Goal: Communication & Community: Answer question/provide support

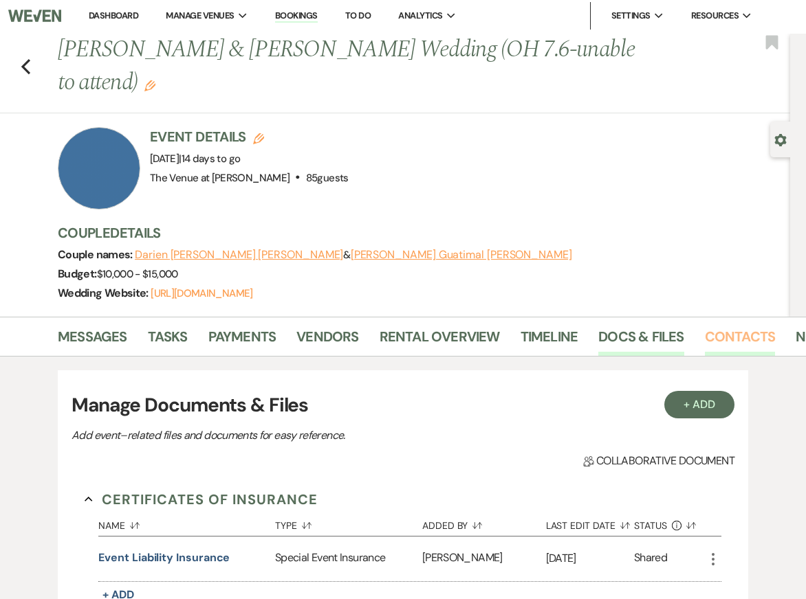
scroll to position [0, 47]
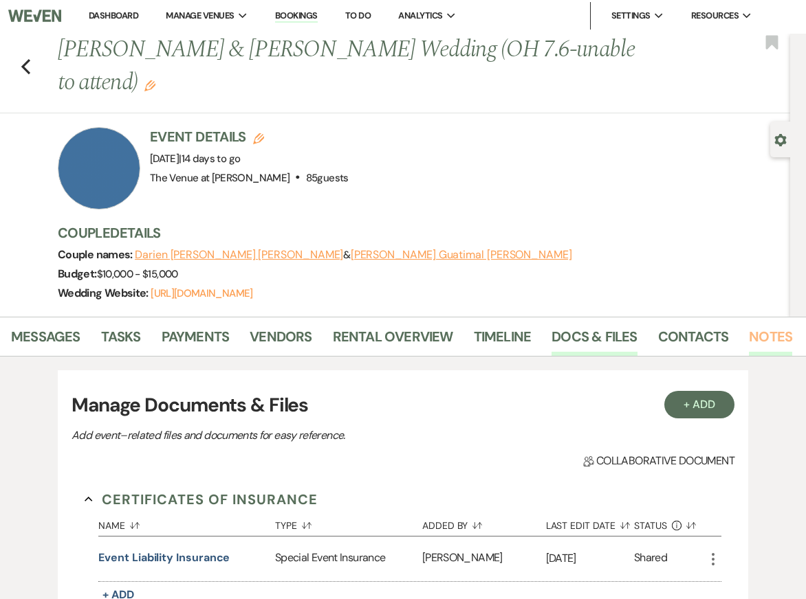
click at [765, 336] on link "Notes" at bounding box center [770, 341] width 43 height 30
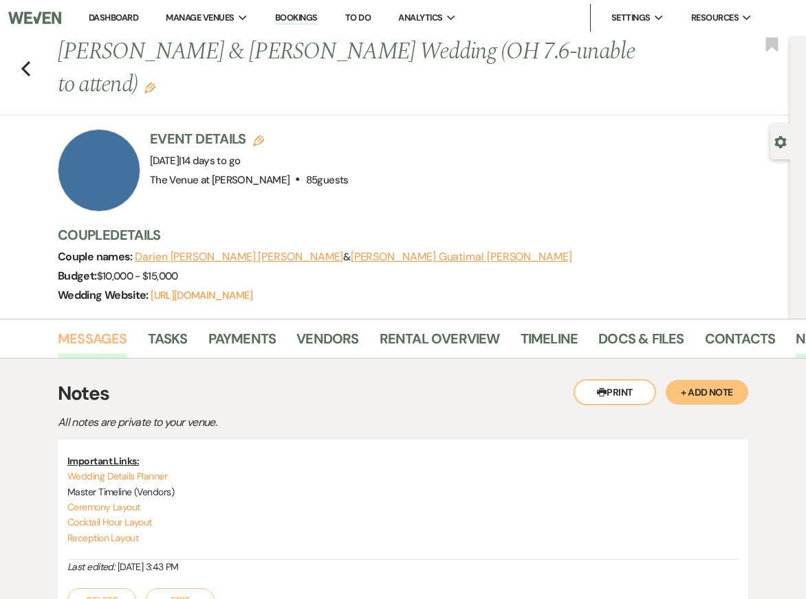
click at [58, 342] on link "Messages" at bounding box center [92, 343] width 69 height 30
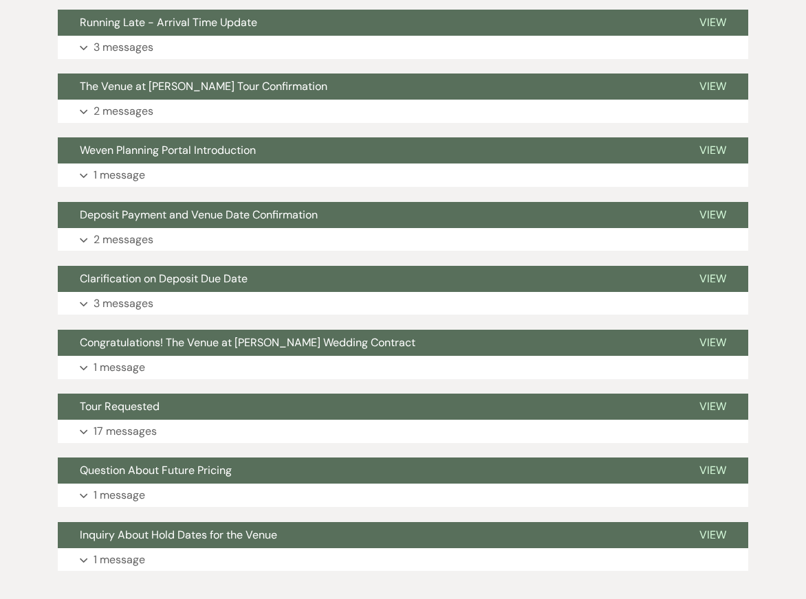
scroll to position [2921, 0]
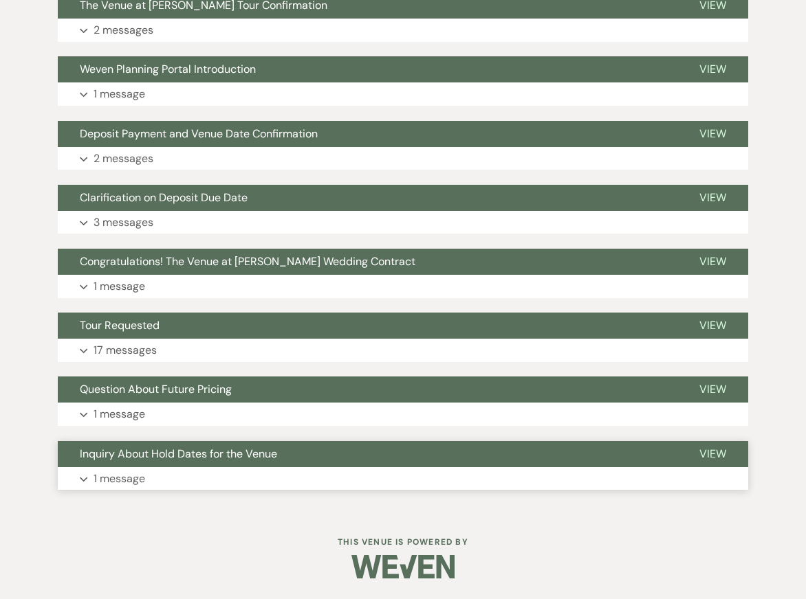
click at [190, 470] on button "Expand 1 message" at bounding box center [403, 478] width 690 height 23
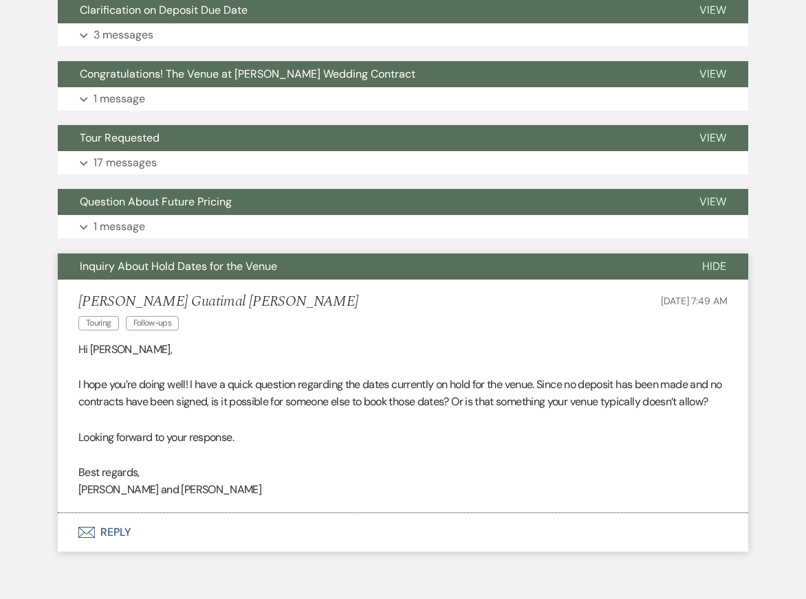
scroll to position [3057, 0]
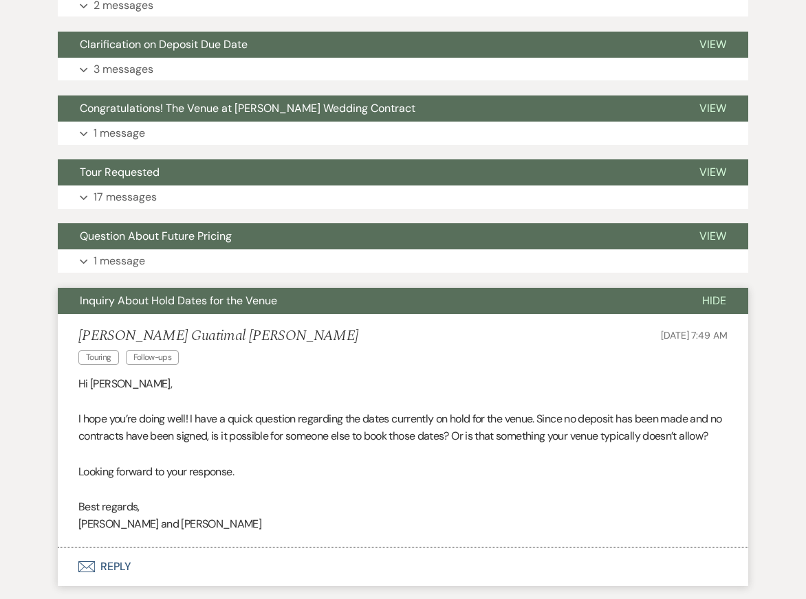
click at [153, 308] on span "Inquiry About Hold Dates for the Venue" at bounding box center [178, 301] width 197 height 14
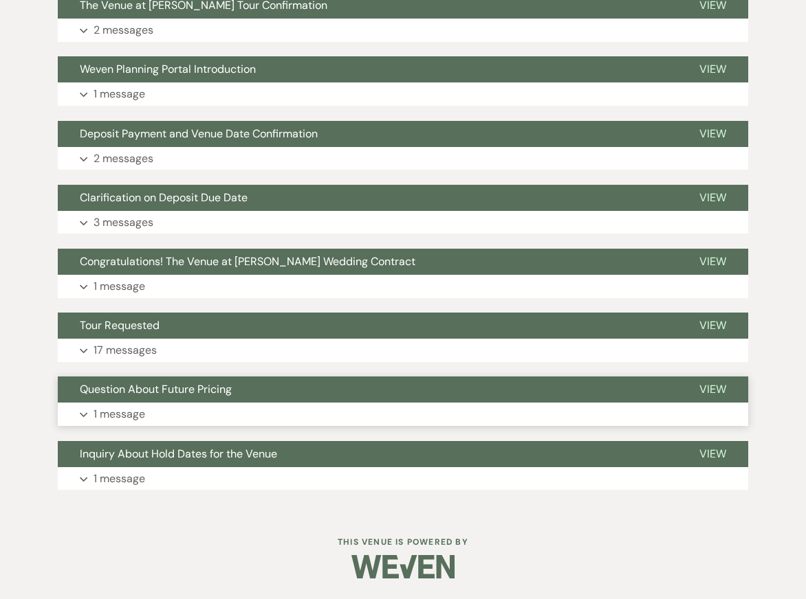
click at [140, 417] on p "1 message" at bounding box center [119, 415] width 52 height 18
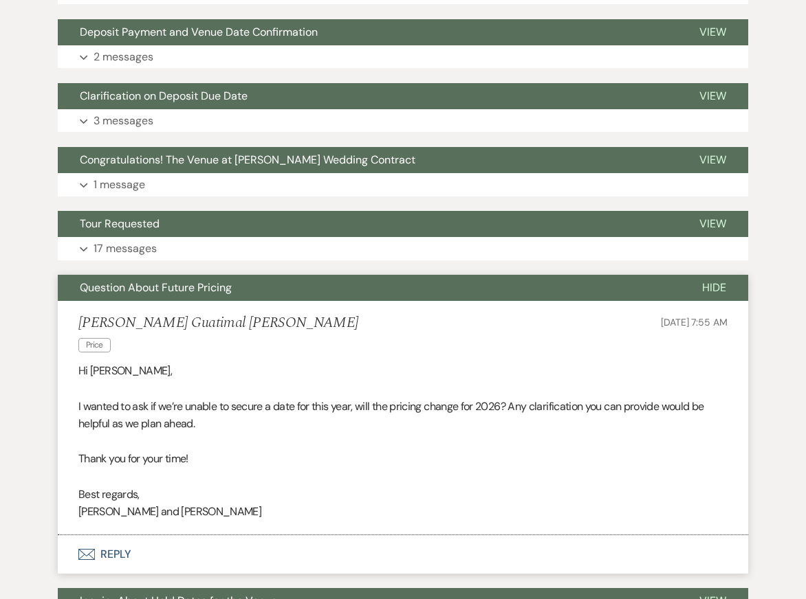
scroll to position [3013, 0]
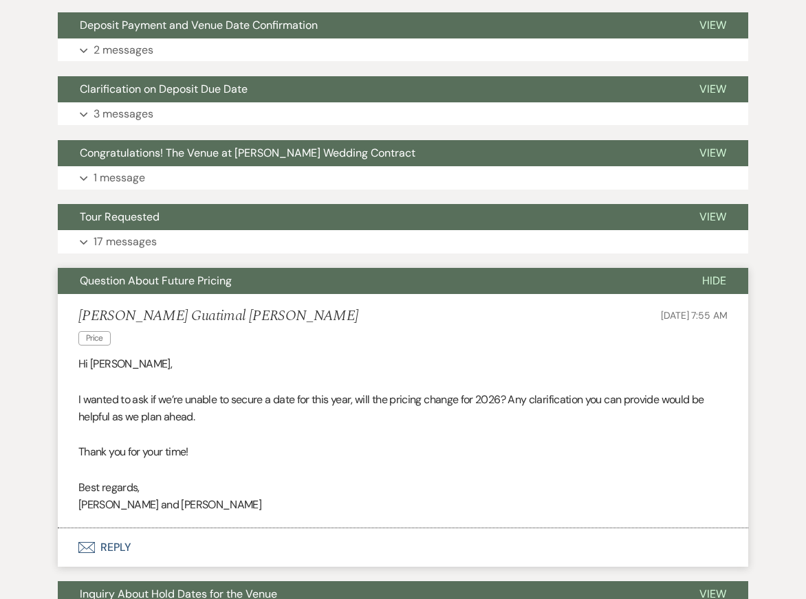
click at [124, 288] on span "Question About Future Pricing" at bounding box center [156, 281] width 152 height 14
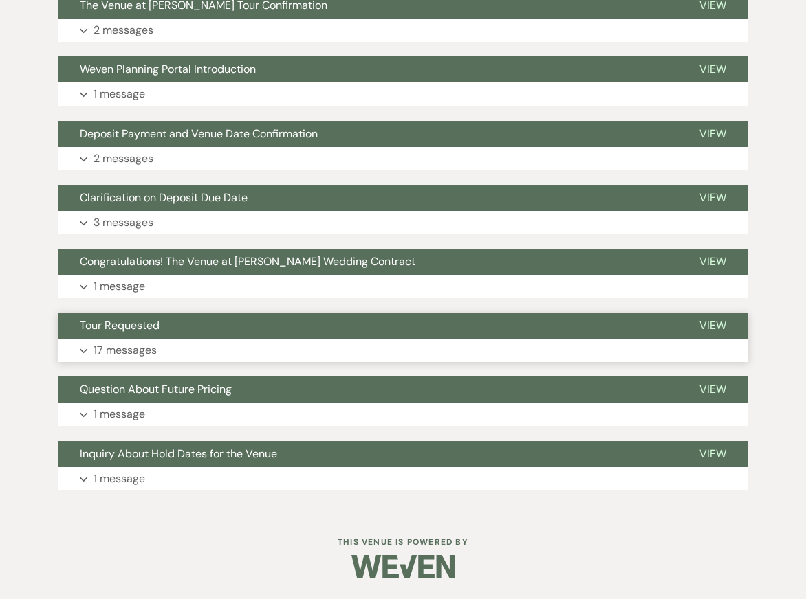
click at [120, 354] on p "17 messages" at bounding box center [124, 351] width 63 height 18
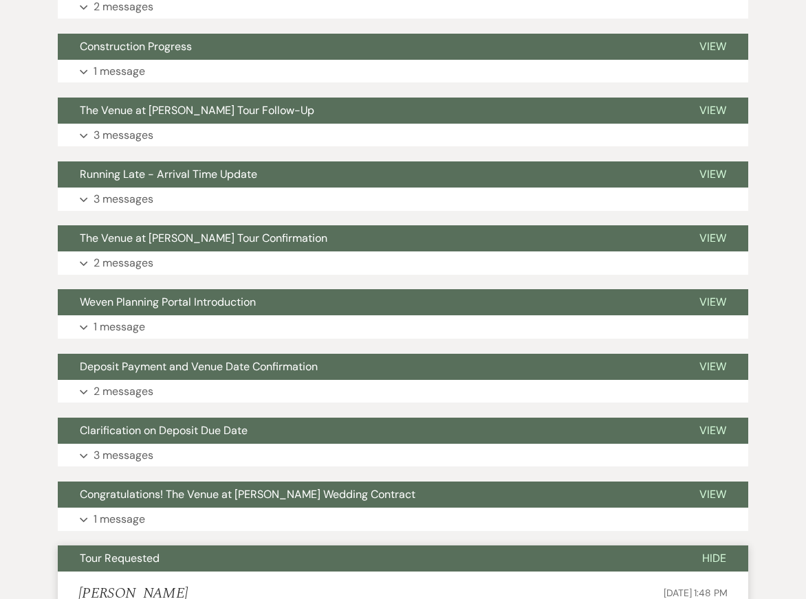
scroll to position [2665, 0]
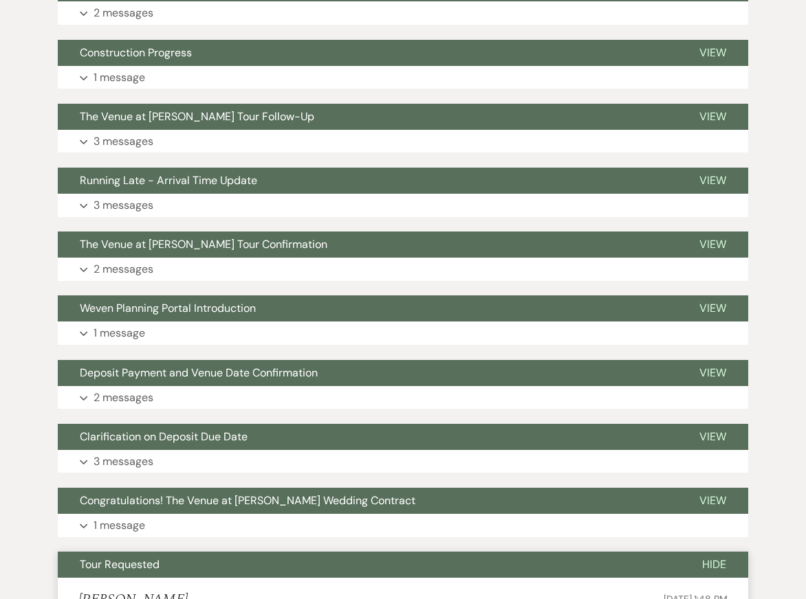
click at [152, 572] on span "Tour Requested" at bounding box center [120, 564] width 80 height 14
click at [163, 345] on button "Expand 1 message" at bounding box center [403, 333] width 690 height 23
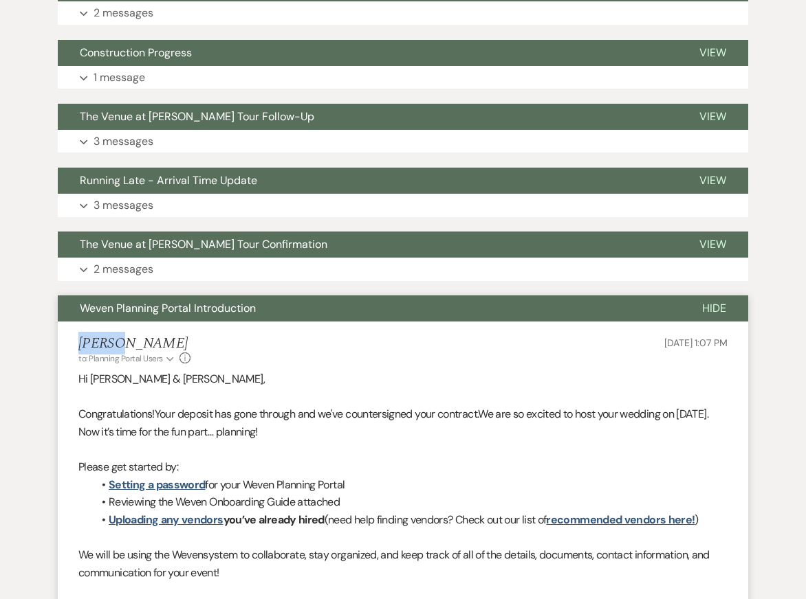
click at [105, 316] on span "Weven Planning Portal Introduction" at bounding box center [168, 308] width 176 height 14
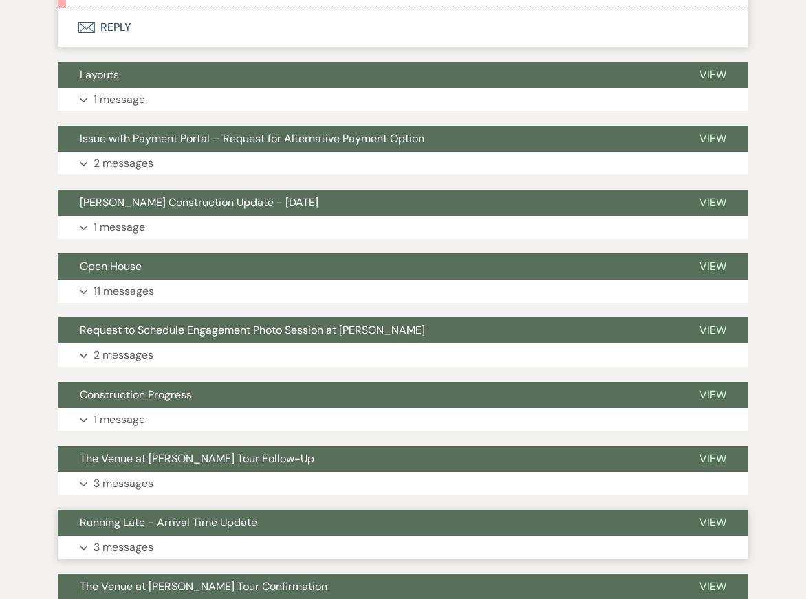
scroll to position [2310, 0]
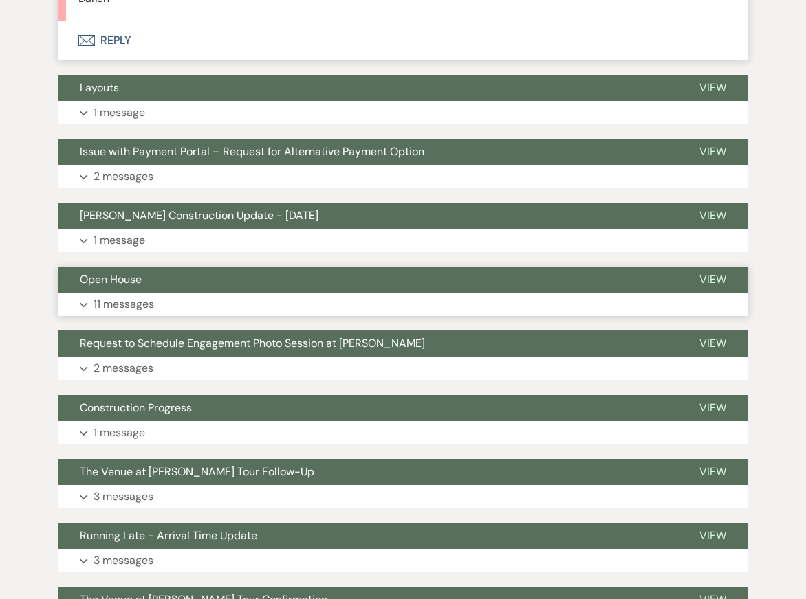
click at [134, 313] on p "11 messages" at bounding box center [123, 305] width 60 height 18
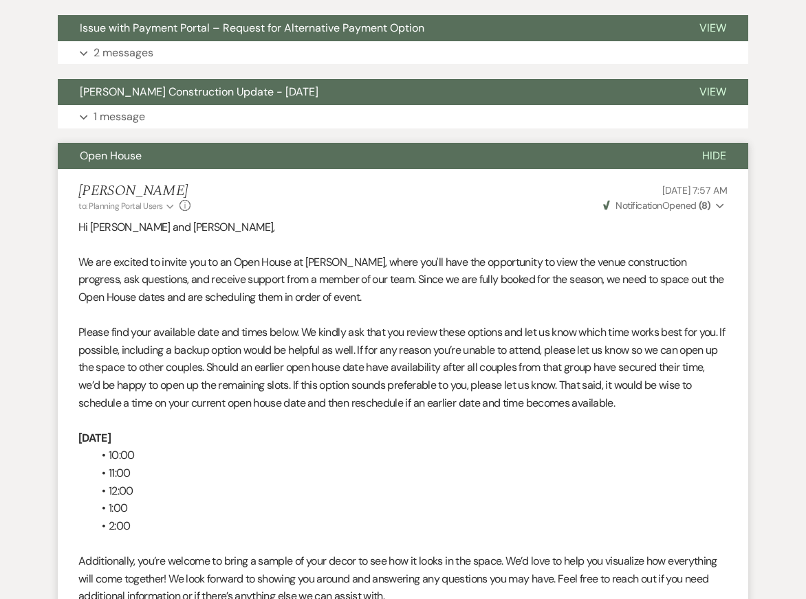
click at [114, 163] on span "Open House" at bounding box center [111, 155] width 62 height 14
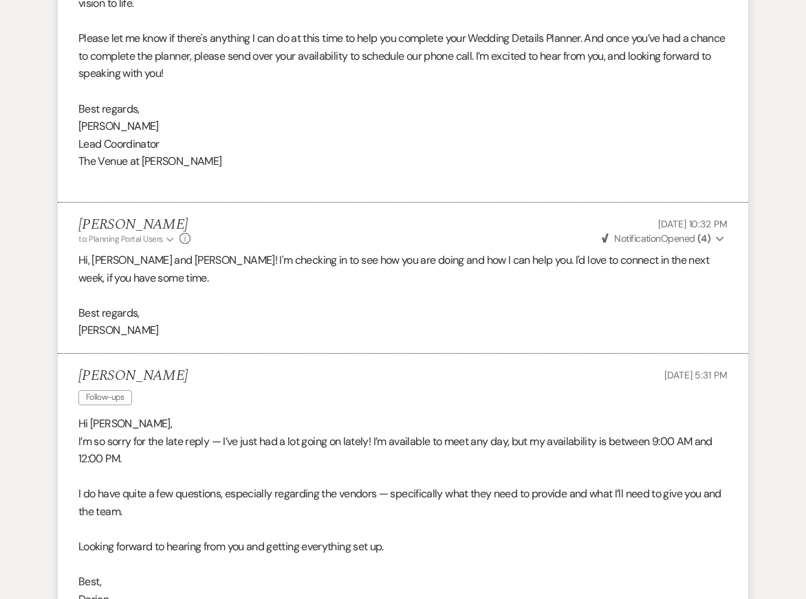
scroll to position [0, 0]
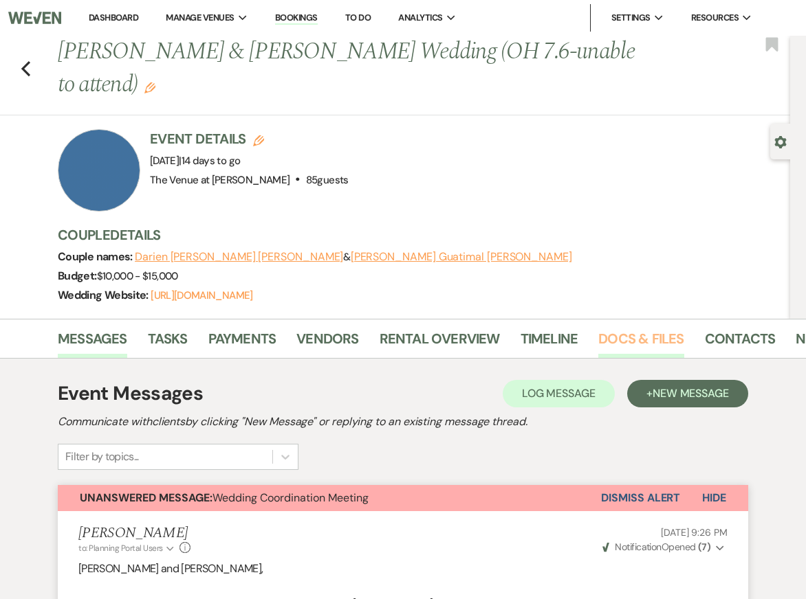
click at [627, 340] on link "Docs & Files" at bounding box center [640, 343] width 85 height 30
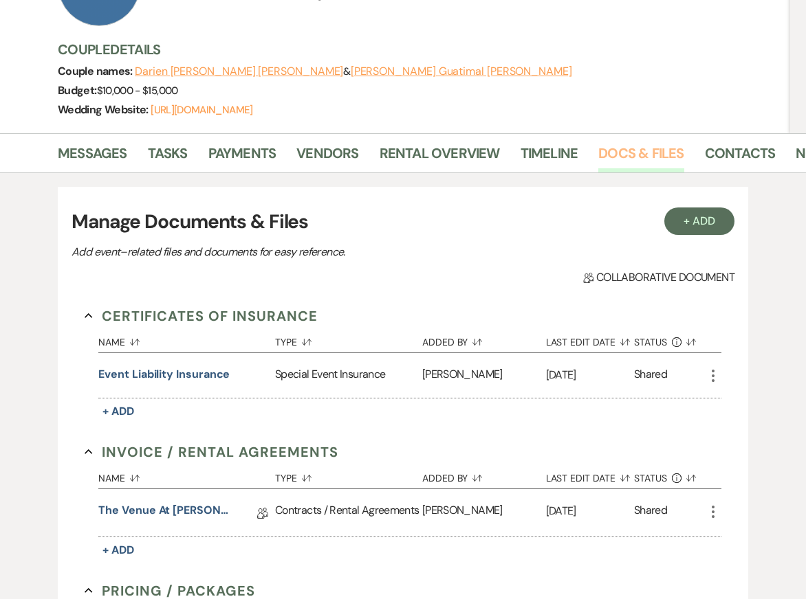
scroll to position [251, 0]
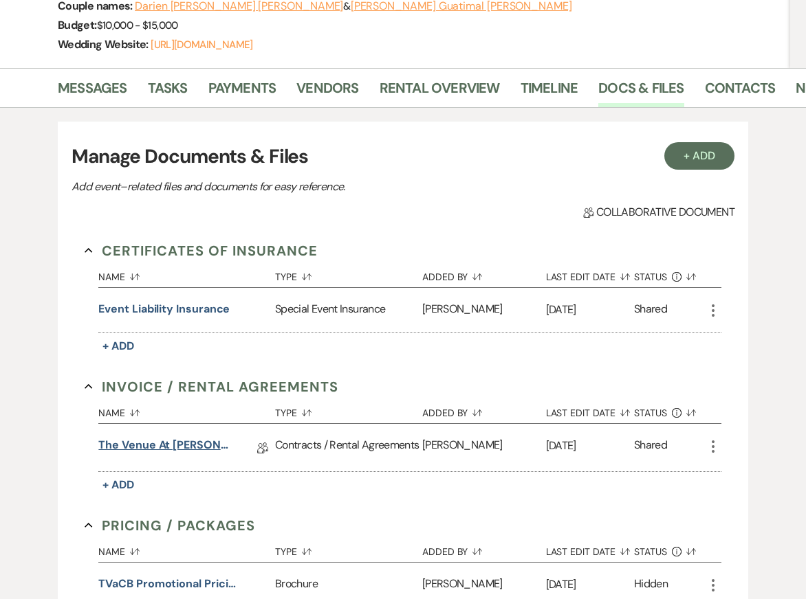
click at [171, 450] on link "The Venue at Carley Brook Wedding Contract-(08.29.2025 Mackey-Castro)" at bounding box center [166, 447] width 137 height 21
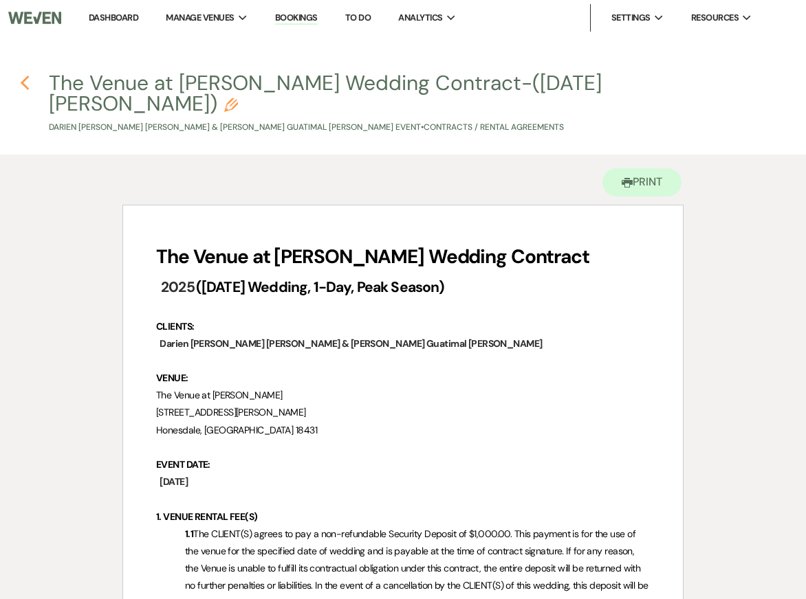
click at [24, 83] on icon "Previous" at bounding box center [25, 83] width 10 height 16
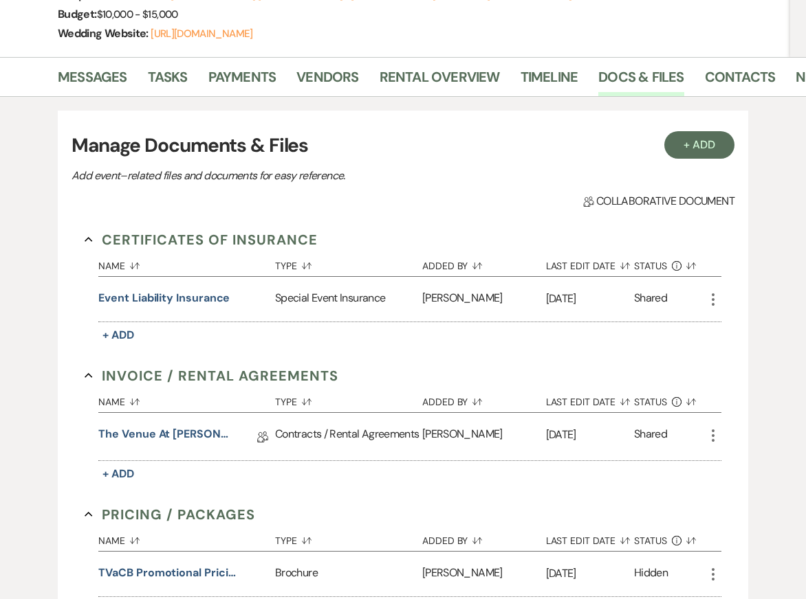
scroll to position [252, 0]
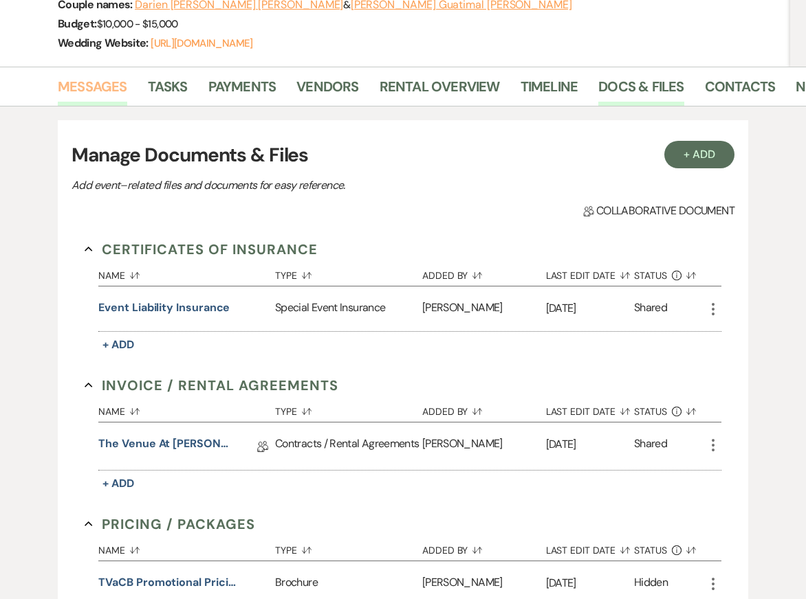
click at [111, 86] on link "Messages" at bounding box center [92, 91] width 69 height 30
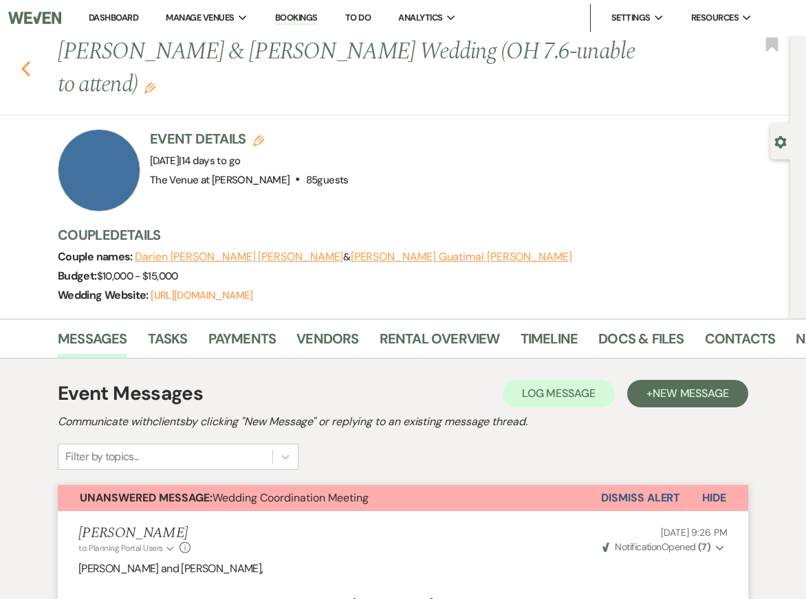
click at [21, 72] on icon "Previous" at bounding box center [26, 68] width 10 height 16
select select "8"
select select "5"
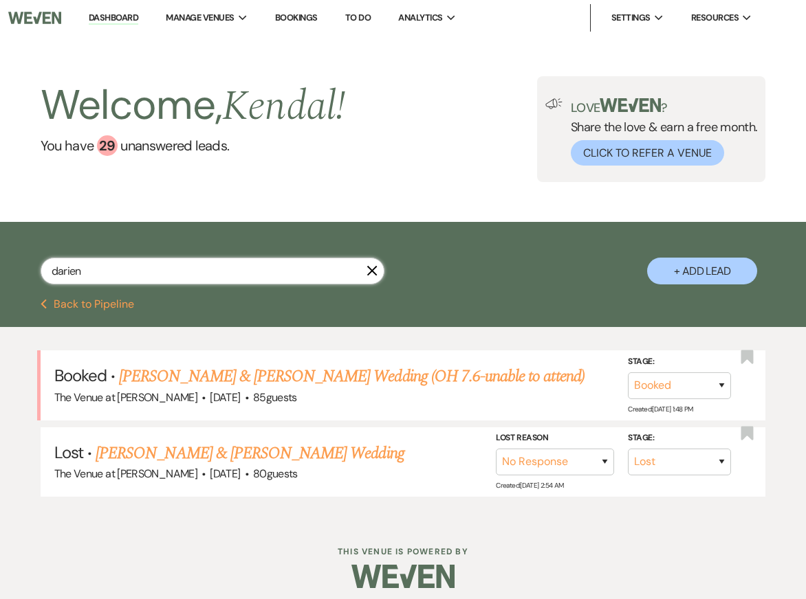
click at [117, 274] on input "darien" at bounding box center [213, 271] width 344 height 27
type input "rackley"
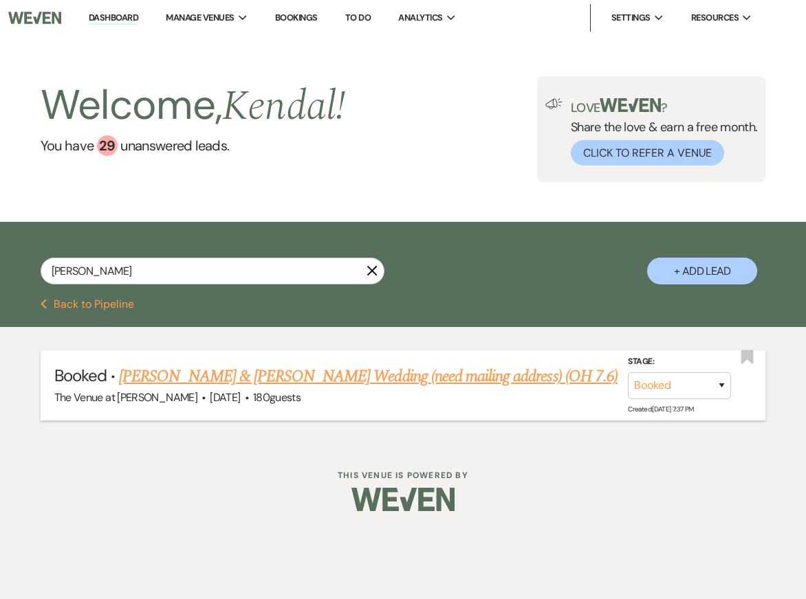
click at [191, 373] on link "Mckenzie Rackley & Bobby Vredenburg's Wedding (need mailing address) (OH 7.6)" at bounding box center [368, 376] width 498 height 25
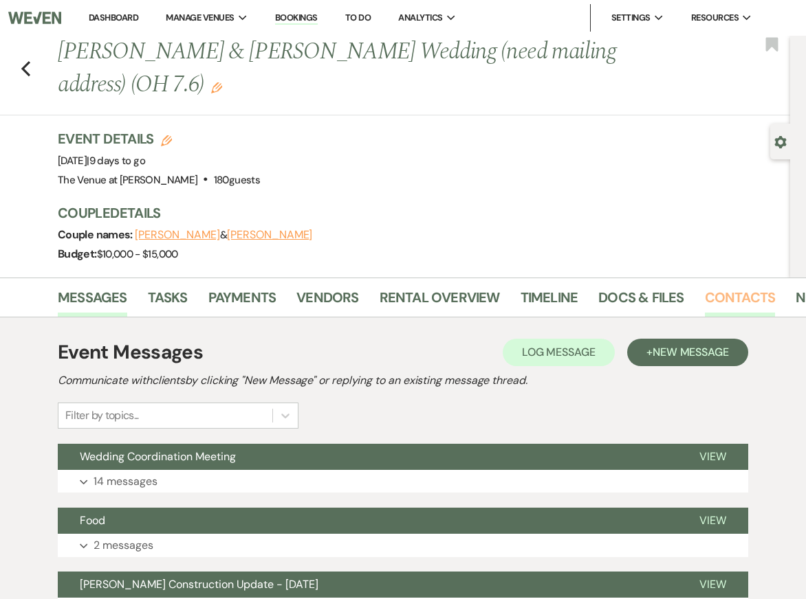
scroll to position [0, 47]
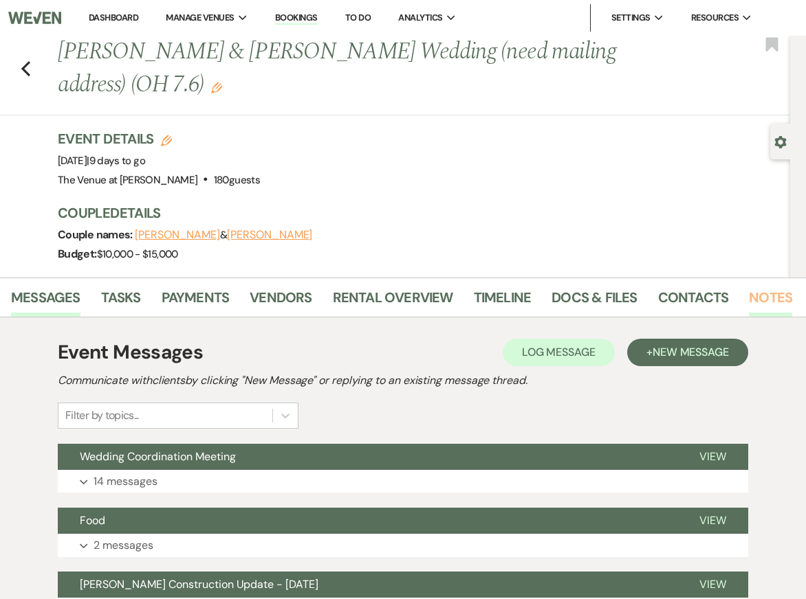
click at [758, 297] on link "Notes" at bounding box center [770, 302] width 43 height 30
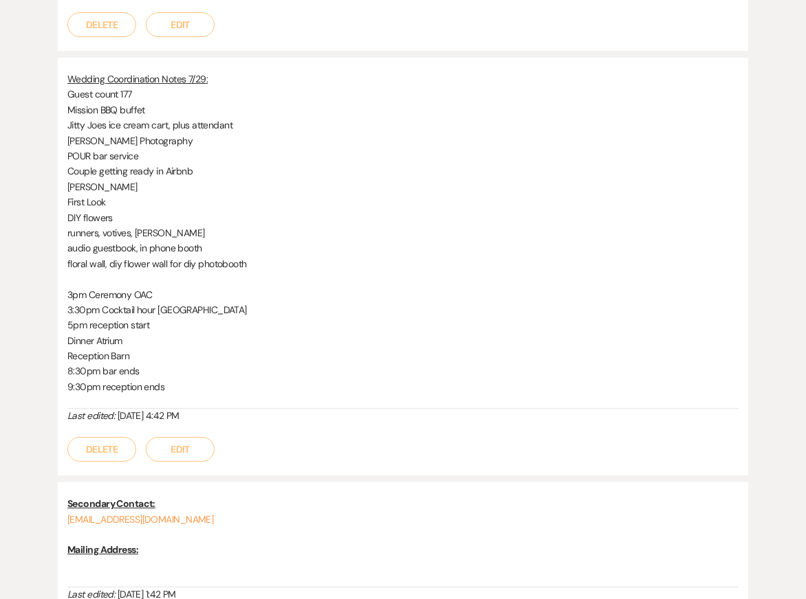
scroll to position [1083, 0]
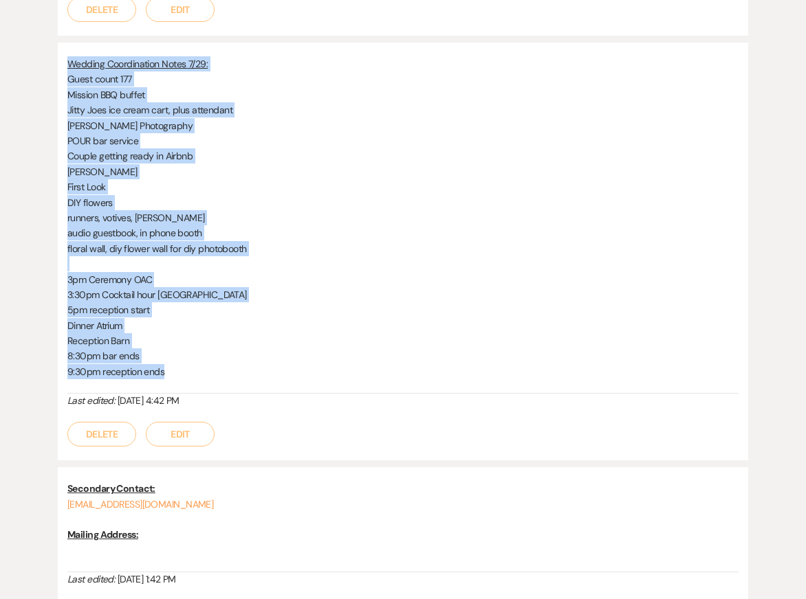
drag, startPoint x: 65, startPoint y: 44, endPoint x: 234, endPoint y: 354, distance: 353.1
click at [234, 353] on div "Wedding Coordination Notes 7/29: Guest count 177 Mission BBQ buffet Jitty Joes …" at bounding box center [403, 252] width 690 height 418
copy div "Wedding Coordination Notes 7/29: Guest count 177 Mission BBQ buffet Jitty Joes …"
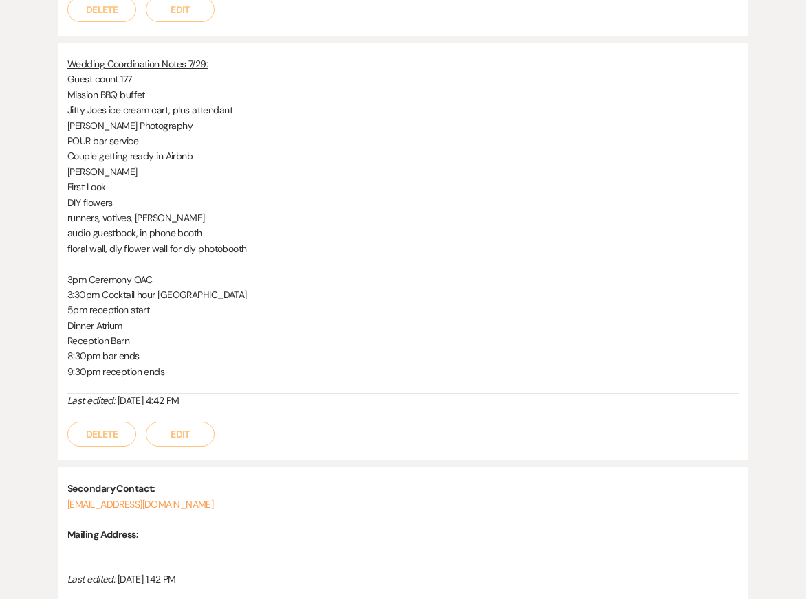
click at [410, 210] on p "runners, votives, bud vases" at bounding box center [402, 217] width 671 height 15
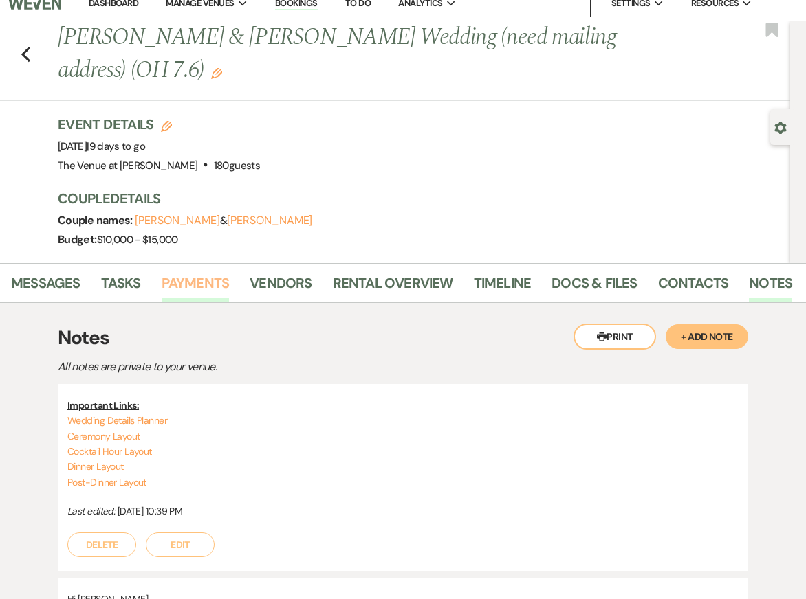
scroll to position [0, 0]
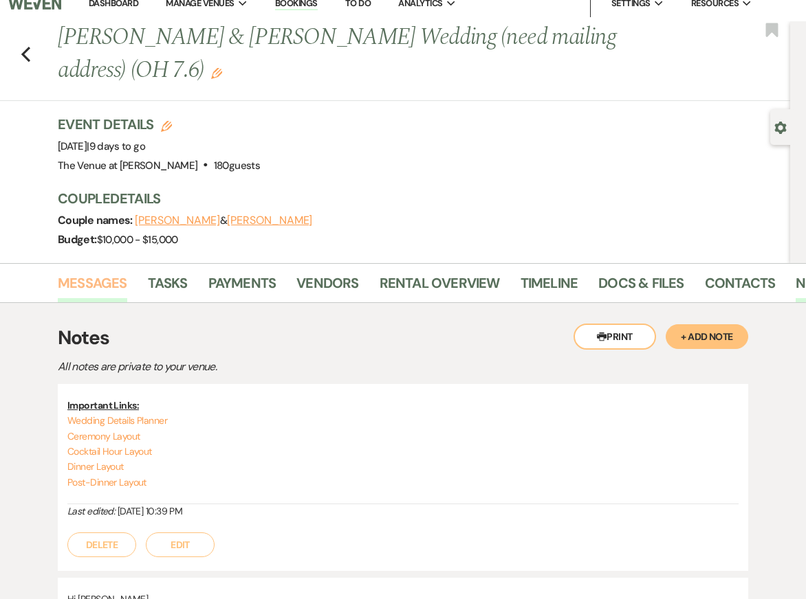
click at [102, 287] on link "Messages" at bounding box center [92, 287] width 69 height 30
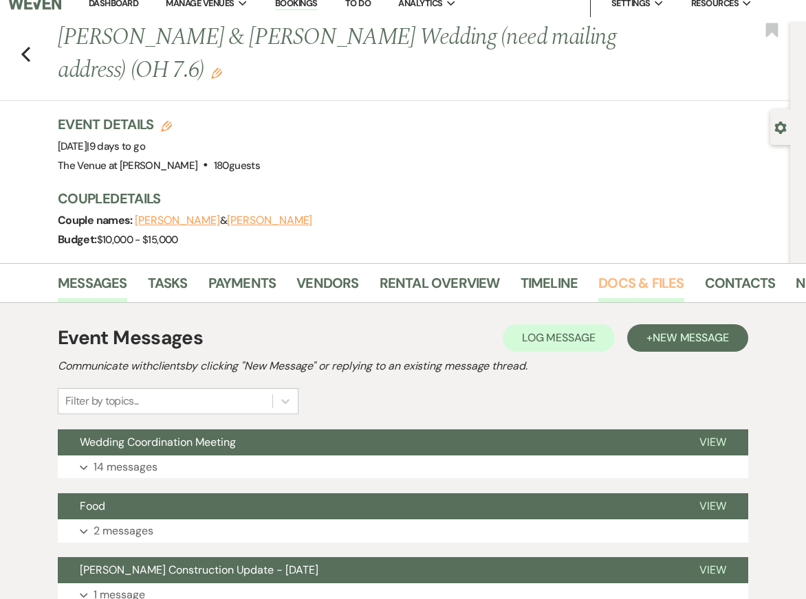
click at [616, 279] on link "Docs & Files" at bounding box center [640, 287] width 85 height 30
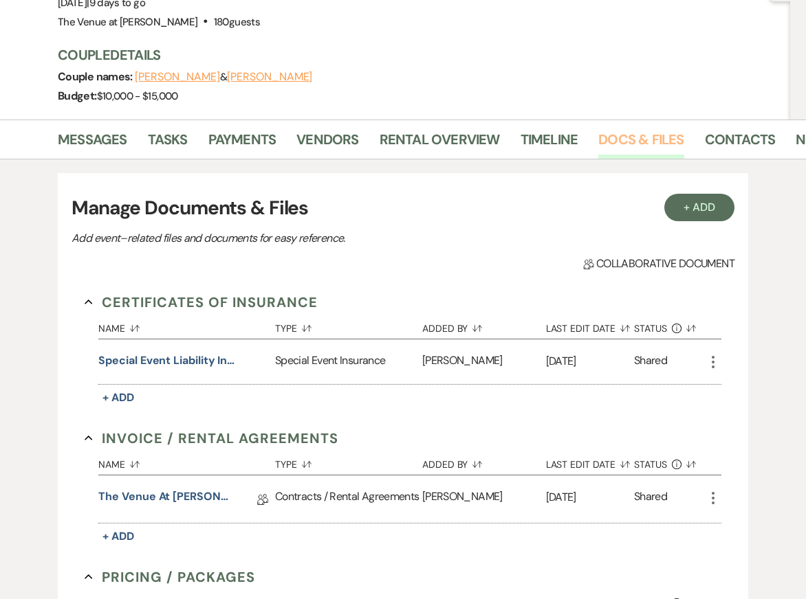
scroll to position [159, 0]
click at [184, 497] on link "The Venue at Carley Brook Wedding Contract-(08.24.2025 Rackley-Vredenburg)" at bounding box center [166, 498] width 137 height 21
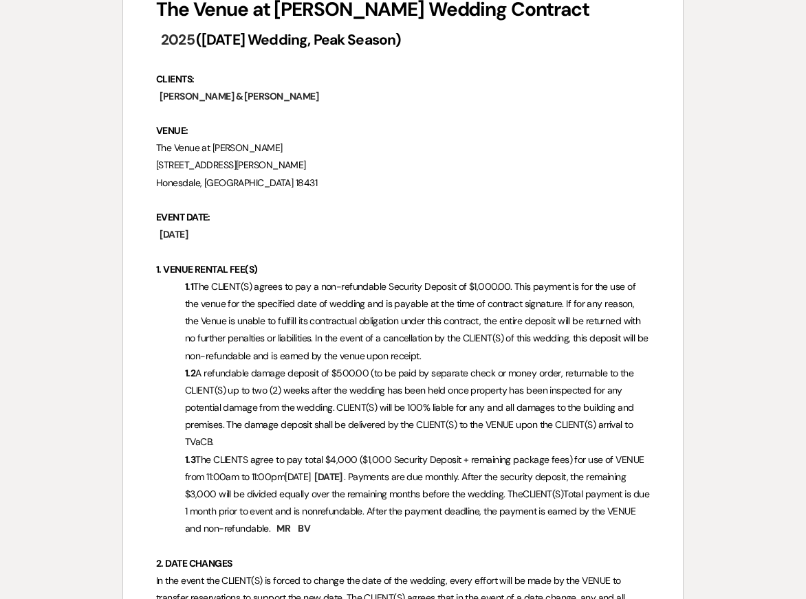
scroll to position [249, 0]
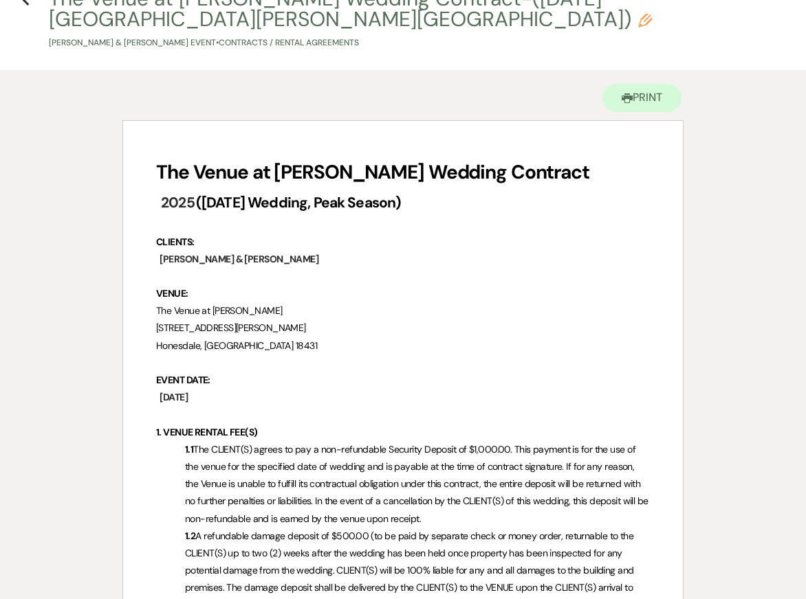
scroll to position [0, 0]
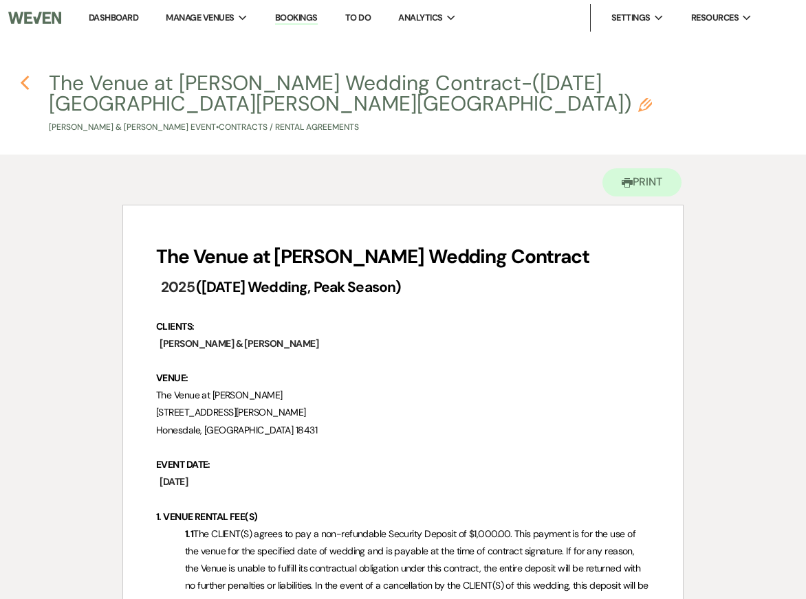
click at [25, 86] on use "button" at bounding box center [24, 83] width 9 height 15
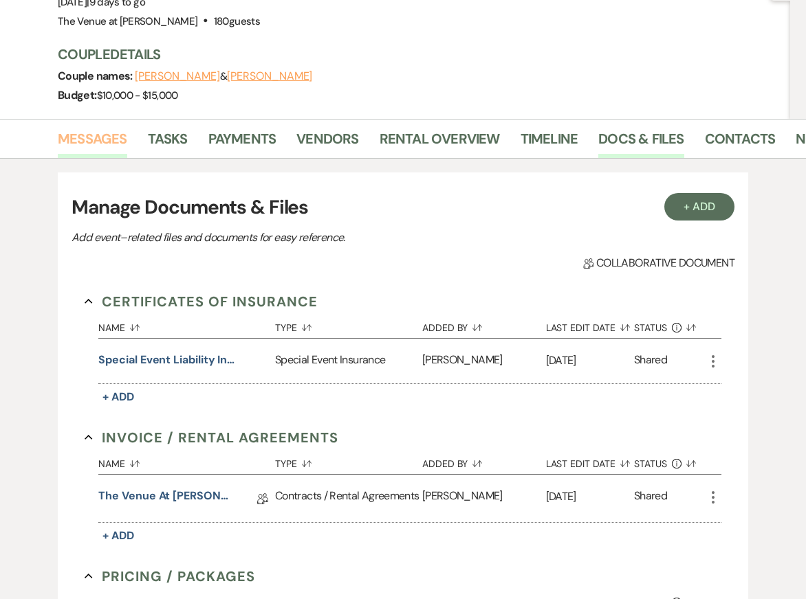
click at [100, 140] on link "Messages" at bounding box center [92, 143] width 69 height 30
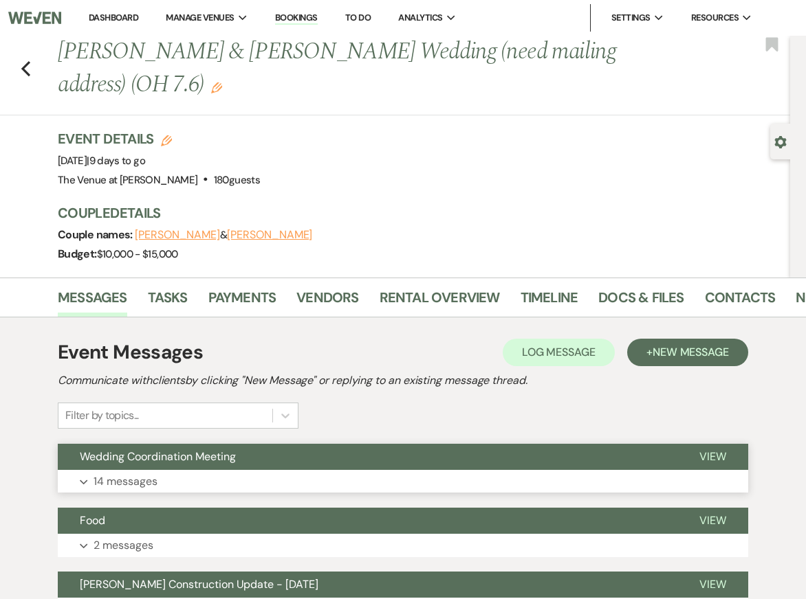
click at [265, 472] on button "Expand 14 messages" at bounding box center [403, 481] width 690 height 23
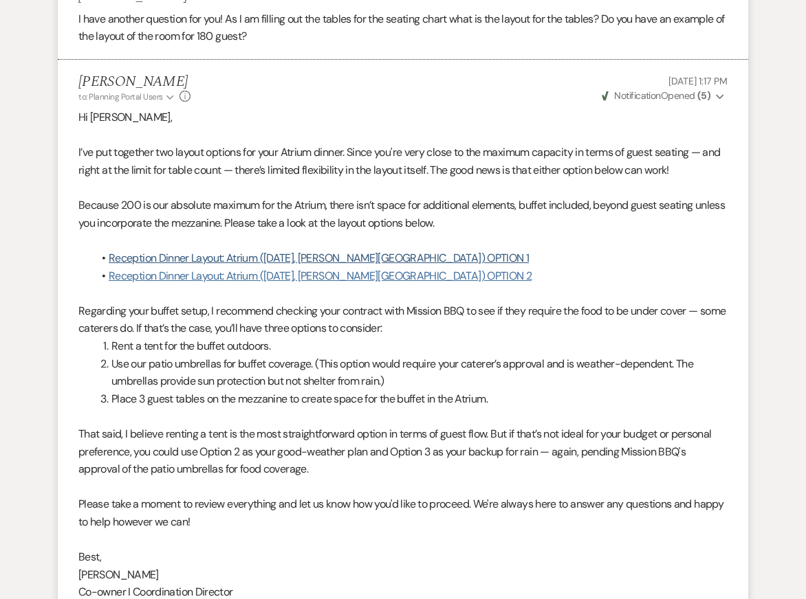
scroll to position [2383, 0]
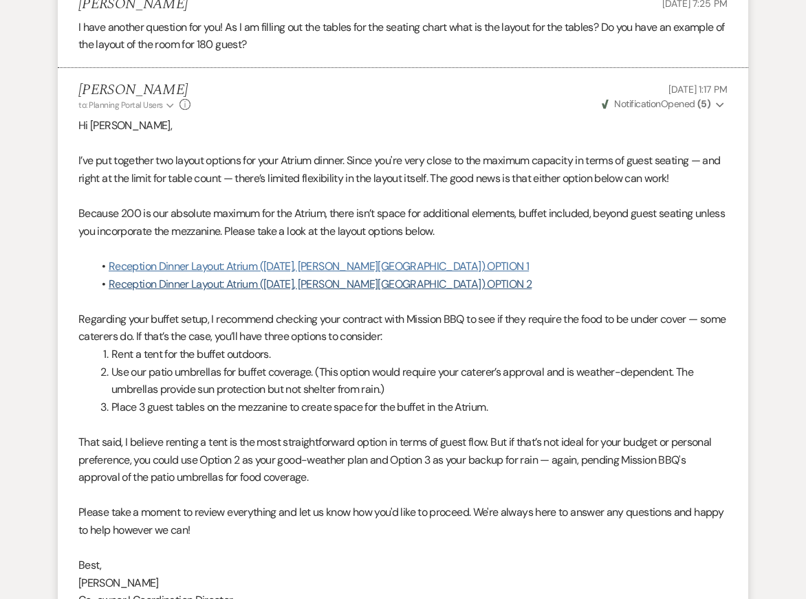
click at [288, 259] on link "Reception Dinner Layout: Atrium (08.24.25, Rackley-Vredenburg) OPTION 1" at bounding box center [319, 266] width 420 height 14
click at [386, 277] on link "Reception Dinner Layout: Atrium (08.24.25, Rackley-Vredenburg) OPTION 2" at bounding box center [320, 284] width 423 height 14
click at [590, 434] on p "That said, I believe renting a tent is the most straightforward option in terms…" at bounding box center [402, 460] width 649 height 53
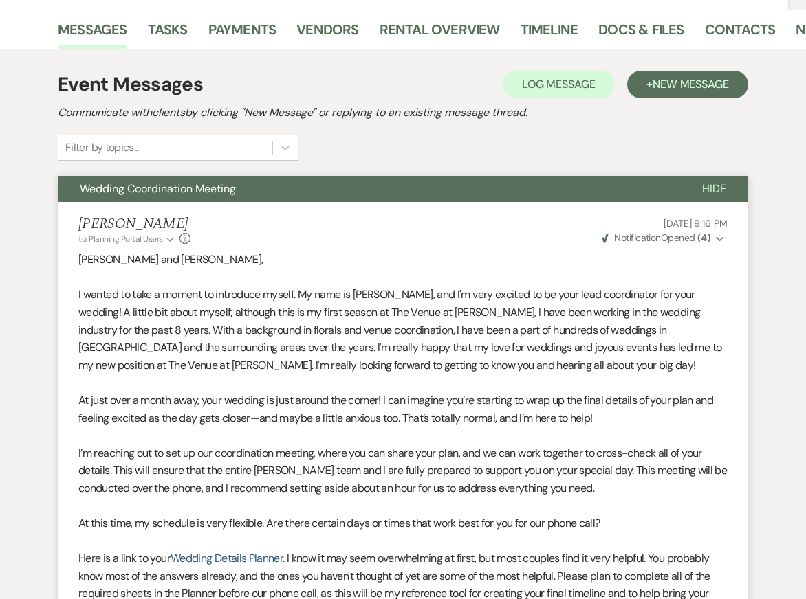
scroll to position [0, 0]
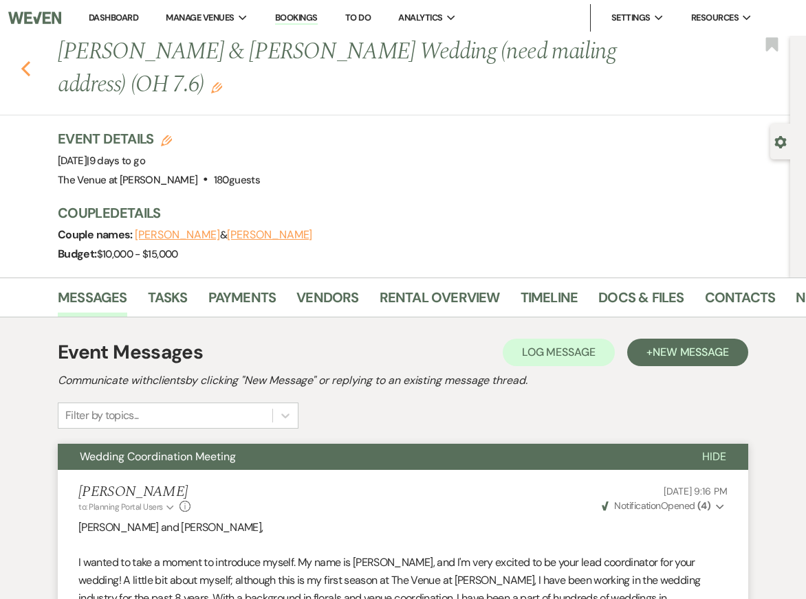
click at [29, 63] on icon "Previous" at bounding box center [26, 68] width 10 height 16
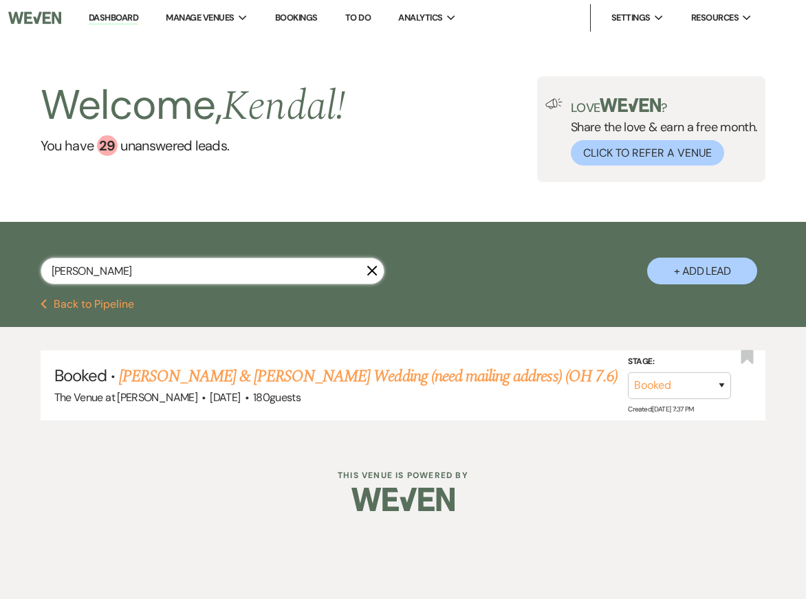
click at [118, 277] on input "rackley" at bounding box center [213, 271] width 344 height 27
type input "strelecki"
select select "8"
select select "4"
select select "8"
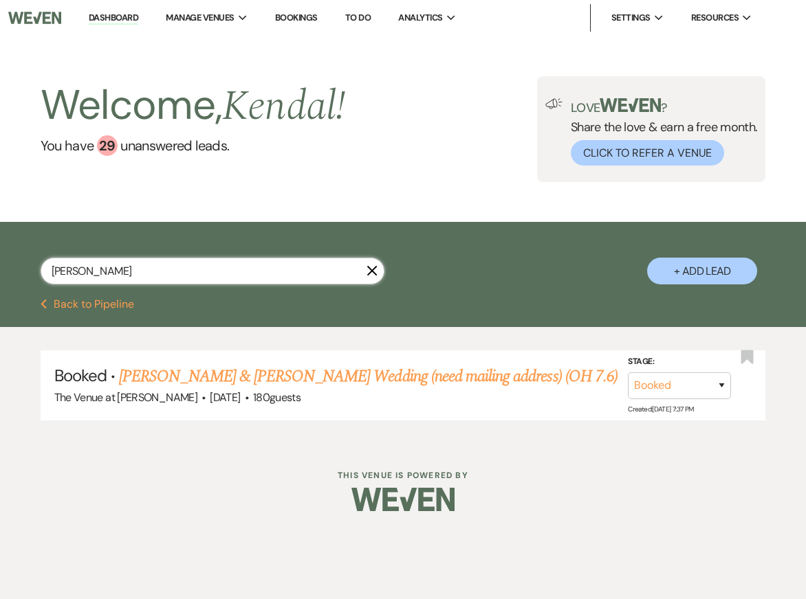
select select "5"
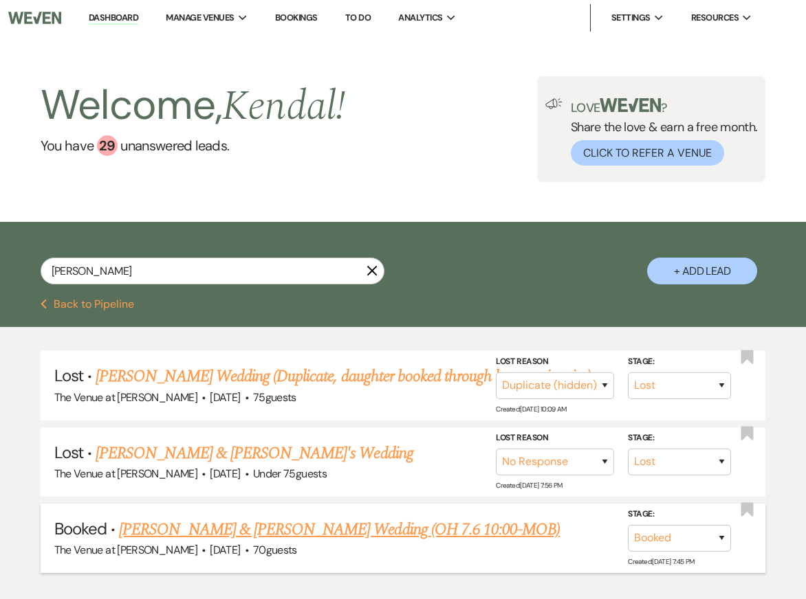
click at [253, 528] on link "Miranda Strelecki & Eric Broadstreet's Wedding (OH 7.6 10:00-MOB)" at bounding box center [339, 530] width 441 height 25
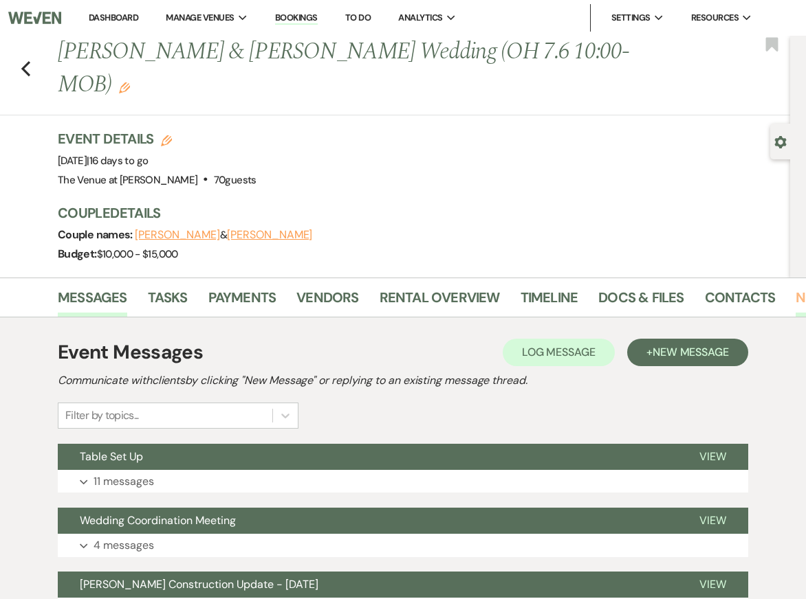
click at [795, 302] on link "Notes" at bounding box center [816, 302] width 43 height 30
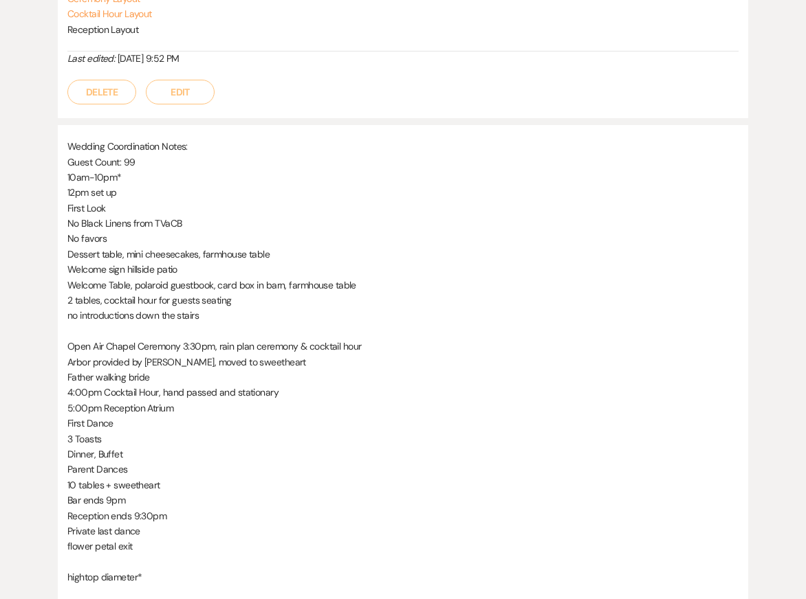
scroll to position [518, 0]
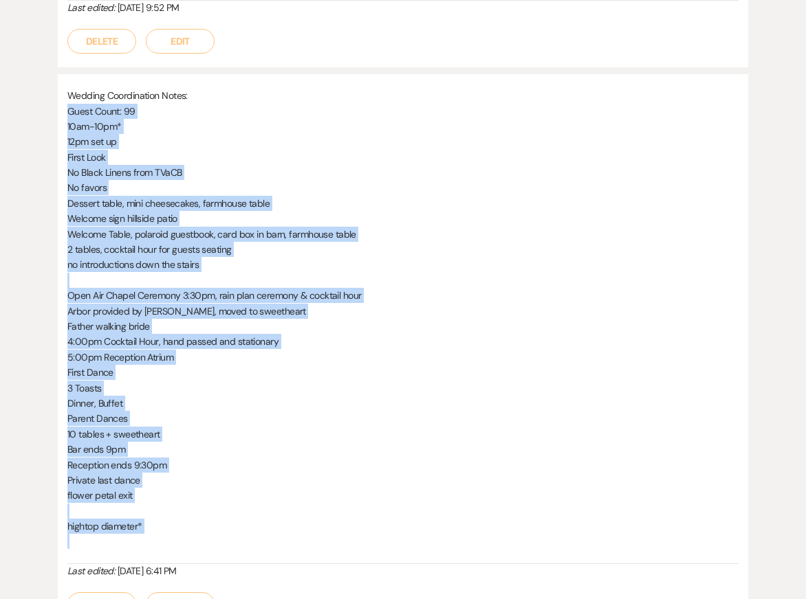
drag, startPoint x: 69, startPoint y: 109, endPoint x: 163, endPoint y: 540, distance: 441.0
click at [163, 540] on div "Wedding Coordination Notes: Guest Count: 99 10am-10pm* 12pm set up First Look N…" at bounding box center [402, 326] width 671 height 476
copy div "Guest Count: 99 10am-10pm* 12pm set up First Look No Black Linens from TVaCB No…"
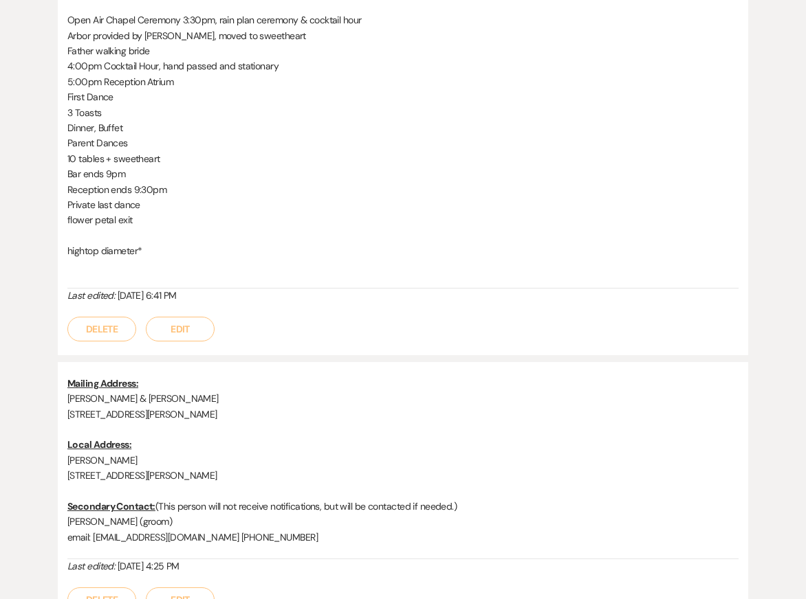
click at [424, 236] on p at bounding box center [402, 235] width 671 height 15
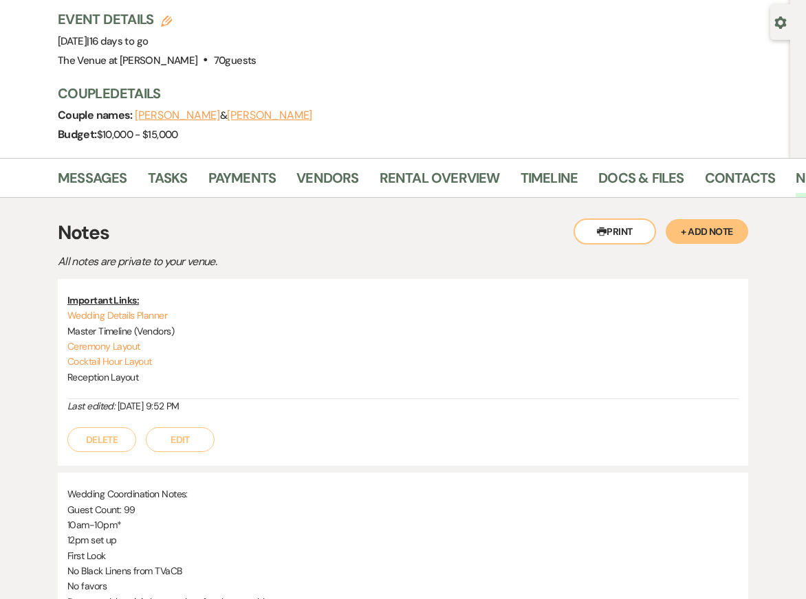
scroll to position [0, 0]
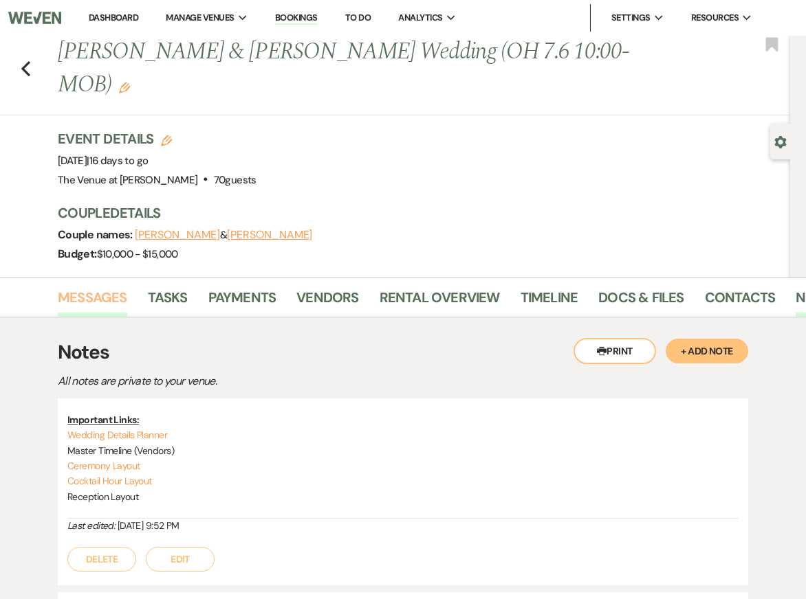
click at [102, 300] on link "Messages" at bounding box center [92, 302] width 69 height 30
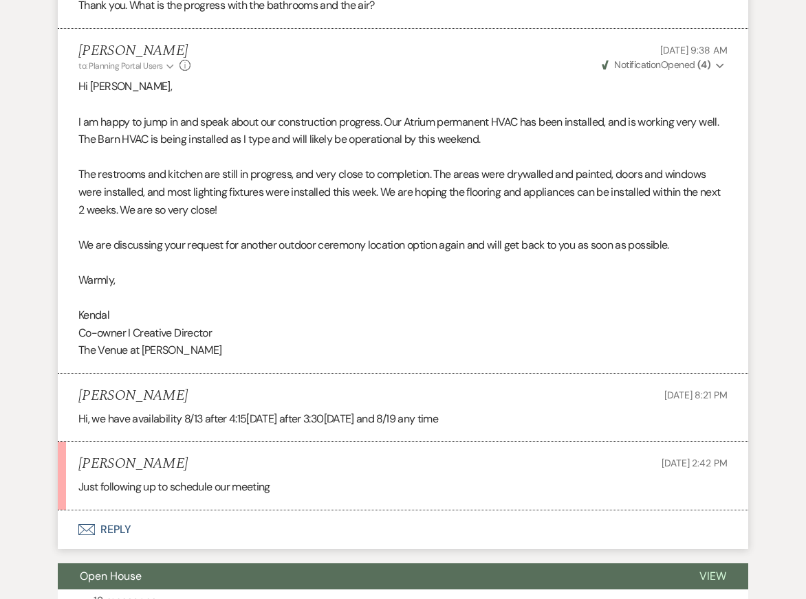
scroll to position [3000, 0]
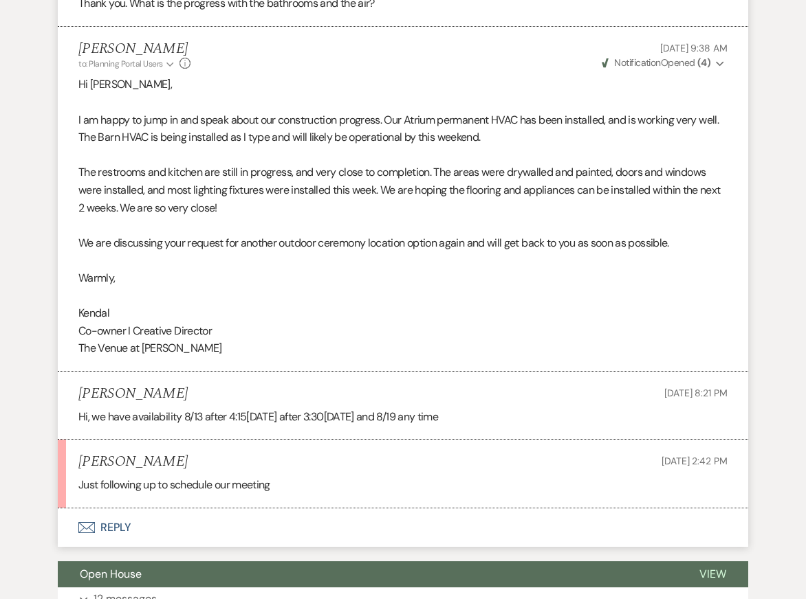
click at [166, 234] on p at bounding box center [402, 226] width 649 height 18
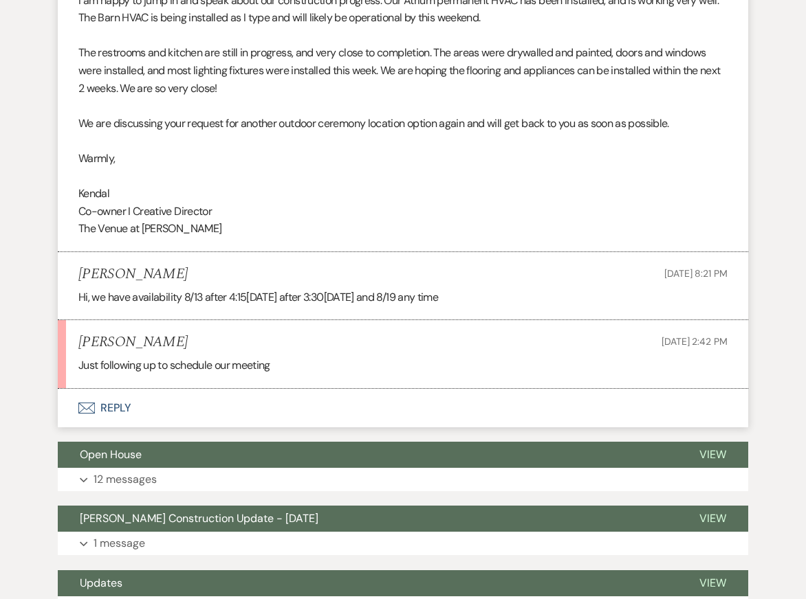
scroll to position [3155, 0]
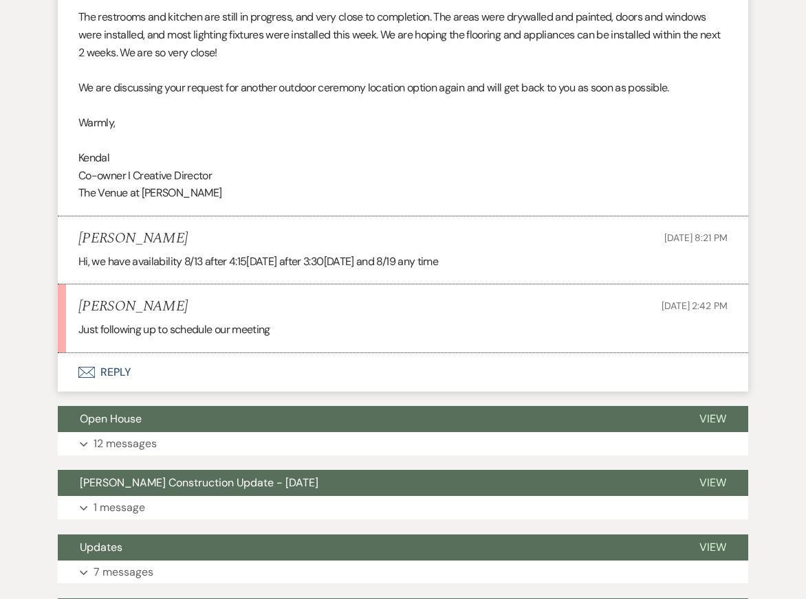
click at [239, 266] on li "Emily Kenna Aug 12, 2025, 8:21 PM Hi, we have availability 8/13 after 4:15, 8/1…" at bounding box center [403, 251] width 690 height 68
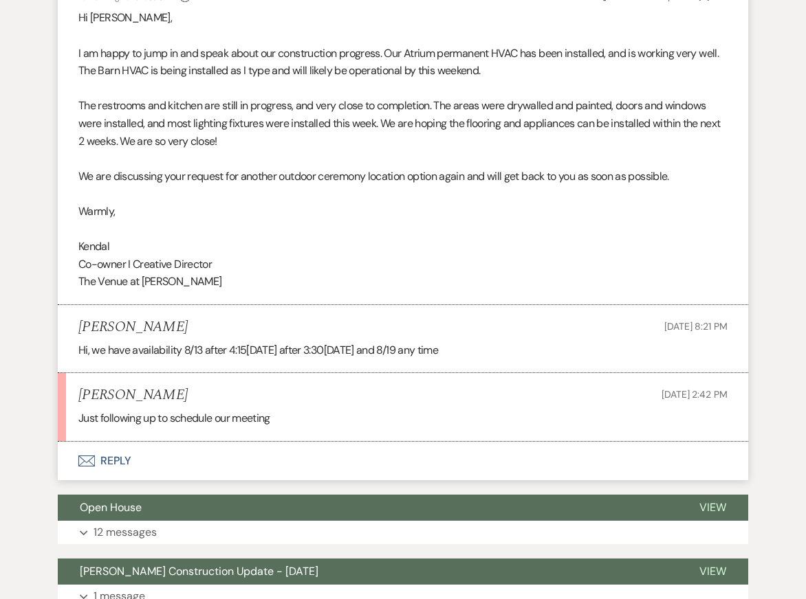
scroll to position [3068, 0]
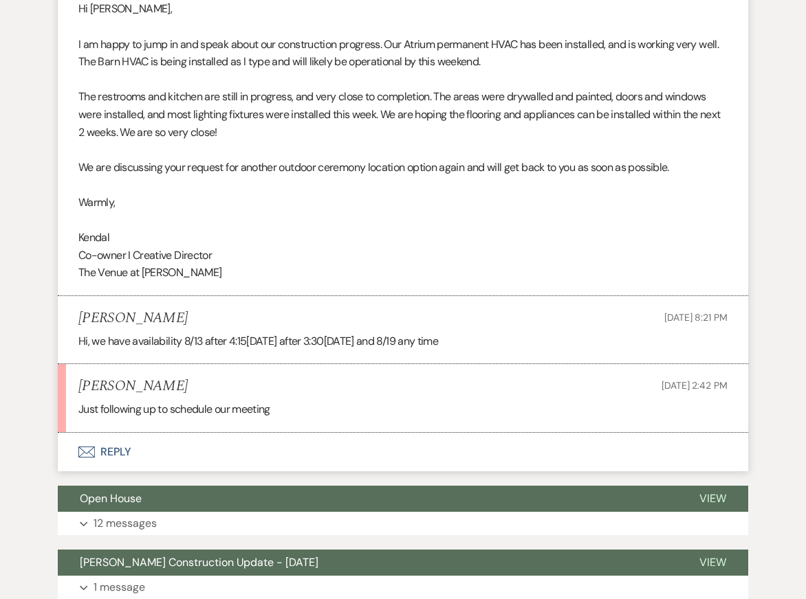
scroll to position [3082, 0]
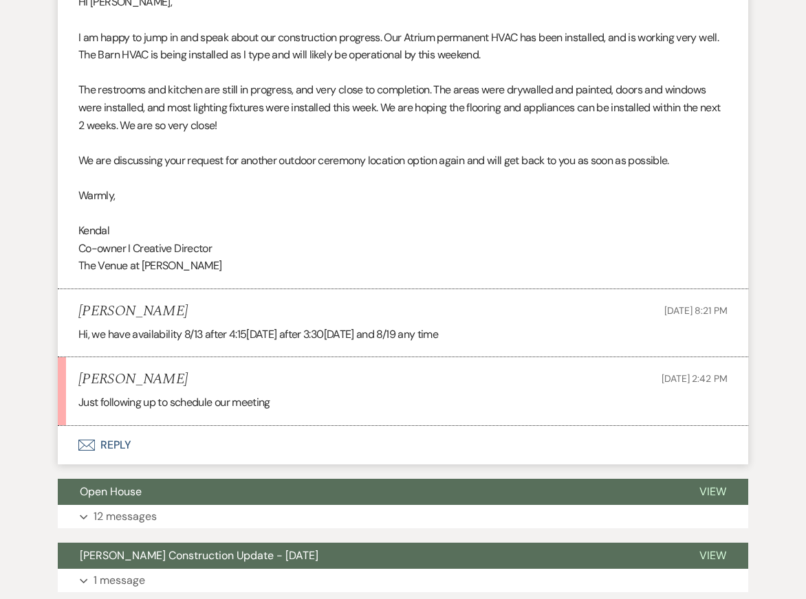
click at [350, 459] on button "Envelope Reply" at bounding box center [403, 445] width 690 height 38
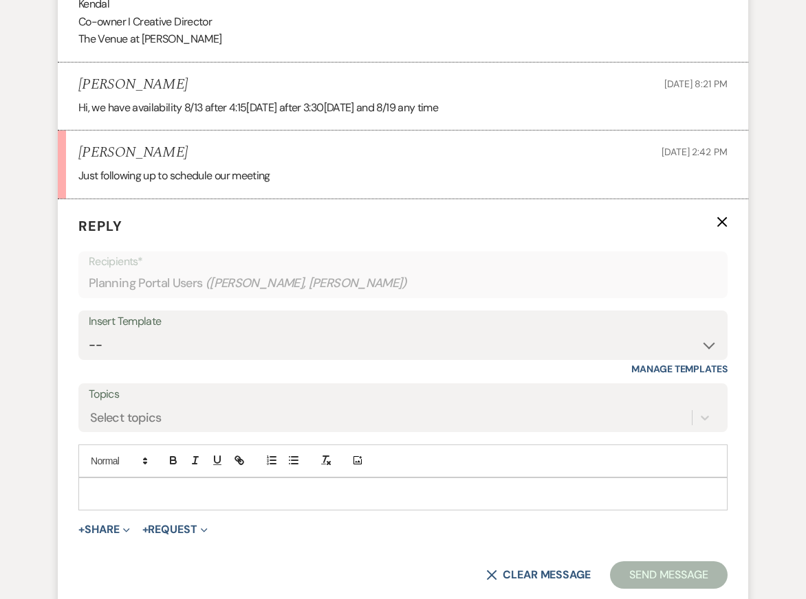
scroll to position [3319, 0]
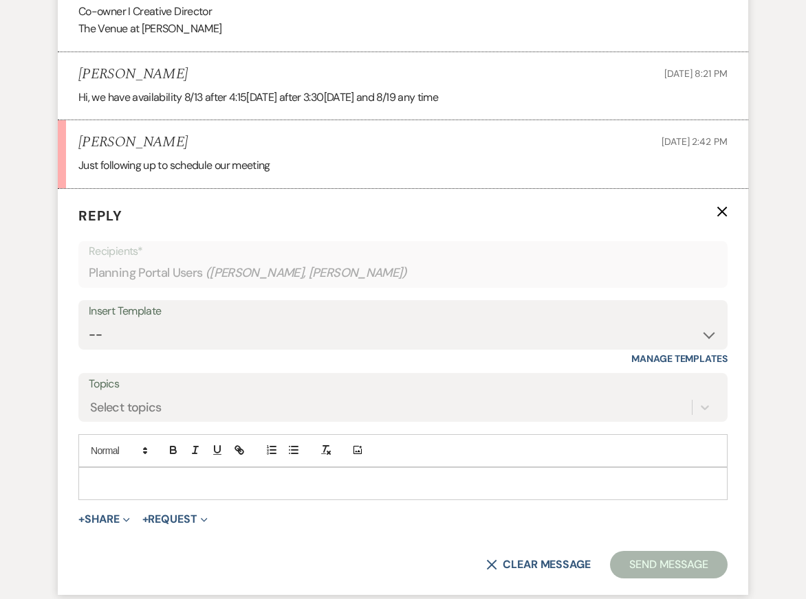
click at [309, 491] on p at bounding box center [402, 483] width 627 height 15
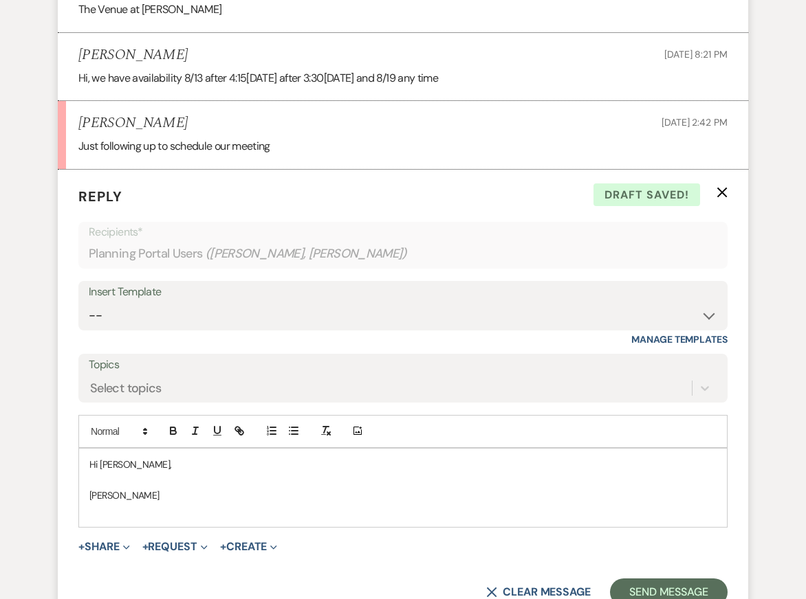
scroll to position [3396, 0]
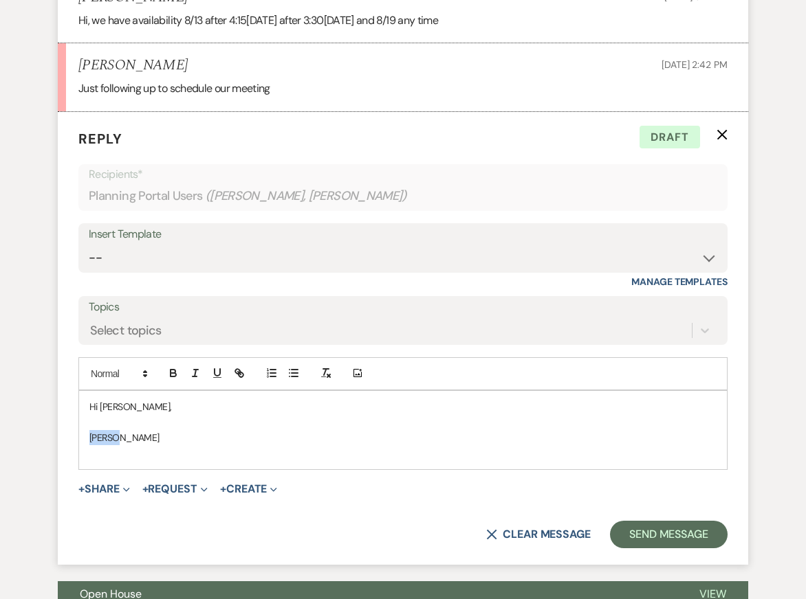
drag, startPoint x: 125, startPoint y: 461, endPoint x: 72, endPoint y: 460, distance: 52.9
click at [71, 461] on form "Reply X Draft Recipients* Planning Portal Users ( Emily Kenna, Jordan McElmoyle…" at bounding box center [403, 338] width 690 height 453
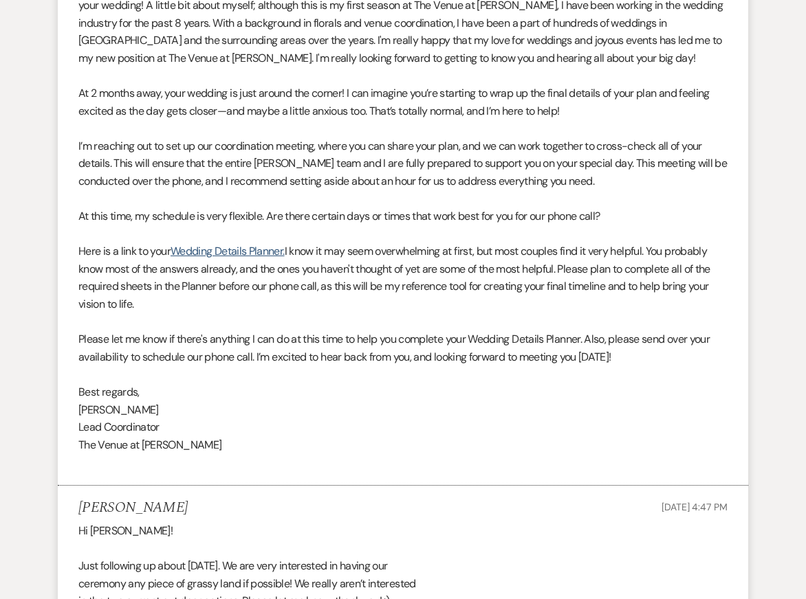
scroll to position [560, 0]
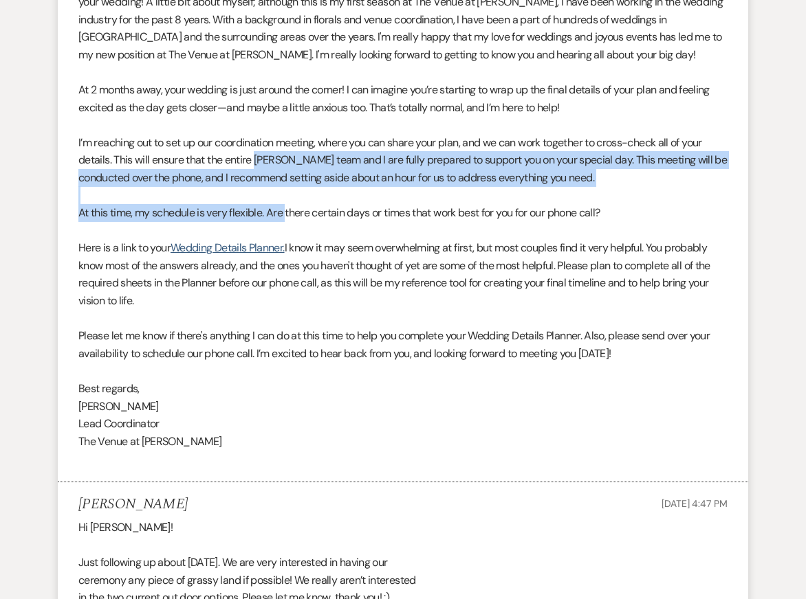
drag, startPoint x: 257, startPoint y: 155, endPoint x: 287, endPoint y: 207, distance: 60.4
click at [287, 208] on div "Jordan and Emily, I wanted to take a moment to formally introduce myself. My na…" at bounding box center [402, 204] width 649 height 528
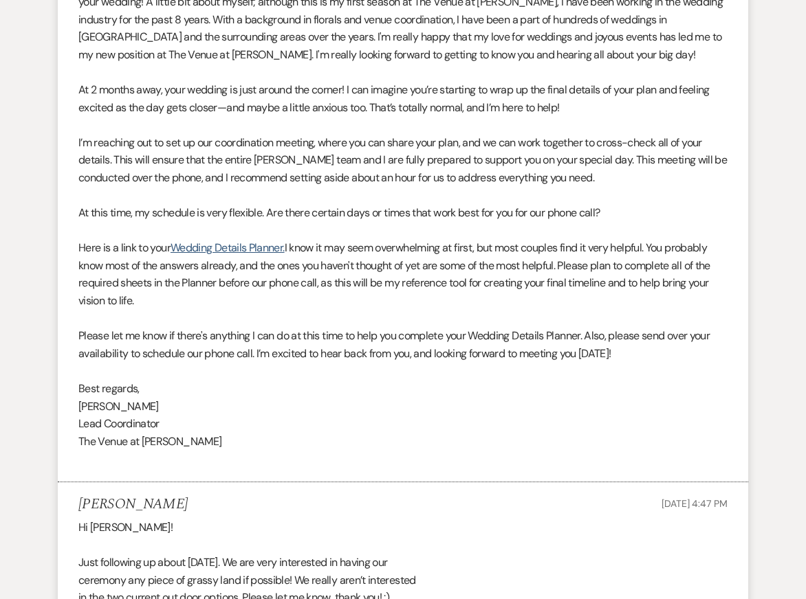
click at [346, 254] on span "I know it may seem overwhelming at first, but most couples find it very helpful…" at bounding box center [394, 274] width 632 height 67
drag, startPoint x: 78, startPoint y: 246, endPoint x: 148, endPoint y: 299, distance: 87.3
click at [148, 299] on p "Here is a link to your Wedding Details Planner. I know it may seem overwhelming…" at bounding box center [402, 274] width 649 height 70
copy p "Here is a link to your Wedding Details Planner. I know it may seem overwhelming…"
click at [324, 274] on p "Here is a link to your Wedding Details Planner. I know it may seem overwhelming…" at bounding box center [402, 274] width 649 height 70
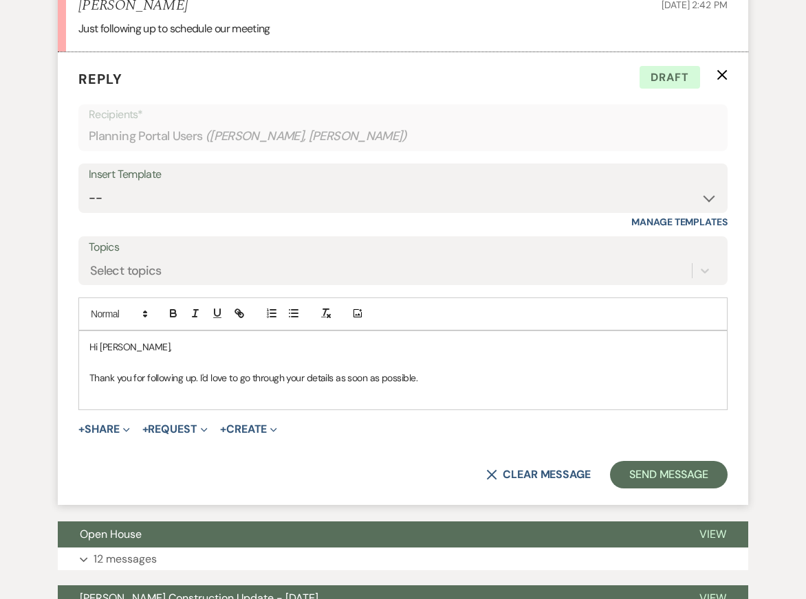
scroll to position [3460, 0]
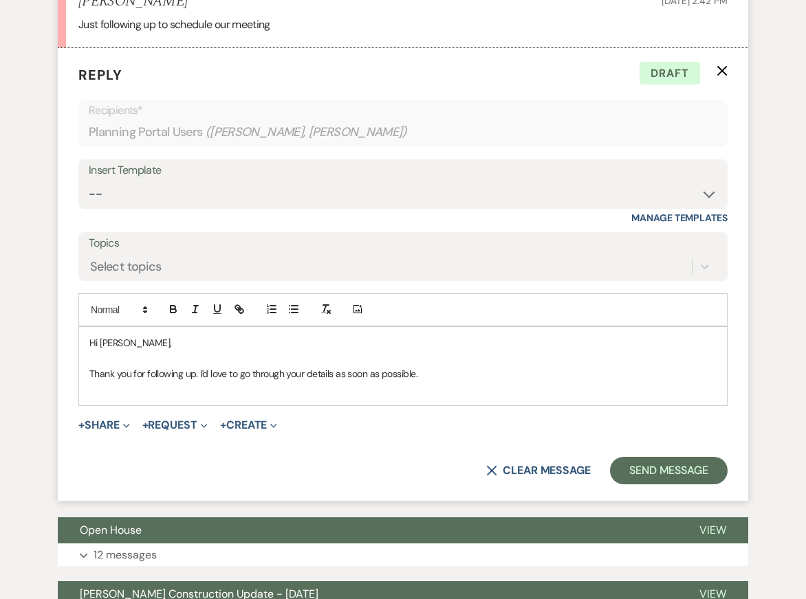
click at [313, 381] on p "Thank you for following up. I'd love to go through your details as soon as poss…" at bounding box center [402, 373] width 627 height 15
drag, startPoint x: 434, startPoint y: 390, endPoint x: 200, endPoint y: 390, distance: 233.7
click at [199, 381] on p "Thank you for following up. I'd love to go through your details as soon as poss…" at bounding box center [402, 373] width 627 height 15
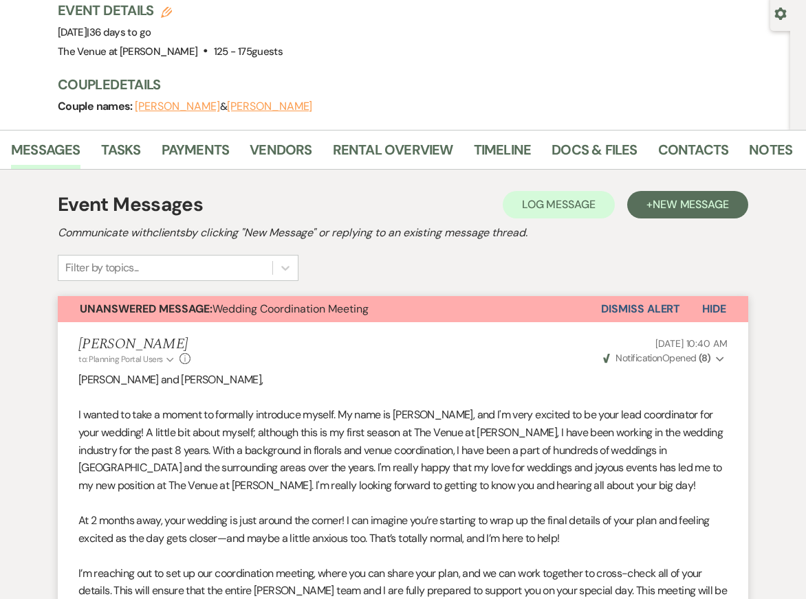
scroll to position [0, 0]
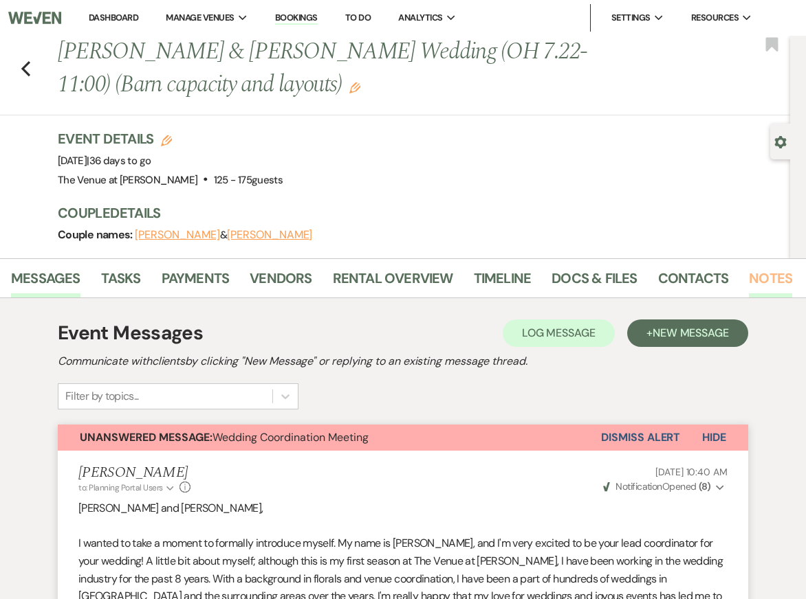
click at [768, 278] on link "Notes" at bounding box center [770, 282] width 43 height 30
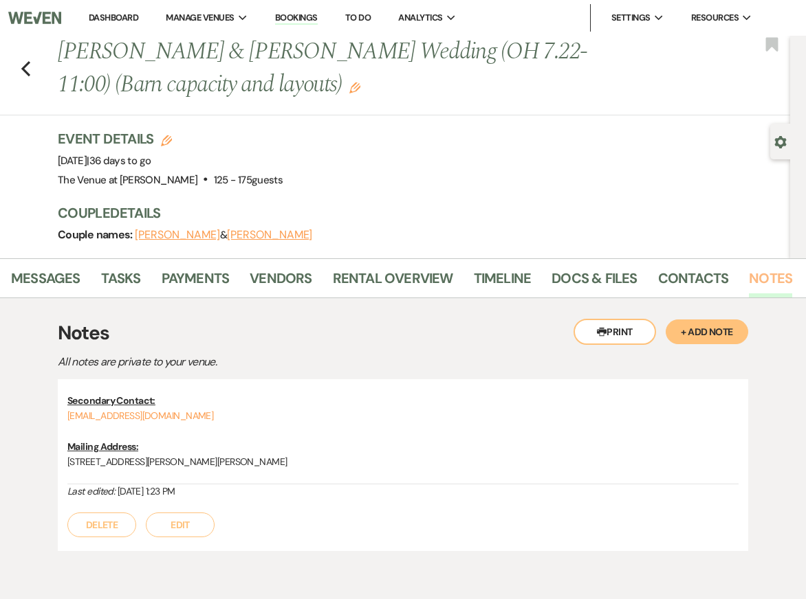
scroll to position [60, 0]
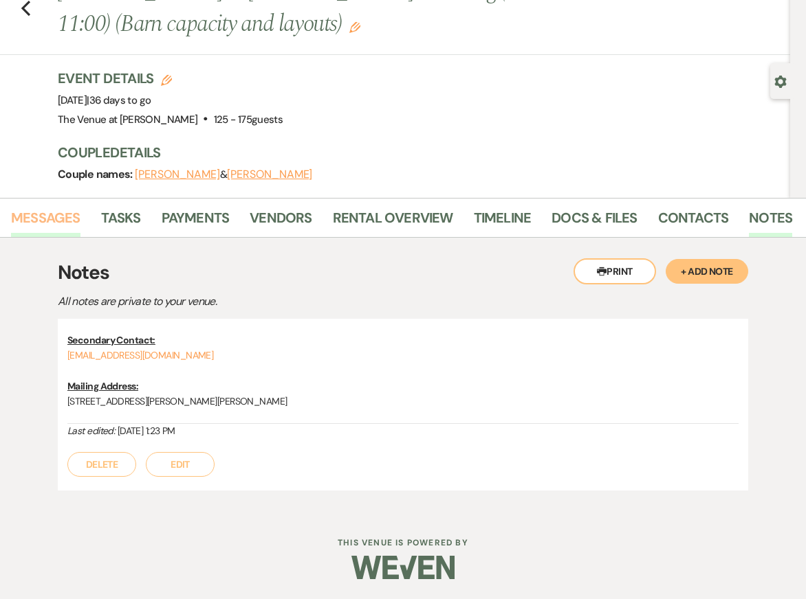
click at [34, 217] on link "Messages" at bounding box center [45, 222] width 69 height 30
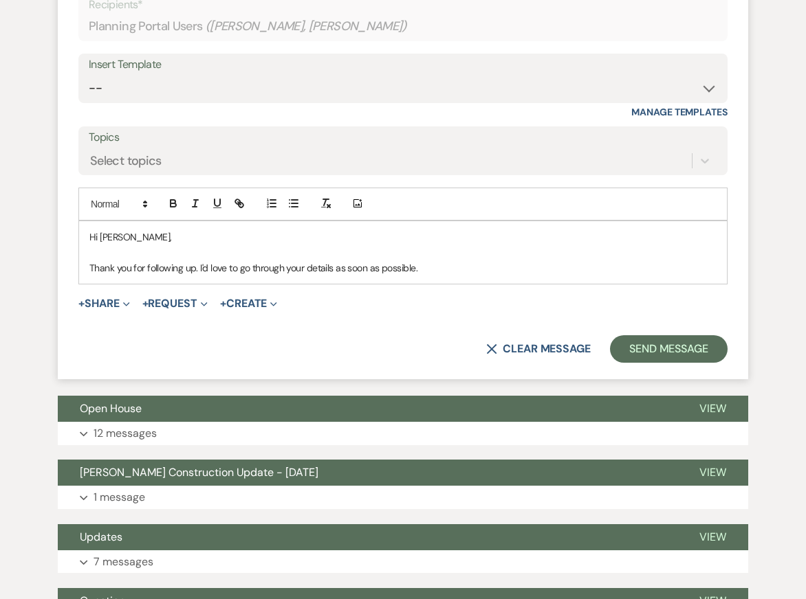
scroll to position [3564, 0]
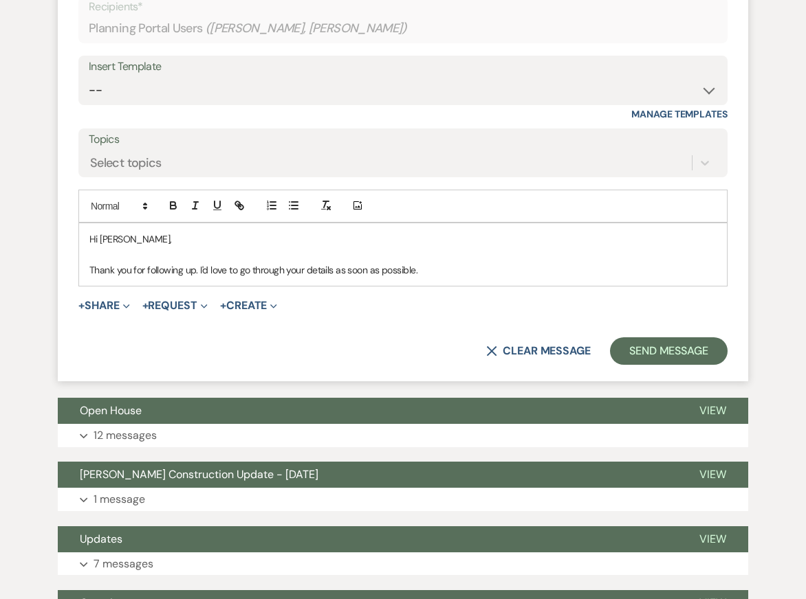
click at [234, 247] on p "Hi Emily," at bounding box center [402, 239] width 627 height 15
drag, startPoint x: 438, startPoint y: 288, endPoint x: 197, endPoint y: 288, distance: 240.6
click at [197, 278] on p "Thank you for following up. I'd love to go through your details as soon as poss…" at bounding box center [402, 270] width 627 height 15
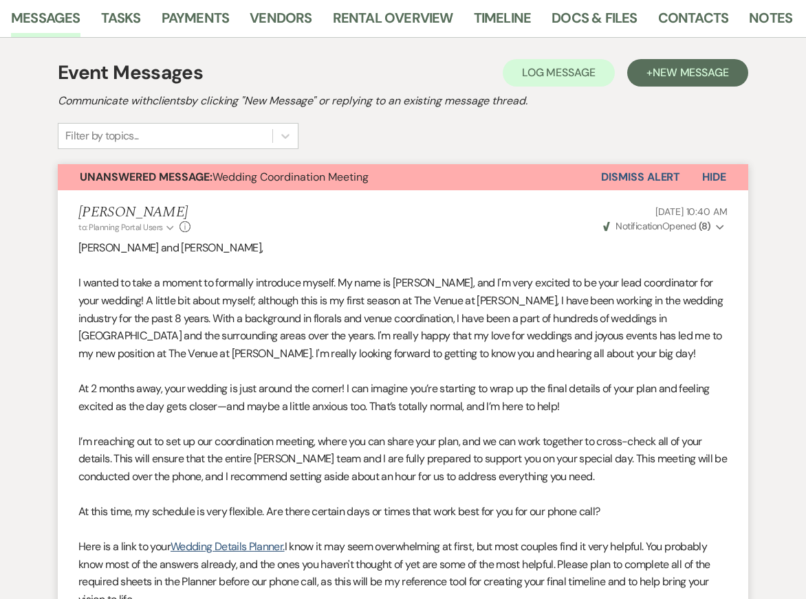
scroll to position [498, 0]
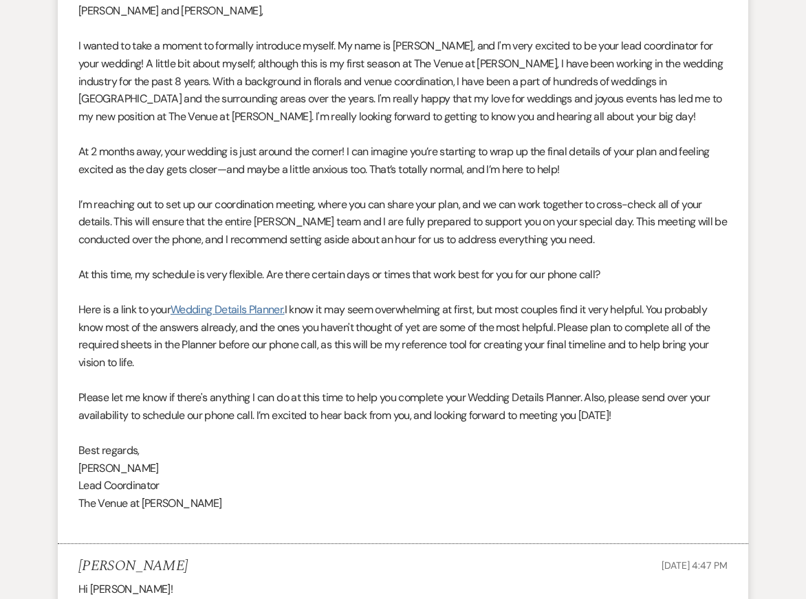
click at [259, 311] on link "Wedding Details Planner." at bounding box center [227, 309] width 114 height 14
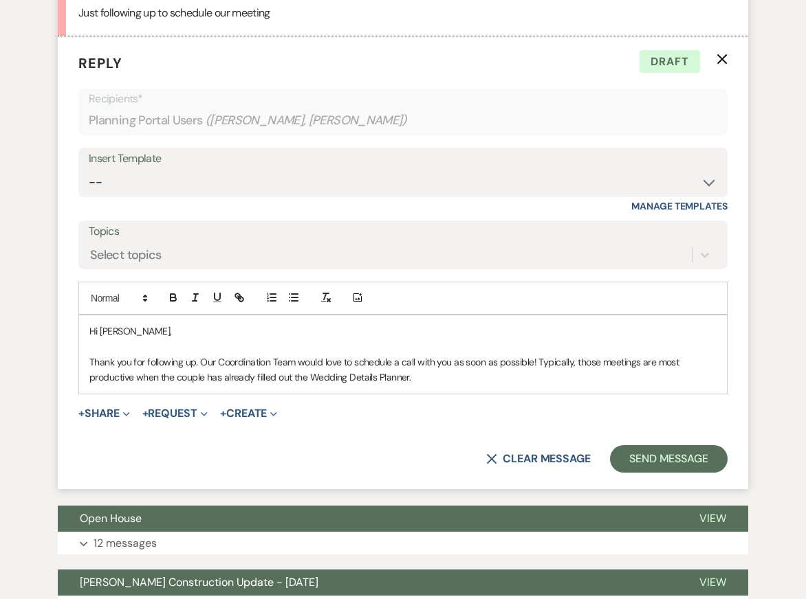
scroll to position [3476, 0]
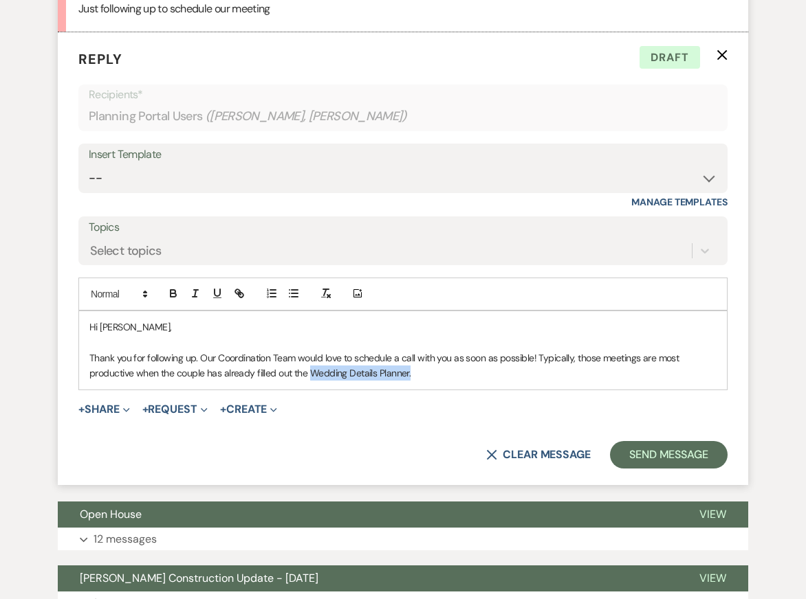
drag, startPoint x: 408, startPoint y: 393, endPoint x: 312, endPoint y: 390, distance: 96.3
click at [311, 381] on p "Thank you for following up. Our Coordination Team would love to schedule a call…" at bounding box center [402, 366] width 627 height 31
click at [244, 300] on icon "button" at bounding box center [239, 293] width 12 height 12
paste input "https://docs.google.com/spreadsheets/d/1tEc2siR9QDV8L1PjMPRkejtFI1bTEHLArc9IO5y…"
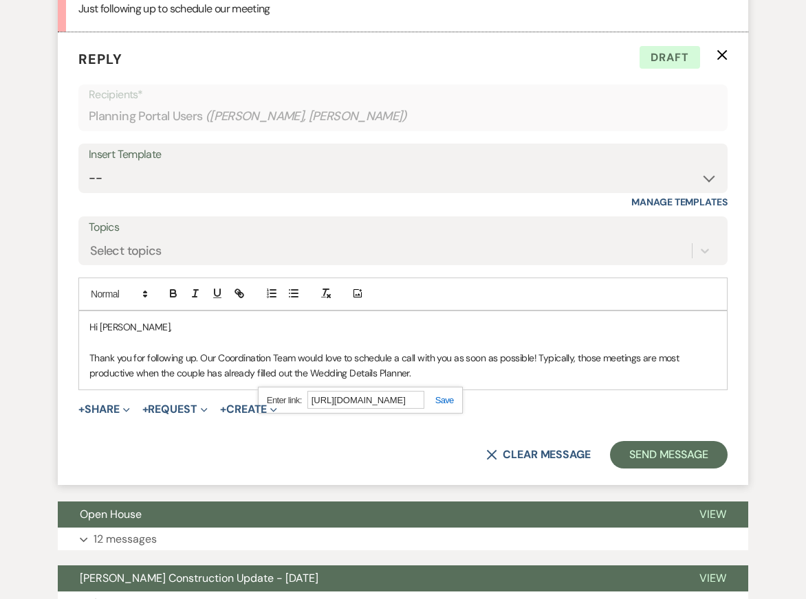
type input "https://docs.google.com/spreadsheets/d/1tEc2siR9QDV8L1PjMPRkejtFI1bTEHLArc9IO5y…"
click at [445, 411] on div "https://docs.google.com/spreadsheets/d/1tEc2siR9QDV8L1PjMPRkejtFI1bTEHLArc9IO5y…" at bounding box center [360, 400] width 205 height 27
click at [443, 406] on link at bounding box center [439, 400] width 30 height 10
click at [431, 381] on p "Thank you for following up. Our Coordination Team would love to schedule a call…" at bounding box center [402, 366] width 627 height 31
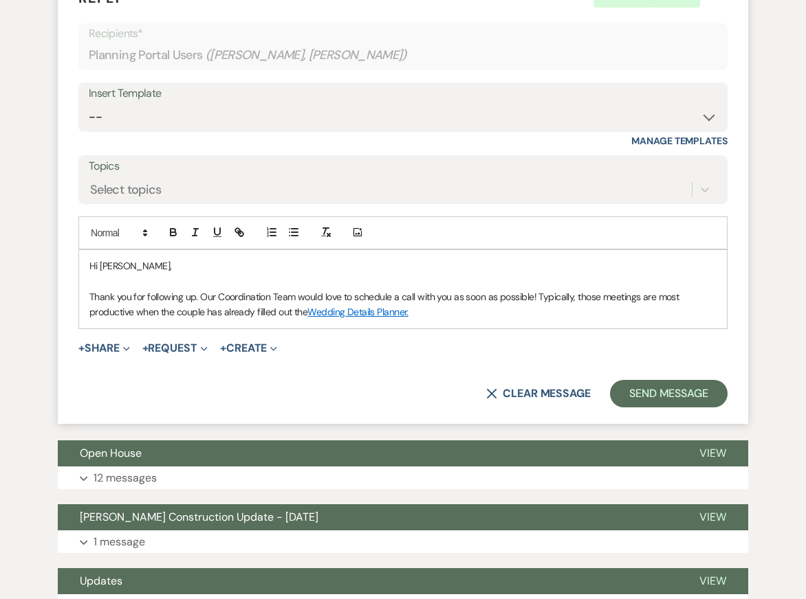
scroll to position [3543, 0]
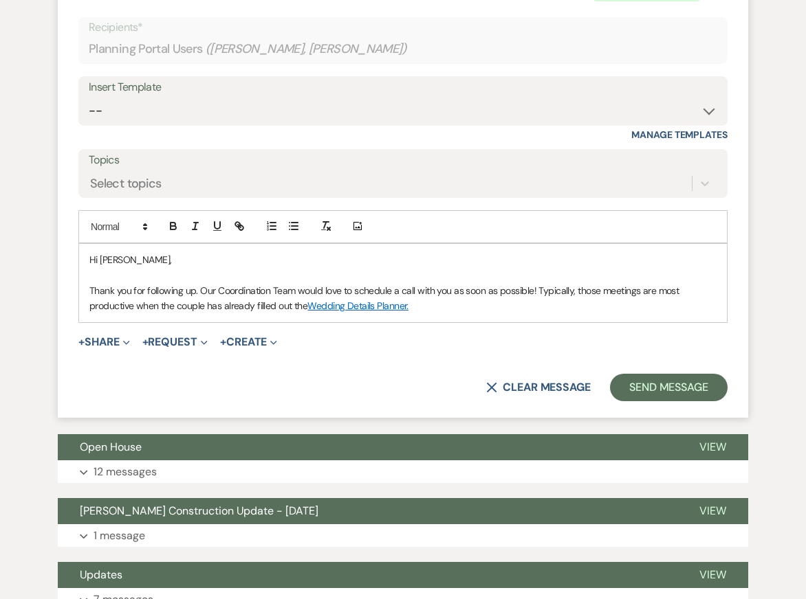
click at [471, 303] on p "Thank you for following up. Our Coordination Team would love to schedule a call…" at bounding box center [402, 298] width 627 height 31
click at [479, 314] on p "Thank you for following up. Our Coordination Team would love to schedule a call…" at bounding box center [402, 298] width 627 height 31
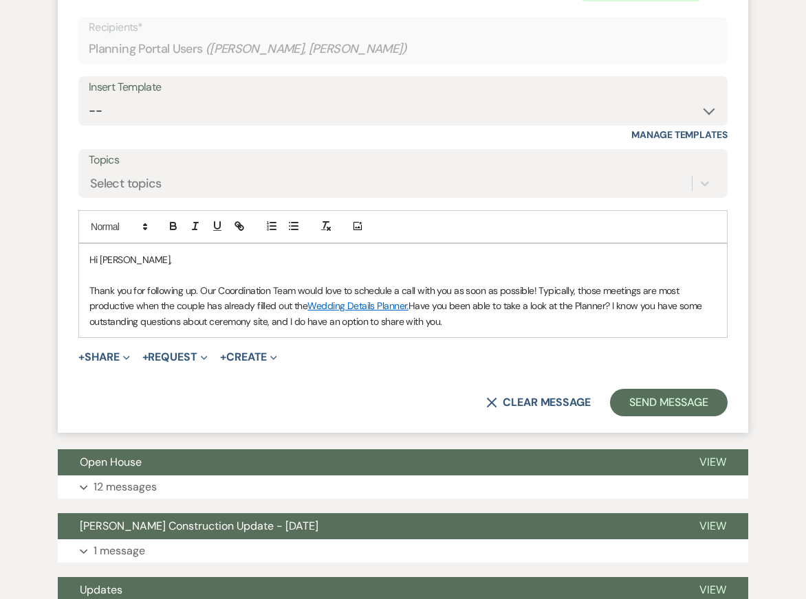
click at [612, 325] on p "Thank you for following up. Our Coordination Team would love to schedule a call…" at bounding box center [402, 306] width 627 height 46
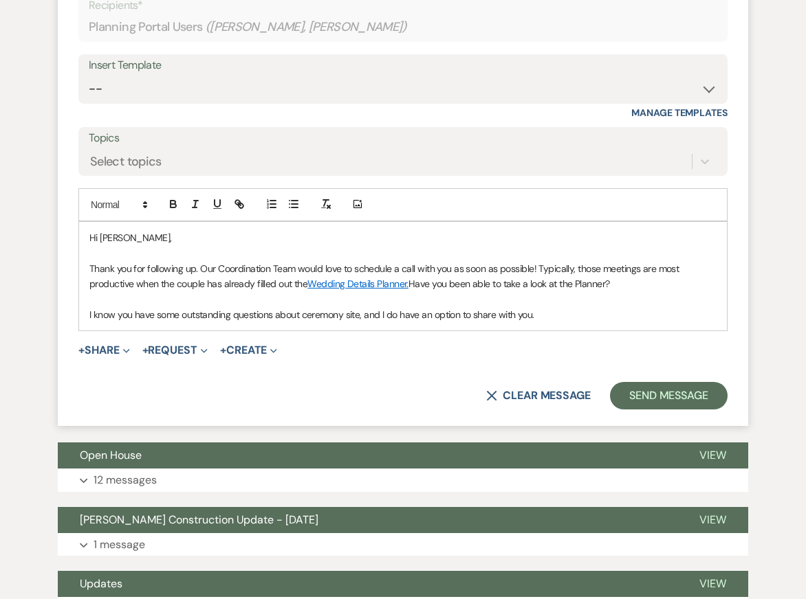
scroll to position [3552, 0]
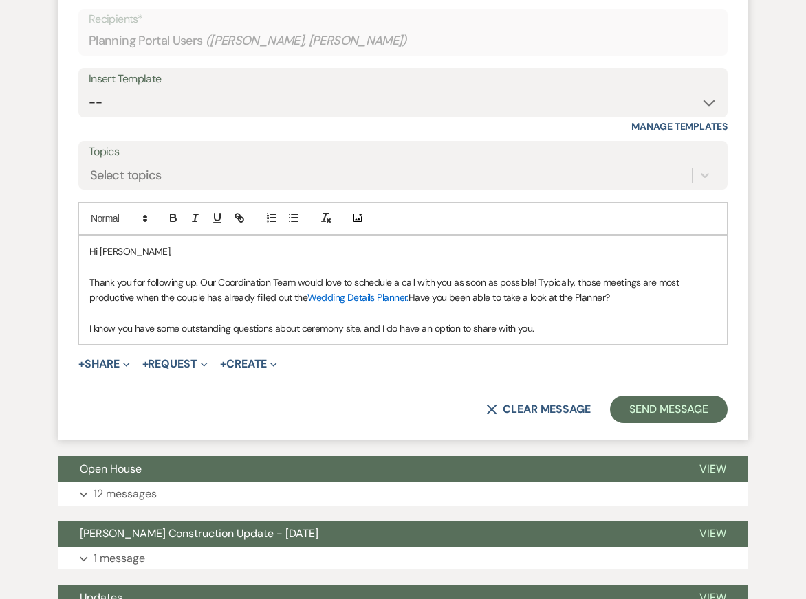
click at [478, 259] on p "Hi Emily," at bounding box center [402, 251] width 627 height 15
click at [507, 306] on p "Thank you for following up. Our Coordination Team would love to schedule a call…" at bounding box center [402, 290] width 627 height 31
click at [542, 336] on p "I know you have some outstanding questions about ceremony site, and I do have a…" at bounding box center [402, 328] width 627 height 15
click at [587, 336] on p "I know you have some outstanding questions about ceremony site, and I do have a…" at bounding box center [402, 328] width 627 height 15
click at [605, 336] on p "I know you have some outstanding questions about ceremony site, and I do have a…" at bounding box center [402, 328] width 627 height 15
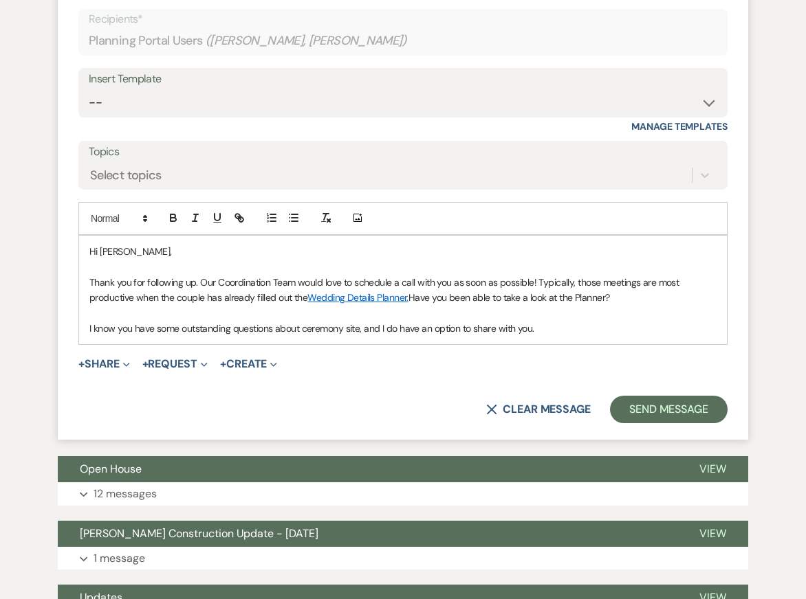
click at [628, 306] on p "Thank you for following up. Our Coordination Team would love to schedule a call…" at bounding box center [402, 290] width 627 height 31
click at [606, 306] on p "Thank you for following up. Our Coordination Team would love to schedule a call…" at bounding box center [402, 290] width 627 height 31
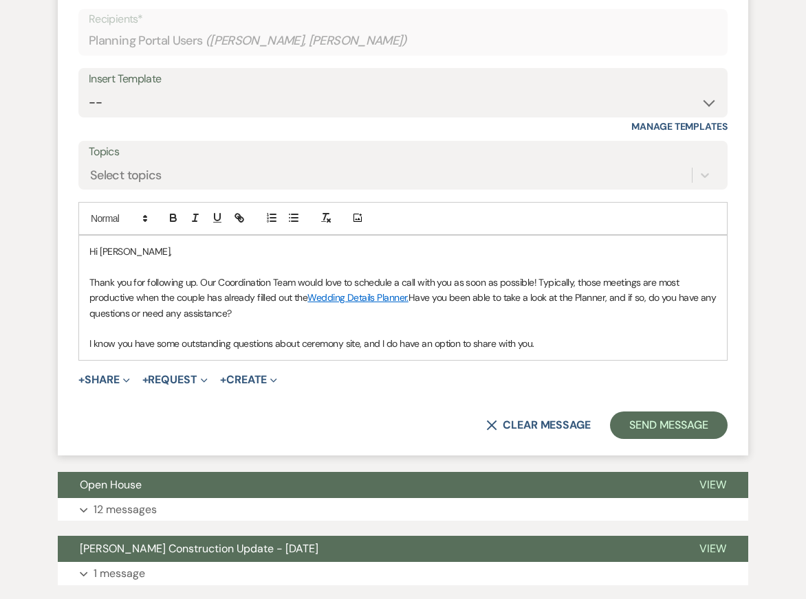
click at [487, 336] on p at bounding box center [402, 328] width 627 height 15
click at [584, 351] on p "I know you have some outstanding questions about ceremony site, and I do have a…" at bounding box center [402, 343] width 627 height 15
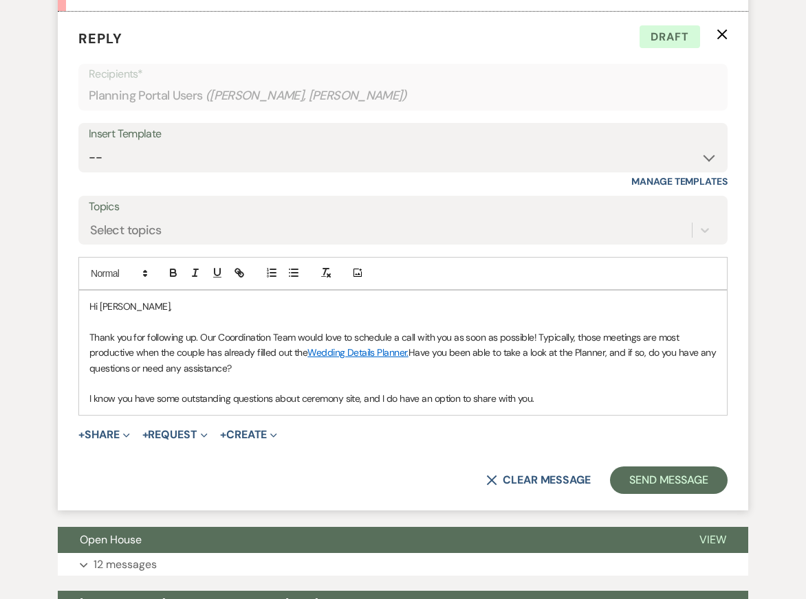
scroll to position [3499, 0]
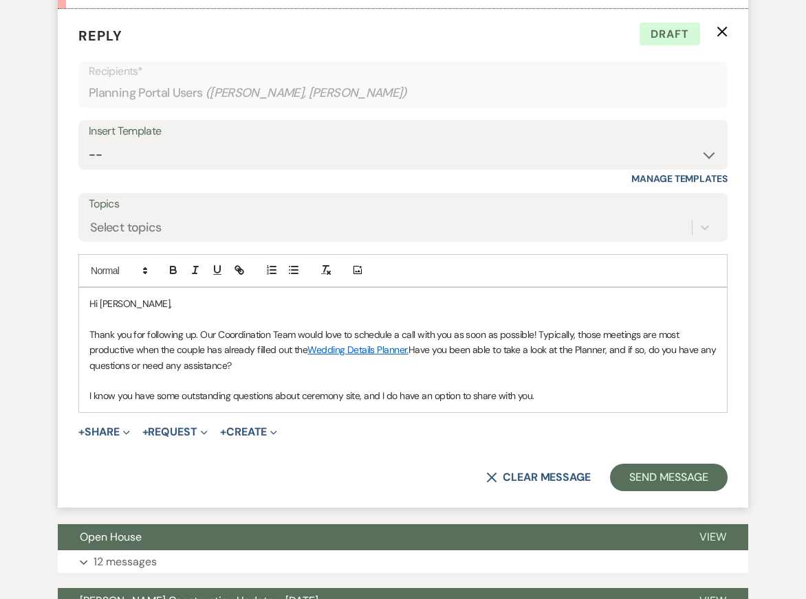
click at [595, 327] on p at bounding box center [402, 318] width 627 height 15
click at [593, 388] on p at bounding box center [402, 380] width 627 height 15
click at [593, 373] on p "Thank you for following up. Our Coordination Team would love to schedule a call…" at bounding box center [402, 350] width 627 height 46
click at [575, 403] on p "I know you have some outstanding questions about ceremony site, and I do have a…" at bounding box center [402, 395] width 627 height 15
click at [230, 403] on p "I know you have some outstanding questions about ceremony site, and I do have a…" at bounding box center [402, 395] width 627 height 15
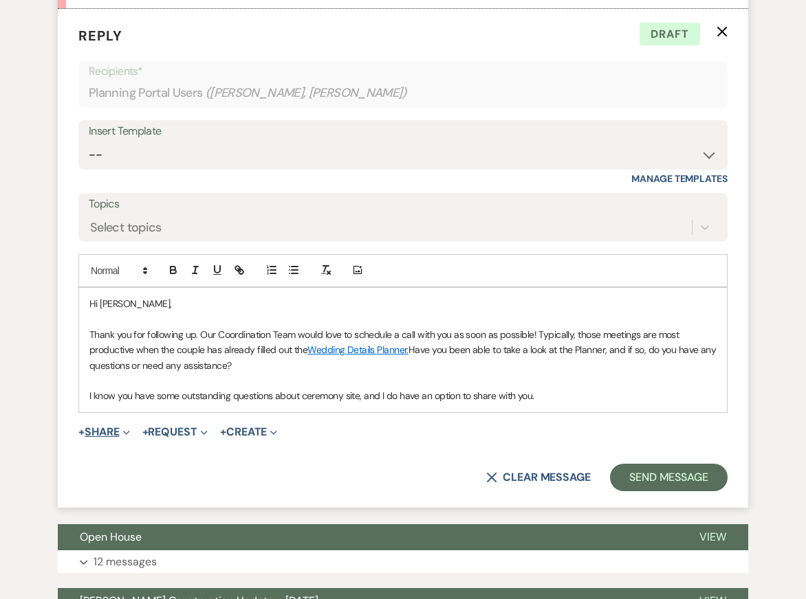
click at [120, 438] on button "+ Share Expand" at bounding box center [104, 432] width 52 height 11
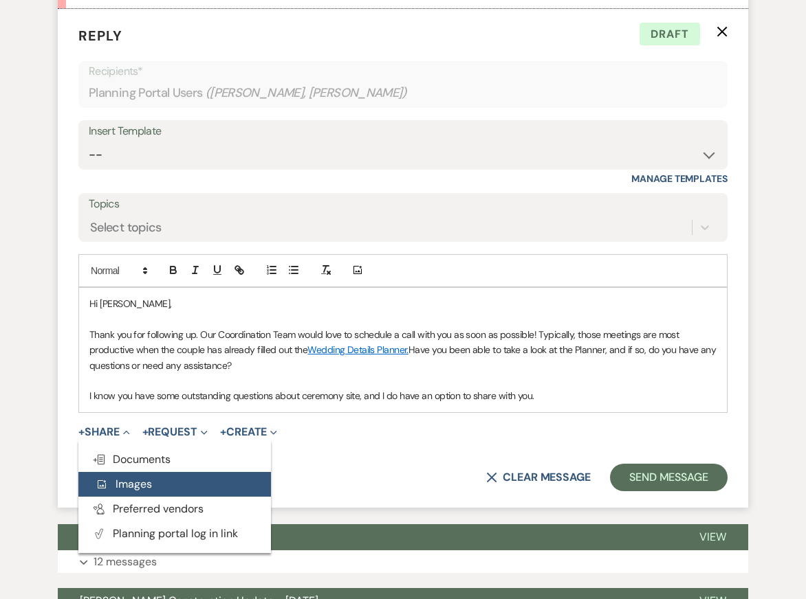
click at [146, 491] on span "Add Photo Images" at bounding box center [123, 484] width 57 height 14
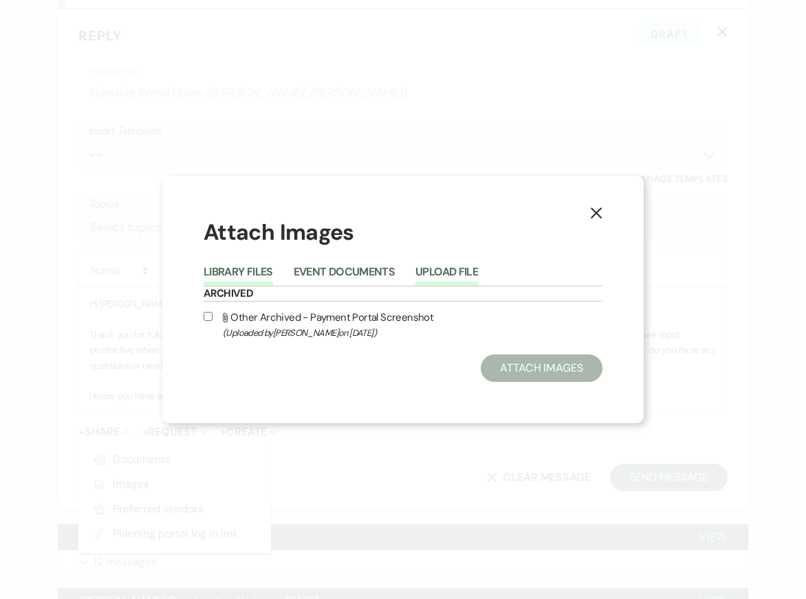
click at [436, 271] on button "Upload File" at bounding box center [446, 276] width 63 height 19
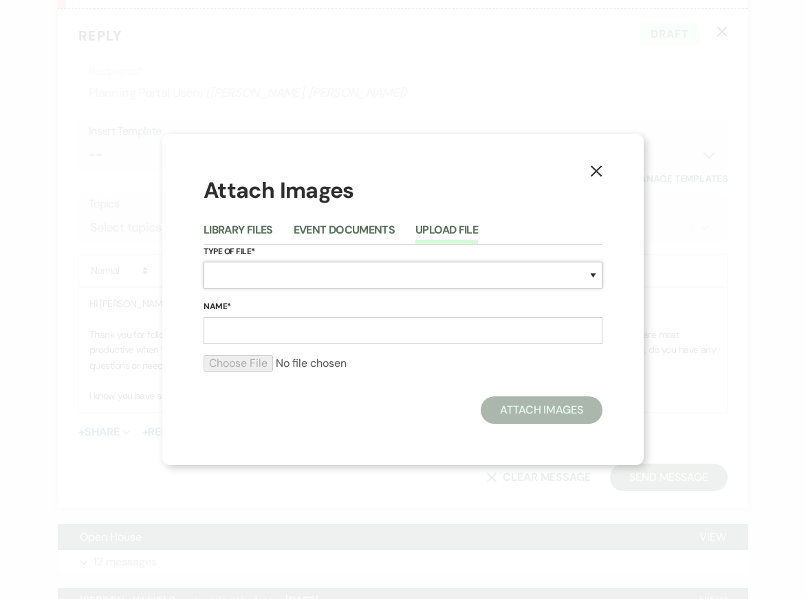
click at [319, 282] on select "Special Event Insurance Vendor Certificate of Insurance Contracts / Rental Agre…" at bounding box center [402, 275] width 399 height 27
select select "55"
click at [249, 338] on input "Name*" at bounding box center [402, 331] width 399 height 27
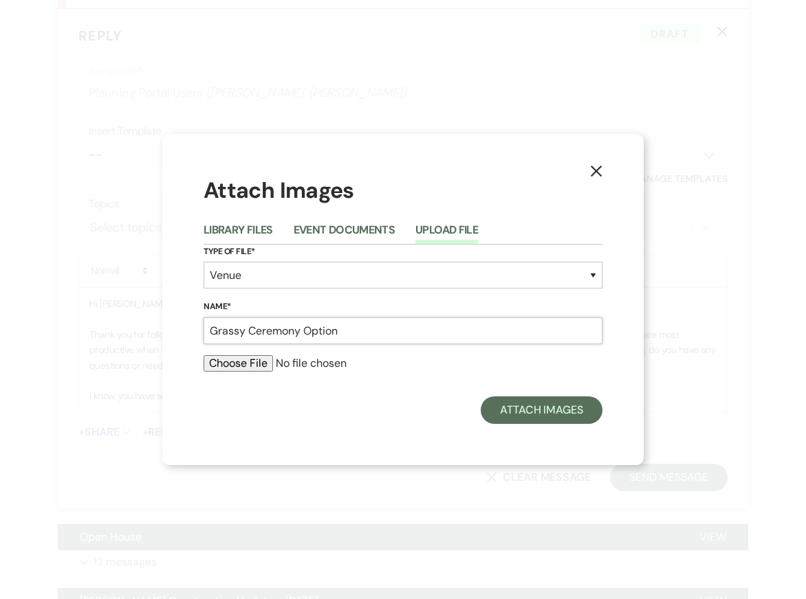
type input "Grassy Ceremony Option"
click at [242, 362] on input "file" at bounding box center [402, 363] width 399 height 16
click at [425, 329] on input "Grassy Ceremony Option" at bounding box center [402, 331] width 399 height 27
click at [661, 64] on div "X Attach Images Library Files Event Documents Upload File Type of File* Special…" at bounding box center [403, 299] width 806 height 599
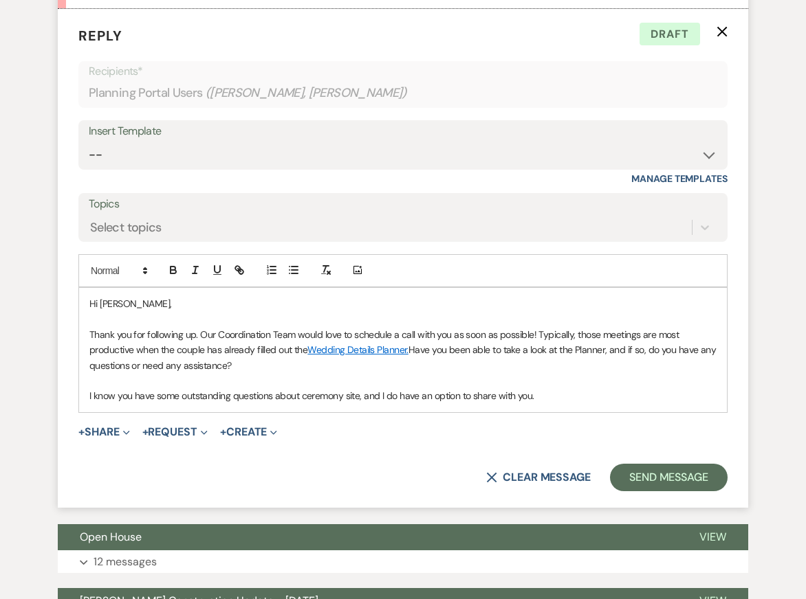
click at [535, 403] on p "I know you have some outstanding questions about ceremony site, and I do have a…" at bounding box center [402, 395] width 627 height 15
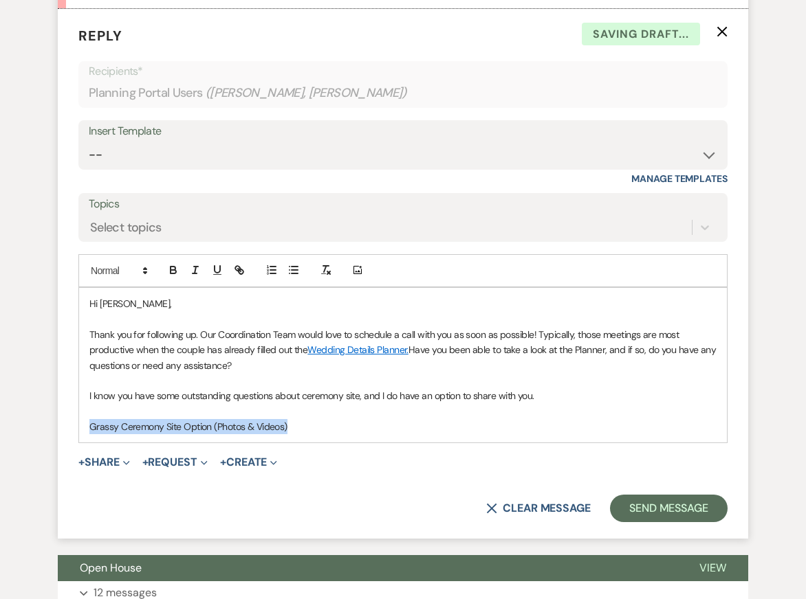
drag, startPoint x: 297, startPoint y: 441, endPoint x: 76, endPoint y: 443, distance: 221.3
click at [77, 443] on form "Reply X Saving draft... Recipients* Planning Portal Users ( Emily Kenna, Jordan…" at bounding box center [403, 274] width 690 height 530
click at [234, 276] on icon "button" at bounding box center [239, 270] width 12 height 12
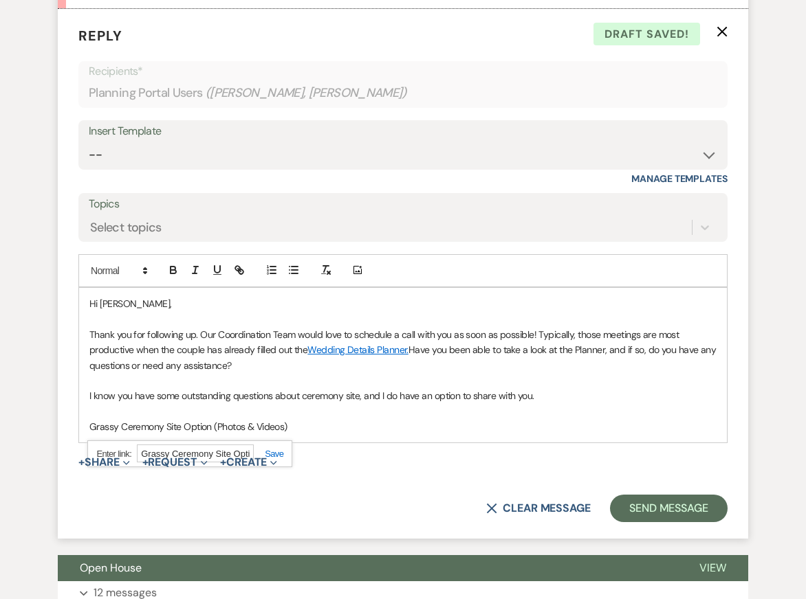
paste input "https://drive.google.com/drive/folders/1T06OuqSwDyMGtcgk9-9pRU1_d-XcpZto?usp=sh…"
type input "https://drive.google.com/drive/folders/1T06OuqSwDyMGtcgk9-9pRU1_d-XcpZto?usp=sh…"
click at [272, 459] on link at bounding box center [269, 454] width 30 height 10
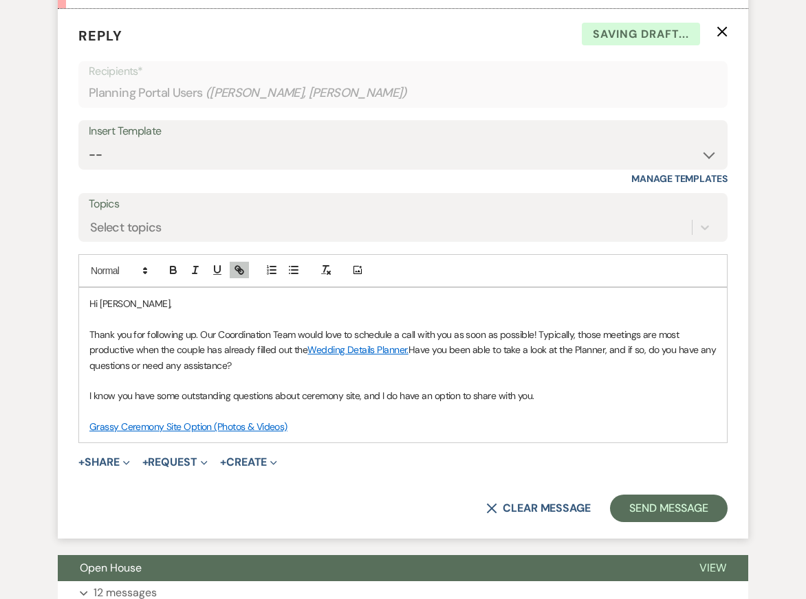
click at [305, 403] on p "I know you have some outstanding questions about ceremony site, and I do have a…" at bounding box center [402, 395] width 627 height 15
click at [562, 403] on p "I know you have some outstanding questions about ceremony site, and I do have a…" at bounding box center [402, 395] width 627 height 15
click at [428, 403] on p "I know you have some outstanding questions about ceremony site, and I do have a…" at bounding box center [402, 395] width 627 height 15
click at [602, 403] on p "I know you have some outstanding questions about ceremony site, and I do have o…" at bounding box center [402, 395] width 627 height 15
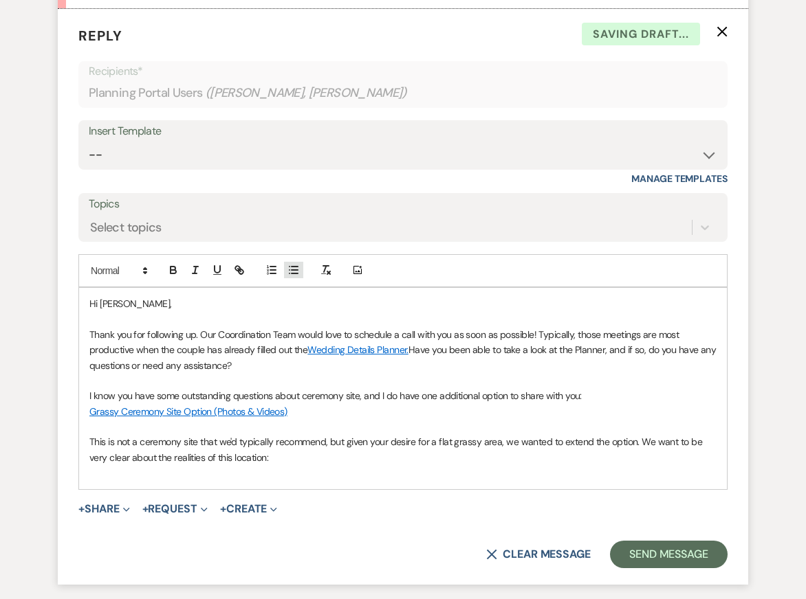
click at [292, 267] on line "button" at bounding box center [294, 267] width 6 height 0
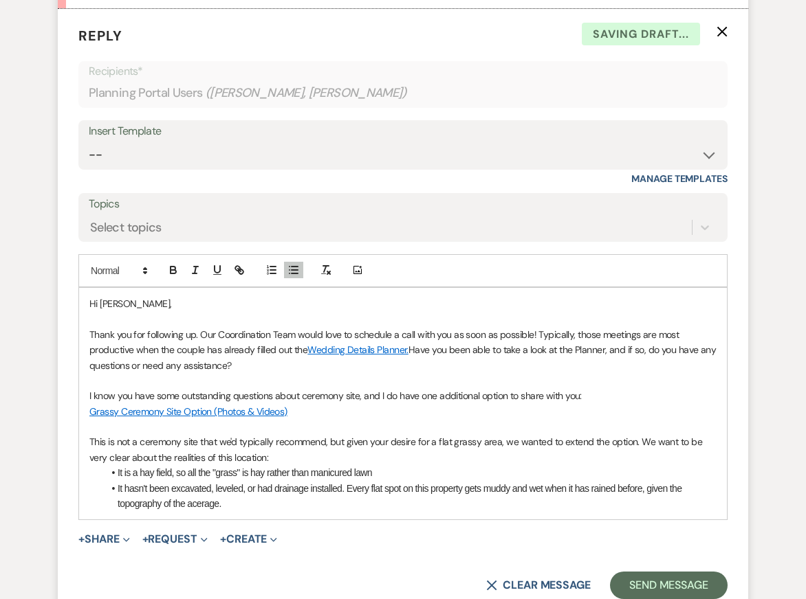
click at [203, 512] on li "It hasn't been excavated, leveled, or had drainage installed. Every flat spot o…" at bounding box center [409, 496] width 613 height 31
click at [277, 512] on li "It hasn't been excavated, leveled, or had drainage installed. Every flat spot o…" at bounding box center [409, 496] width 613 height 31
drag, startPoint x: 420, startPoint y: 506, endPoint x: 466, endPoint y: 507, distance: 46.1
click at [466, 507] on li "It hasn't been excavated, leveled, or had drainage installed. Every flat spot o…" at bounding box center [409, 496] width 613 height 31
click at [392, 512] on li "It hasn't been excavated, leveled, or had drainage installed. Every flat spot o…" at bounding box center [409, 496] width 613 height 31
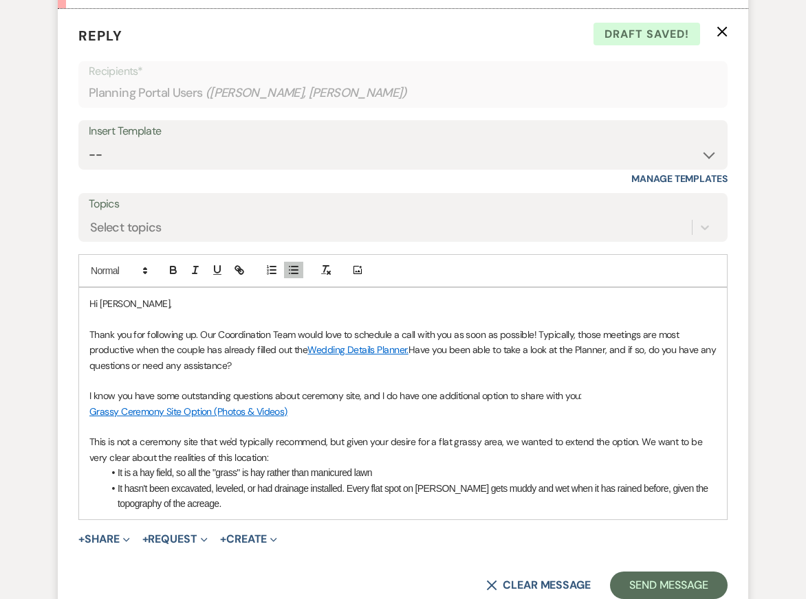
click at [655, 509] on li "It hasn't been excavated, leveled, or had drainage installed. Every flat spot o…" at bounding box center [409, 496] width 613 height 31
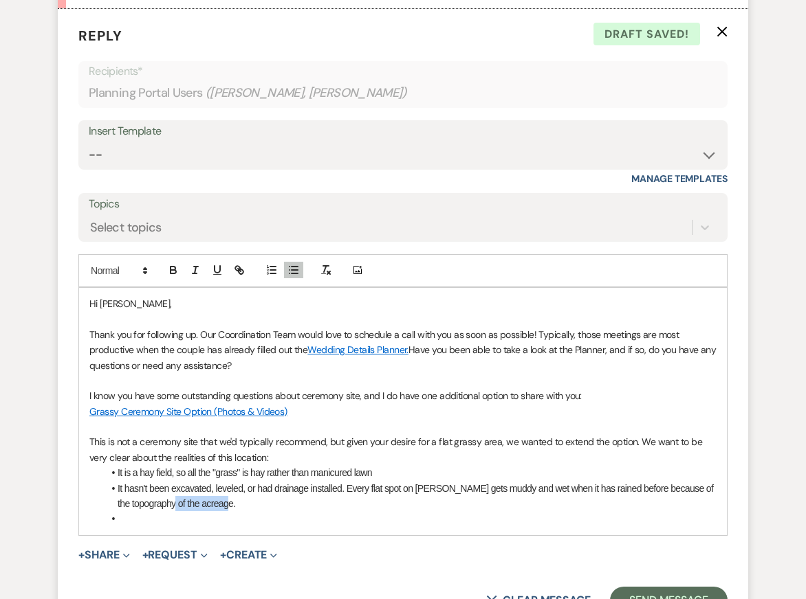
drag, startPoint x: 165, startPoint y: 522, endPoint x: 220, endPoint y: 524, distance: 55.0
click at [220, 512] on li "It hasn't been excavated, leveled, or had drainage installed. Every flat spot o…" at bounding box center [409, 496] width 613 height 31
click at [346, 512] on li "It hasn't been excavated, leveled, or had drainage installed. Every flat spot o…" at bounding box center [409, 496] width 613 height 31
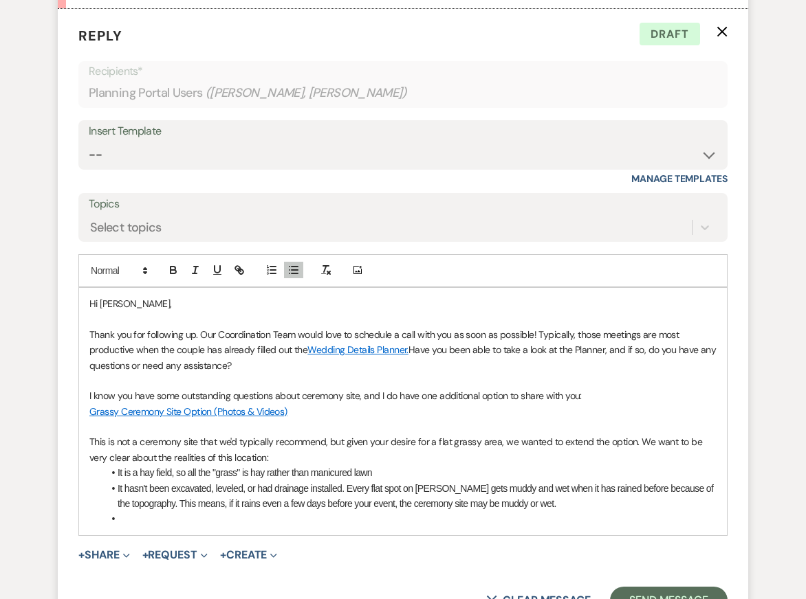
click at [553, 512] on li "It hasn't been excavated, leveled, or had drainage installed. Every flat spot o…" at bounding box center [409, 496] width 613 height 31
click at [593, 509] on li "It hasn't been excavated, leveled, or had drainage installed. Every flat spot o…" at bounding box center [409, 496] width 613 height 31
click at [459, 465] on p "This is not a ceremony site that we'd typically recommend, but given your desir…" at bounding box center [402, 449] width 627 height 31
click at [311, 505] on li "It hasn't been excavated, leveled, or had drainage installed. Every flat spot o…" at bounding box center [409, 496] width 613 height 31
click at [474, 507] on li "It hasn't been excavated, leveled, or had drainage installed. Every flat spot o…" at bounding box center [409, 496] width 613 height 31
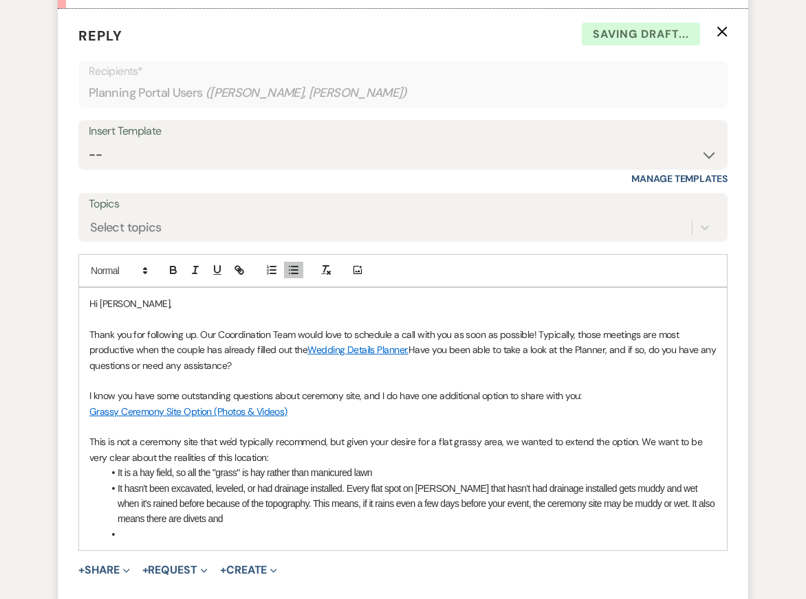
click at [515, 464] on p "This is not a ceremony site that we'd typically recommend, but given your desir…" at bounding box center [402, 449] width 627 height 31
click at [387, 527] on li "It hasn't been excavated, leveled, or had drainage installed. Every flat spot o…" at bounding box center [409, 504] width 613 height 46
click at [386, 542] on li at bounding box center [409, 534] width 613 height 15
click at [175, 521] on li "It hasn't been excavated, leveled, or had drainage installed. Every flat spot o…" at bounding box center [409, 504] width 613 height 46
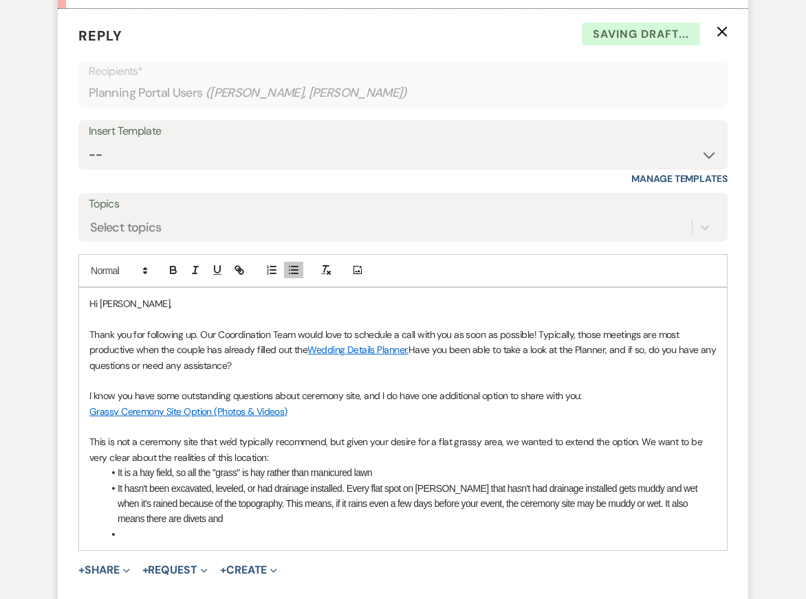
click at [313, 542] on li at bounding box center [409, 534] width 613 height 15
click at [487, 403] on p "I know you have some outstanding questions about ceremony site, and I do have o…" at bounding box center [402, 395] width 627 height 15
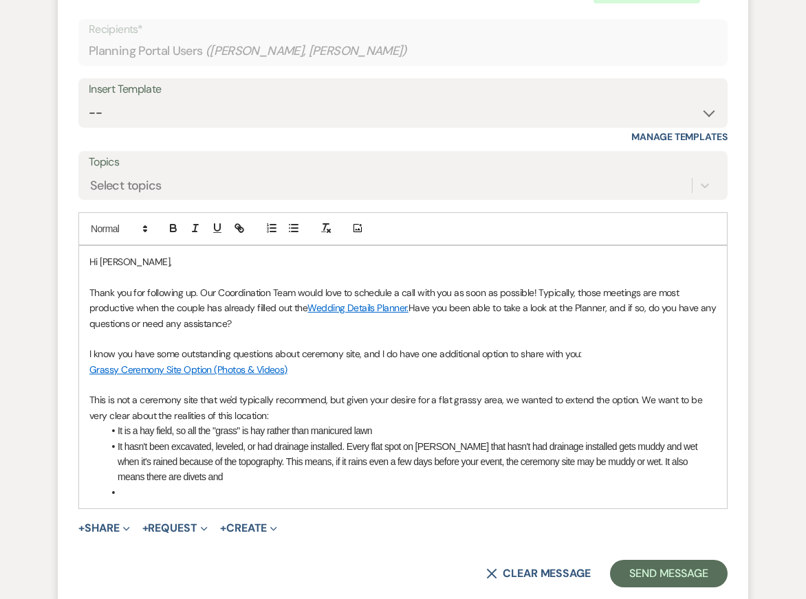
click at [457, 500] on li at bounding box center [409, 492] width 613 height 15
click at [164, 485] on li "It hasn't been excavated, leveled, or had drainage installed. Every flat spot o…" at bounding box center [409, 462] width 613 height 46
click at [167, 485] on li "It hasn't been excavated, leveled, or had drainage installed. Every flat spot o…" at bounding box center [409, 462] width 613 height 46
click at [171, 485] on li "It hasn't been excavated, leveled, or had drainage installed. Every flat spot o…" at bounding box center [409, 462] width 613 height 46
click at [174, 485] on li "It hasn't been excavated, leveled, or had drainage installed. Every flat spot o…" at bounding box center [409, 462] width 613 height 46
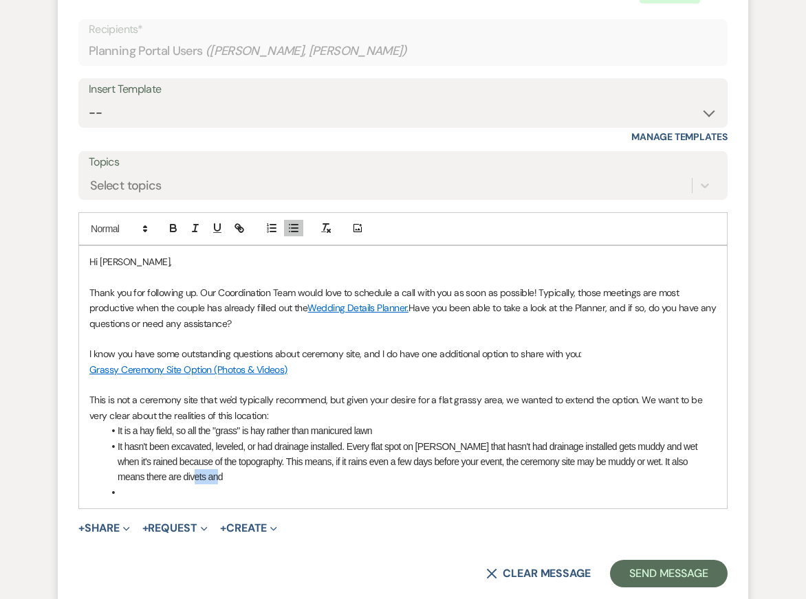
drag, startPoint x: 194, startPoint y: 493, endPoint x: 164, endPoint y: 493, distance: 29.6
click at [168, 485] on li "It hasn't been excavated, leveled, or had drainage installed. Every flat spot o…" at bounding box center [409, 462] width 613 height 46
click at [163, 485] on li "It hasn't been excavated, leveled, or had drainage installed. Every flat spot o…" at bounding box center [409, 462] width 613 height 46
drag, startPoint x: 153, startPoint y: 496, endPoint x: 196, endPoint y: 495, distance: 43.3
click at [197, 485] on li "It hasn't been excavated, leveled, or had drainage installed. Every flat spot o…" at bounding box center [409, 462] width 613 height 46
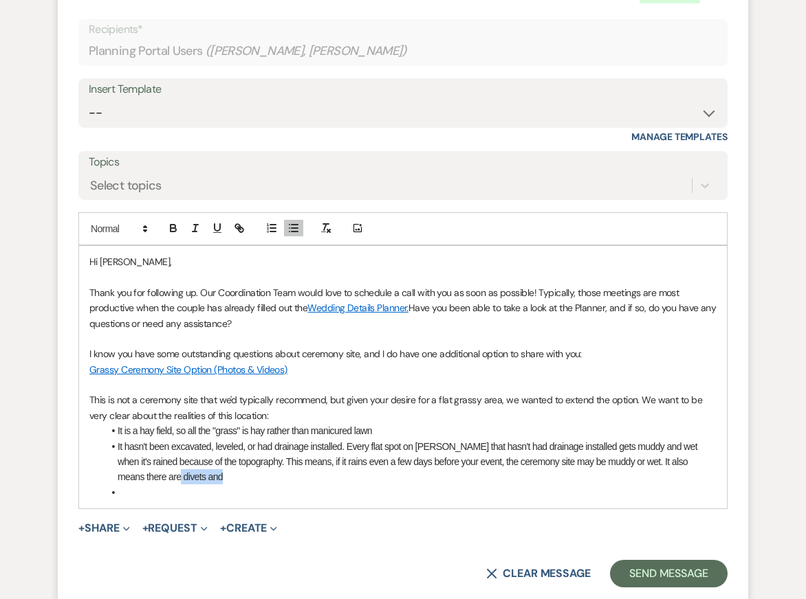
drag, startPoint x: 200, startPoint y: 491, endPoint x: 154, endPoint y: 494, distance: 46.1
click at [154, 485] on li "It hasn't been excavated, leveled, or had drainage installed. Every flat spot o…" at bounding box center [409, 462] width 613 height 46
click at [179, 500] on li at bounding box center [409, 492] width 613 height 15
click at [243, 485] on li "It hasn't been excavated, leveled, or had drainage installed. Every flat spot o…" at bounding box center [409, 462] width 613 height 46
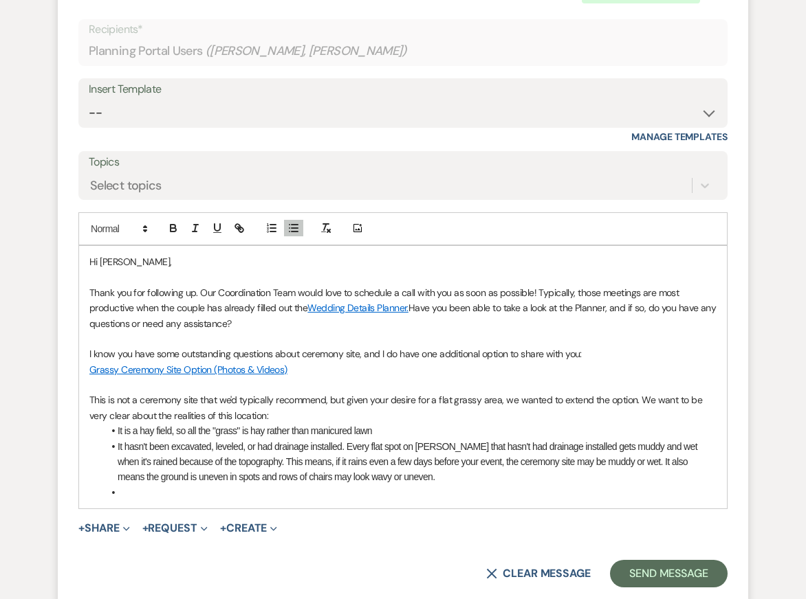
click at [254, 500] on li at bounding box center [409, 492] width 613 height 15
click at [497, 412] on p "This is not a ceremony site that we'd typically recommend, but given your desir…" at bounding box center [402, 407] width 627 height 31
click at [496, 423] on p "This is not a ceremony site that we'd typically recommend, but given your desir…" at bounding box center [402, 407] width 627 height 31
click at [489, 439] on li "It is a hay field, so all the "grass" is hay rather than manicured lawn" at bounding box center [409, 430] width 613 height 15
click at [434, 485] on li "It hasn't been excavated, leveled, or had drainage installed. Every flat spot o…" at bounding box center [409, 462] width 613 height 46
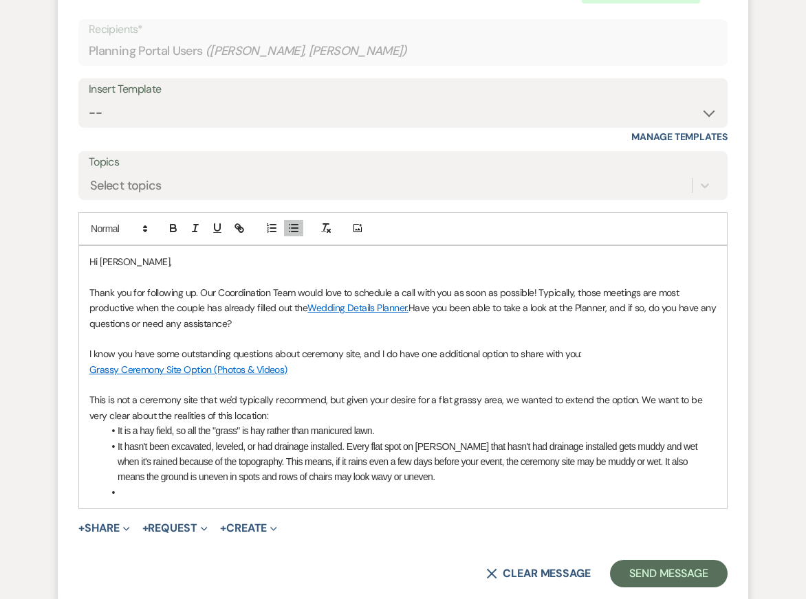
click at [413, 485] on li "It hasn't been excavated, leveled, or had drainage installed. Every flat spot o…" at bounding box center [409, 462] width 613 height 46
click at [376, 500] on li at bounding box center [409, 492] width 613 height 15
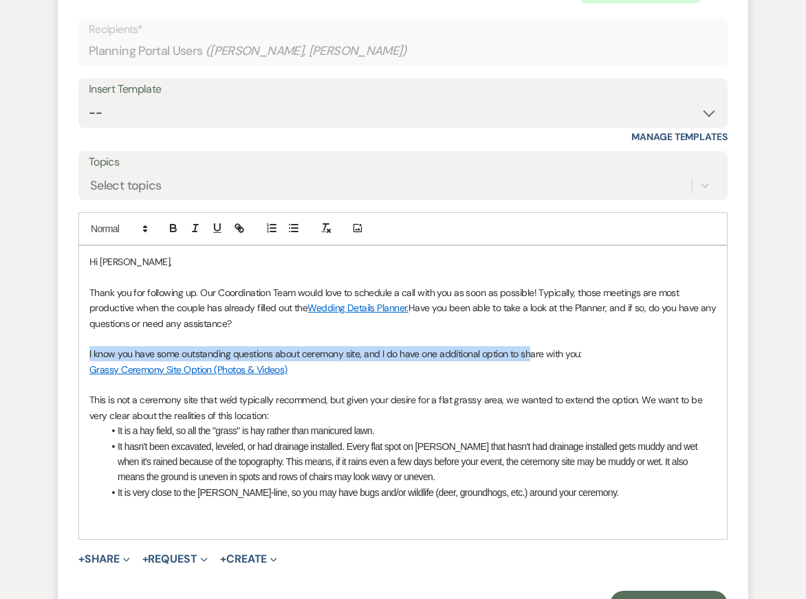
click at [529, 362] on p "I know you have some outstanding questions about ceremony site, and I do have o…" at bounding box center [402, 353] width 627 height 15
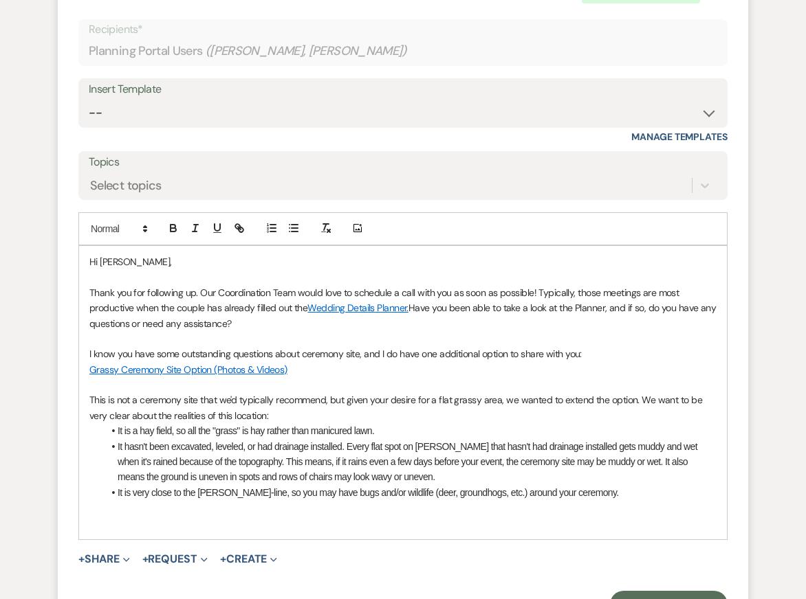
click at [446, 531] on p at bounding box center [402, 523] width 627 height 15
click at [448, 377] on p "Grassy Ceremony Site Option (Photos & Videos)" at bounding box center [402, 369] width 627 height 15
click at [403, 516] on p at bounding box center [402, 507] width 627 height 15
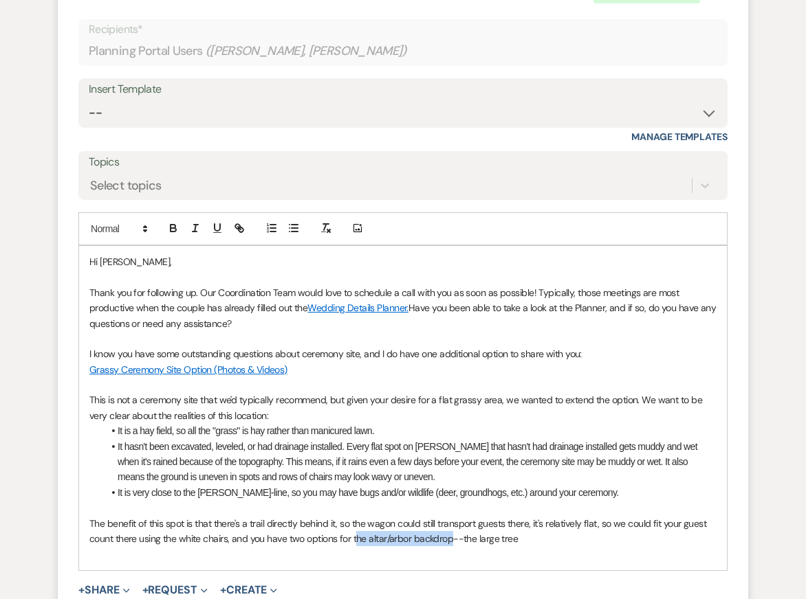
drag, startPoint x: 355, startPoint y: 556, endPoint x: 451, endPoint y: 561, distance: 95.7
click at [451, 547] on p "The benefit of this spot is that there's a trail directly behind it, so the wag…" at bounding box center [402, 531] width 627 height 31
click at [562, 547] on p "The benefit of this spot is that there's a trail directly behind it, so the wag…" at bounding box center [402, 531] width 627 height 31
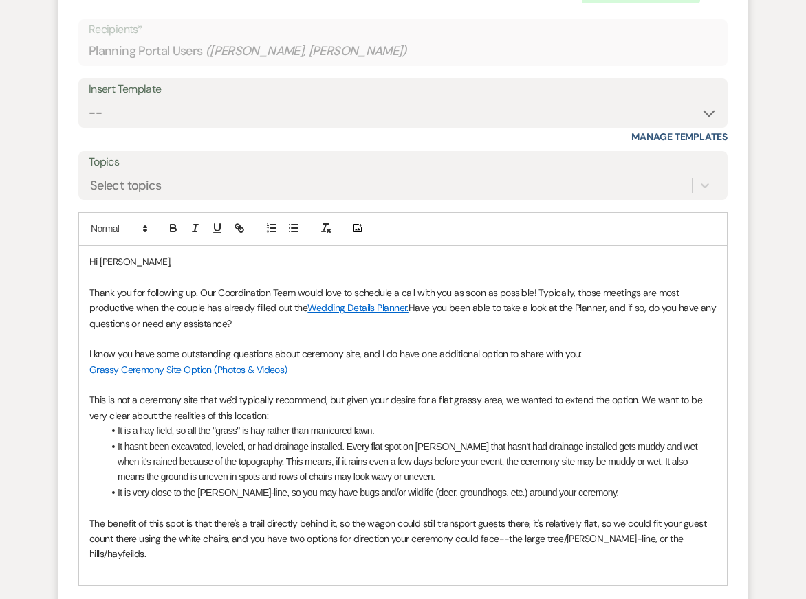
click at [681, 560] on p "The benefit of this spot is that there's a trail directly behind it, so the wag…" at bounding box center [402, 539] width 627 height 46
click at [665, 439] on li "It is a hay field, so all the "grass" is hay rather than manicured lawn." at bounding box center [409, 430] width 613 height 15
click at [518, 307] on p "Thank you for following up. Our Coordination Team would love to schedule a call…" at bounding box center [402, 308] width 627 height 46
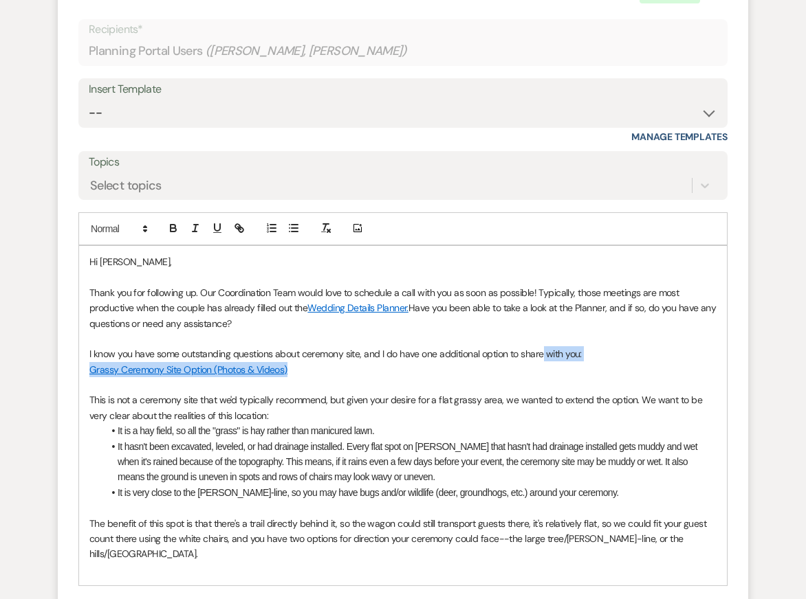
click at [542, 379] on div "Hi Emily, Thank you for following up. Our Coordination Team would love to sched…" at bounding box center [403, 416] width 648 height 340
click at [556, 439] on li "It is a hay field, so all the "grass" is hay rather than manicured lawn." at bounding box center [409, 430] width 613 height 15
click at [566, 318] on p "Thank you for following up. Our Coordination Team would love to schedule a call…" at bounding box center [402, 308] width 627 height 46
click at [569, 362] on p "I know you have some outstanding questions about ceremony site, and I do have o…" at bounding box center [402, 353] width 627 height 15
click at [571, 412] on p "This is not a ceremony site that we'd typically recommend, but given your desir…" at bounding box center [402, 407] width 627 height 31
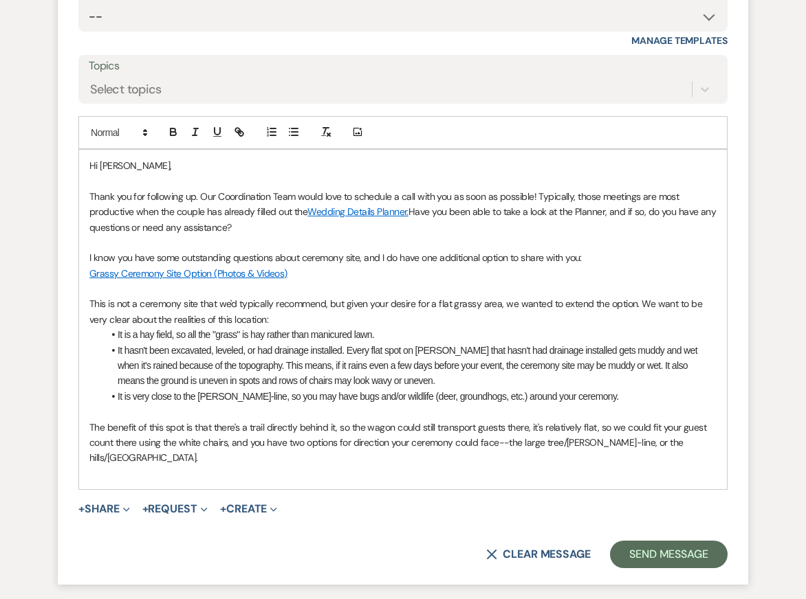
scroll to position [3638, 0]
click at [577, 419] on p at bounding box center [402, 410] width 627 height 15
click at [578, 265] on p "I know you have some outstanding questions about ceremony site, and I do have o…" at bounding box center [402, 257] width 627 height 15
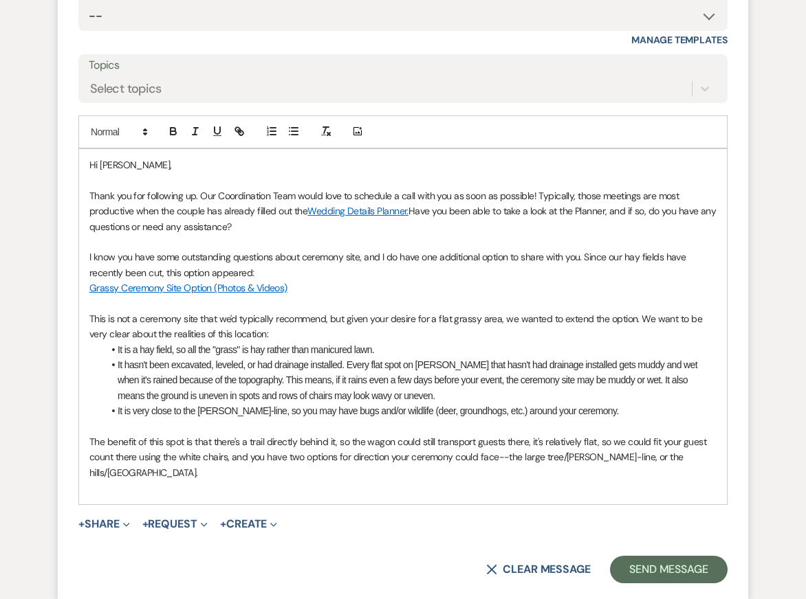
click at [548, 342] on p "This is not a ceremony site that we'd typically recommend, but given your desir…" at bounding box center [402, 326] width 627 height 31
click at [564, 419] on li "It is very close to the woods-line, so you may have bugs and/or wildlife (deer,…" at bounding box center [409, 410] width 613 height 15
click at [605, 436] on div "Hi Emily, Thank you for following up. Our Coordination Team would love to sched…" at bounding box center [403, 326] width 648 height 355
click at [608, 419] on li "It is very close to the woods-line, so you may have bugs and/or wildlife (deer,…" at bounding box center [409, 410] width 613 height 15
click at [400, 357] on li "It is a hay field, so all the "grass" is hay rather than manicured lawn." at bounding box center [409, 349] width 613 height 15
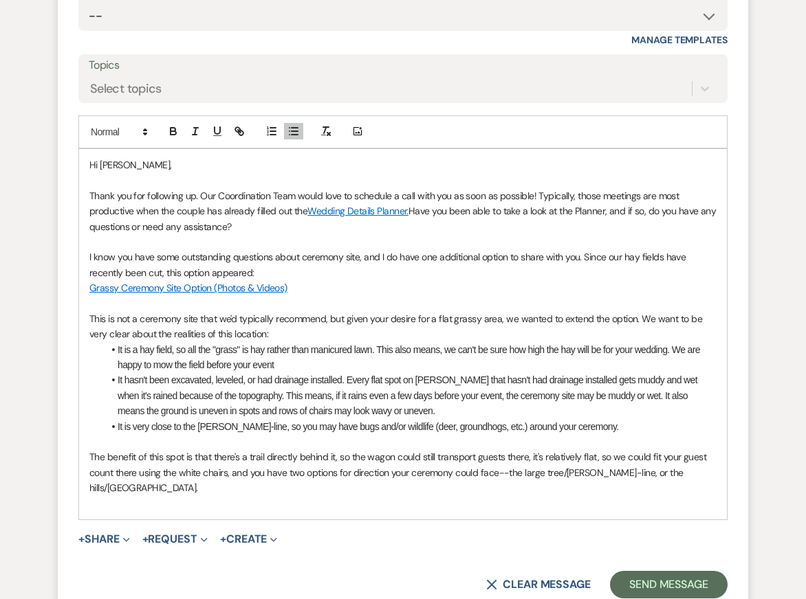
click at [198, 373] on li "It is a hay field, so all the "grass" is hay rather than manicured lawn. This a…" at bounding box center [409, 357] width 613 height 31
click at [340, 373] on li "It is a hay field, so all the "grass" is hay rather than manicured lawn. This a…" at bounding box center [409, 357] width 613 height 31
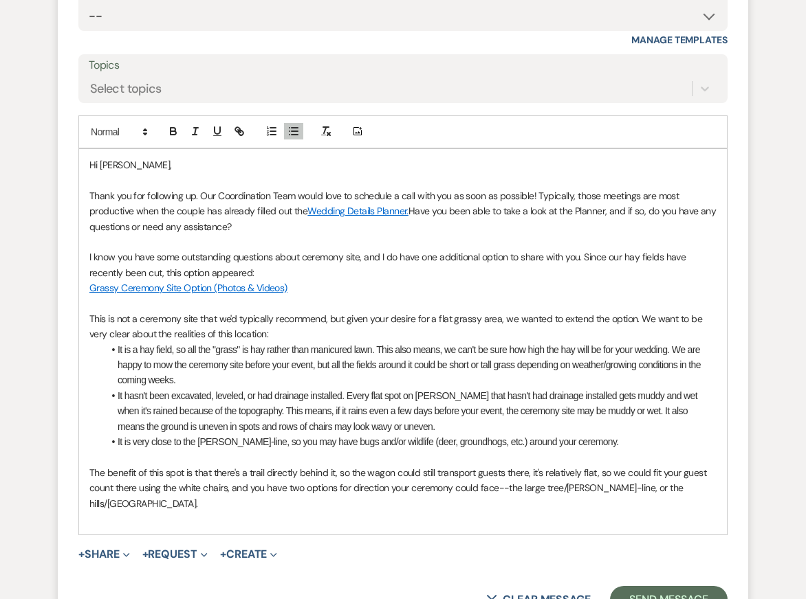
click at [384, 311] on p at bounding box center [402, 303] width 627 height 15
click at [375, 368] on li "It is a hay field, so all the "grass" is hay rather than manicured lawn. This a…" at bounding box center [409, 365] width 613 height 46
click at [371, 367] on li "It is a hay field, so all the "grass" is hay rather than manicured lawn. This a…" at bounding box center [409, 365] width 613 height 46
click at [384, 388] on li "It is a hay field, so all the "grass" is hay rather than manicured lawn. This a…" at bounding box center [409, 365] width 613 height 46
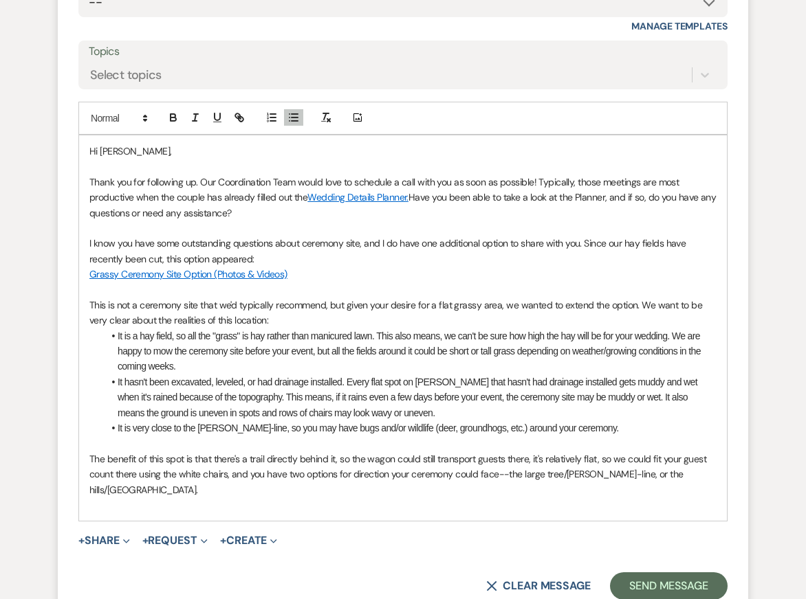
scroll to position [3659, 0]
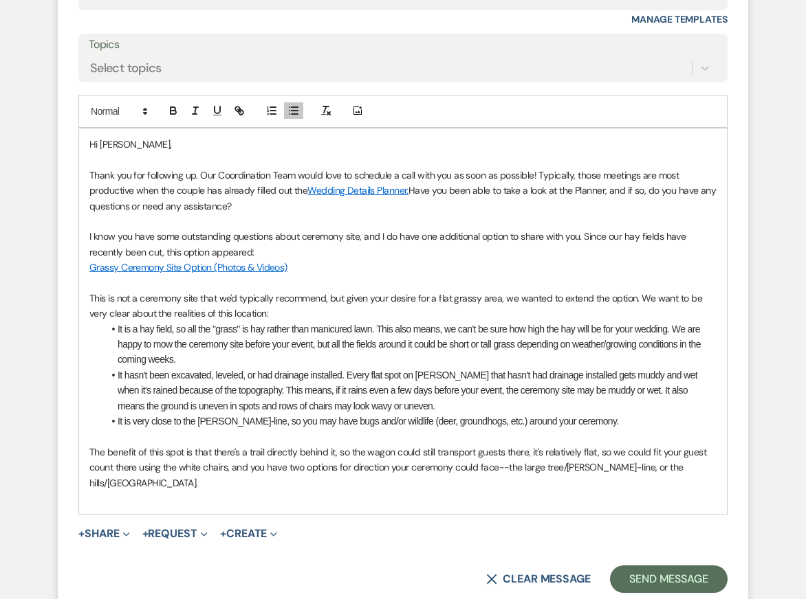
click at [414, 502] on p at bounding box center [402, 498] width 627 height 15
click at [245, 364] on li "It is a hay field, so all the "grass" is hay rather than manicured lawn. This a…" at bounding box center [409, 345] width 613 height 46
click at [459, 275] on p "Grassy Ceremony Site Option (Photos & Videos)" at bounding box center [402, 267] width 627 height 15
click at [449, 489] on p "The benefit of this spot is that there's a trail directly behind it, so the wag…" at bounding box center [402, 468] width 627 height 46
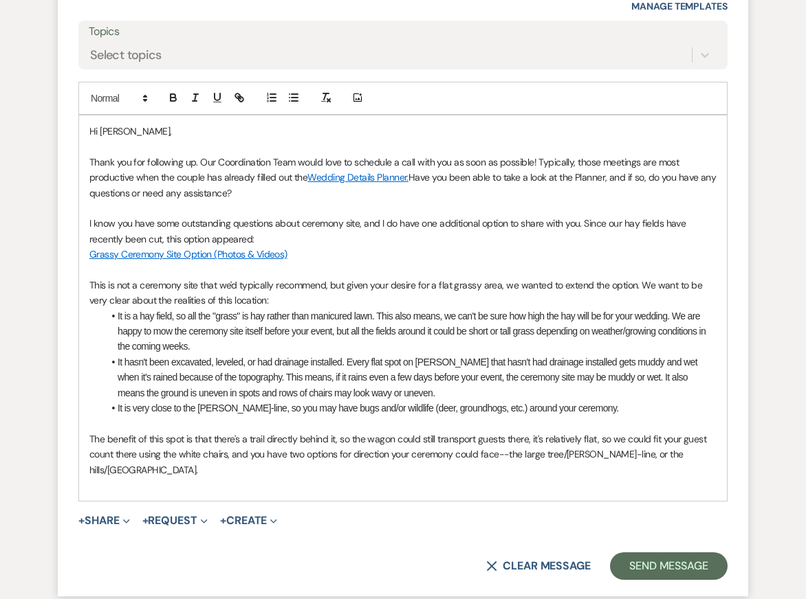
scroll to position [3676, 0]
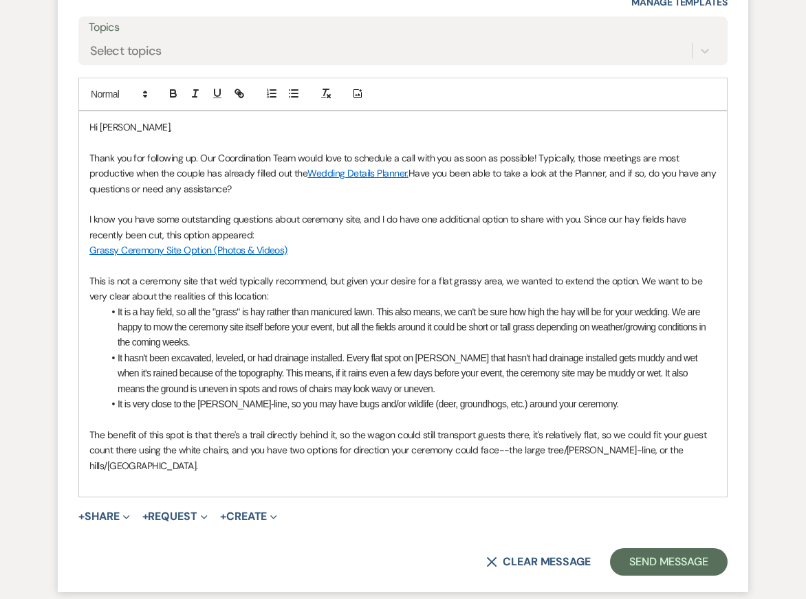
click at [471, 484] on p at bounding box center [402, 481] width 627 height 15
click at [497, 295] on p "This is not a ceremony site that we'd typically recommend, but given your desir…" at bounding box center [402, 289] width 627 height 31
click at [497, 397] on li "It hasn't been excavated, leveled, or had drainage installed. Every flat spot o…" at bounding box center [409, 374] width 613 height 46
click at [497, 427] on p at bounding box center [402, 419] width 627 height 15
click at [506, 468] on p "The benefit of this spot is that there's a trail directly behind it, so the wag…" at bounding box center [402, 451] width 627 height 46
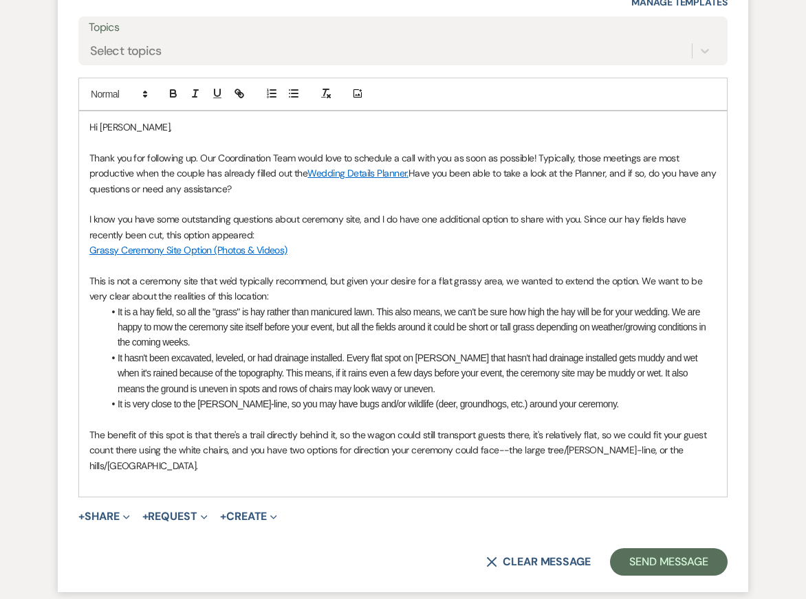
click at [508, 489] on p at bounding box center [402, 481] width 627 height 15
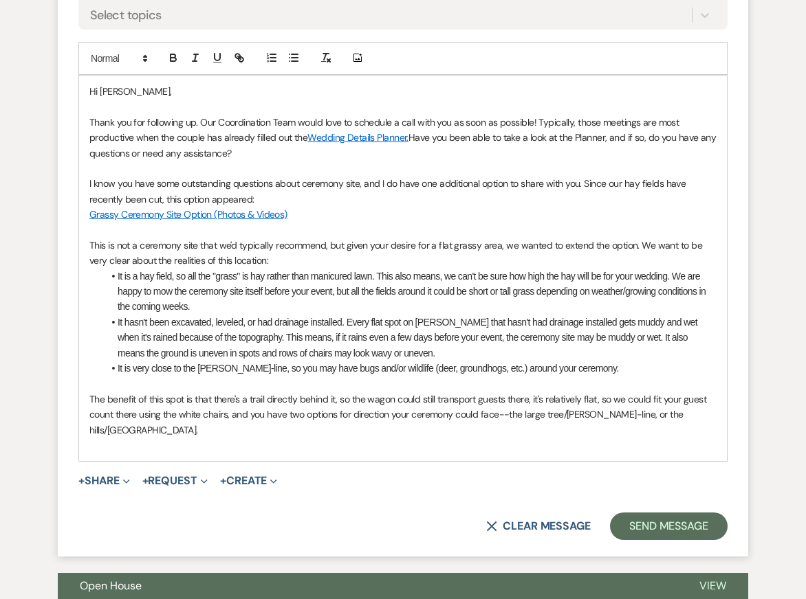
scroll to position [3729, 0]
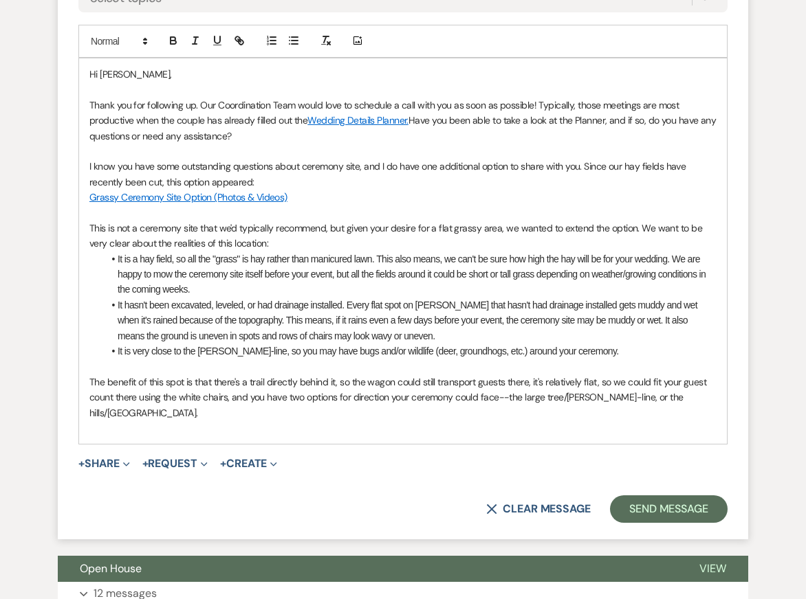
click at [500, 406] on p "The benefit of this spot is that there's a trail directly behind it, so the wag…" at bounding box center [402, 398] width 627 height 46
click at [503, 432] on p at bounding box center [402, 428] width 627 height 15
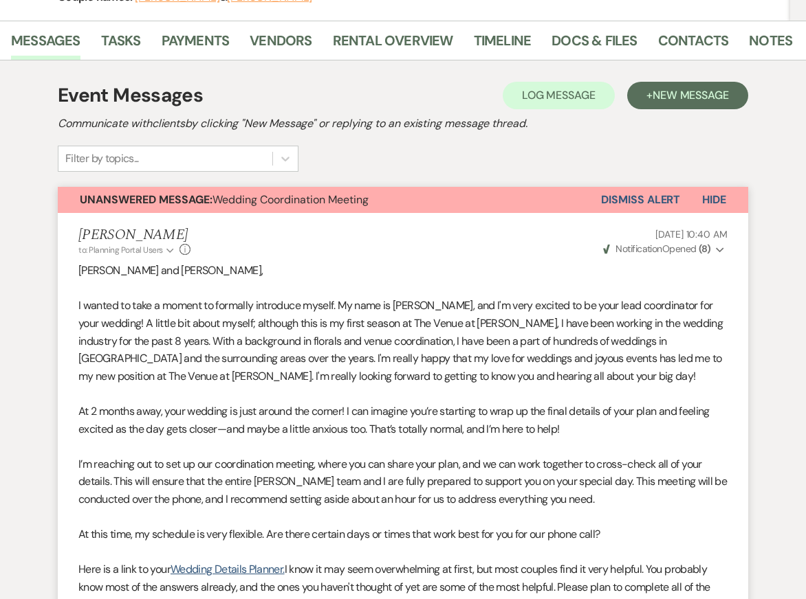
scroll to position [0, 0]
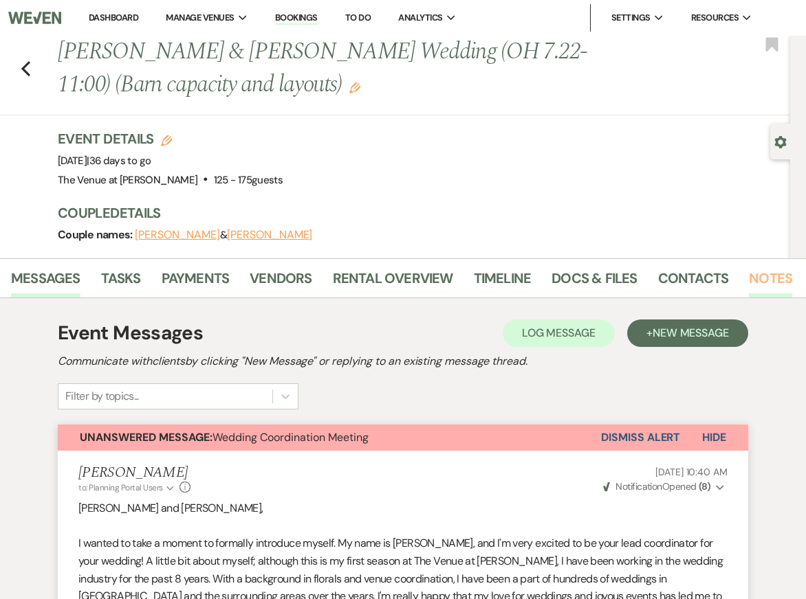
click at [755, 279] on link "Notes" at bounding box center [770, 282] width 43 height 30
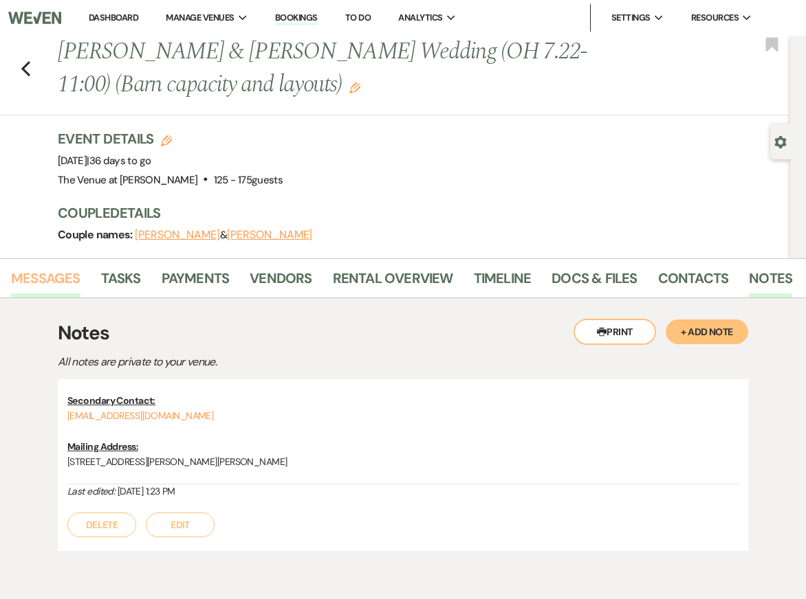
click at [50, 280] on link "Messages" at bounding box center [45, 282] width 69 height 30
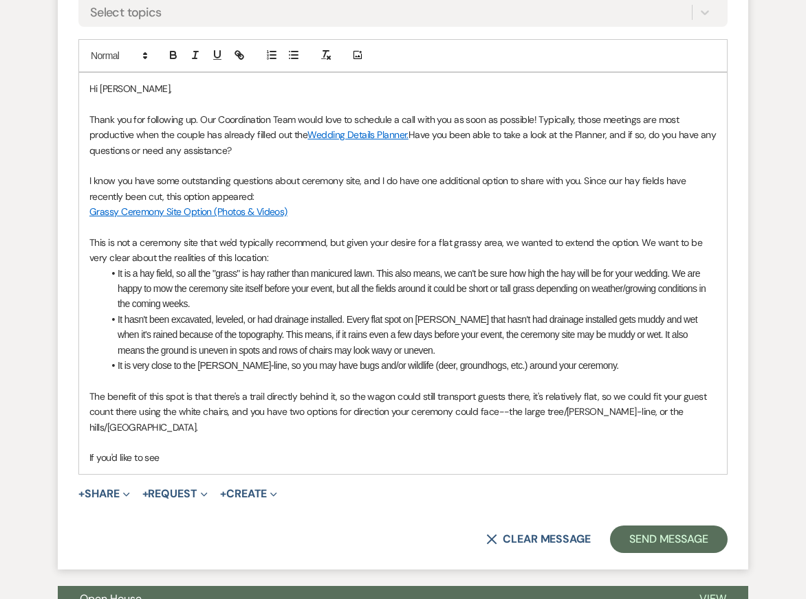
scroll to position [3715, 0]
click at [252, 456] on p "If you'd like to see" at bounding box center [402, 457] width 627 height 15
click at [461, 266] on p "This is not a ceremony site that we'd typically recommend, but given your desir…" at bounding box center [402, 250] width 627 height 31
click at [472, 352] on li "It hasn't been excavated, leveled, or had drainage installed. Every flat spot o…" at bounding box center [409, 335] width 613 height 46
click at [524, 146] on p "Thank you for following up. Our Coordination Team would love to schedule a call…" at bounding box center [402, 135] width 627 height 46
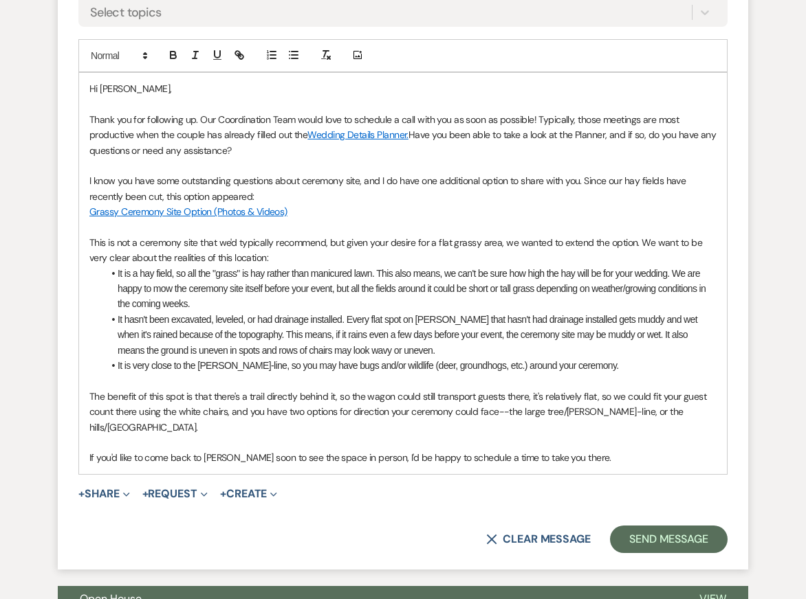
click at [518, 219] on p "Grassy Ceremony Site Option (Photos & Videos)" at bounding box center [402, 211] width 627 height 15
click at [518, 284] on li "It is a hay field, so all the "grass" is hay rather than manicured lawn. This a…" at bounding box center [409, 289] width 613 height 46
click at [419, 173] on p at bounding box center [402, 165] width 627 height 15
click at [430, 234] on p at bounding box center [402, 226] width 627 height 15
click at [439, 290] on li "It is a hay field, so all the "grass" is hay rather than manicured lawn. This a…" at bounding box center [409, 289] width 613 height 46
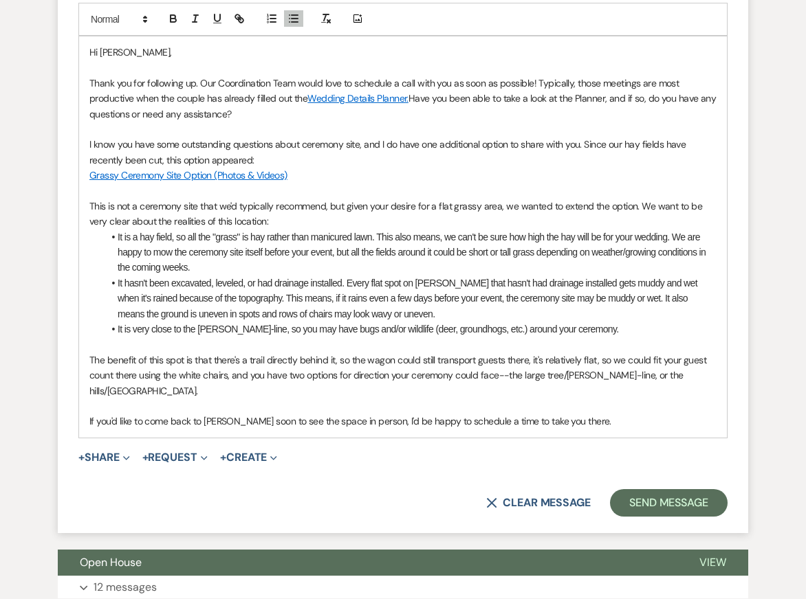
scroll to position [3750, 0]
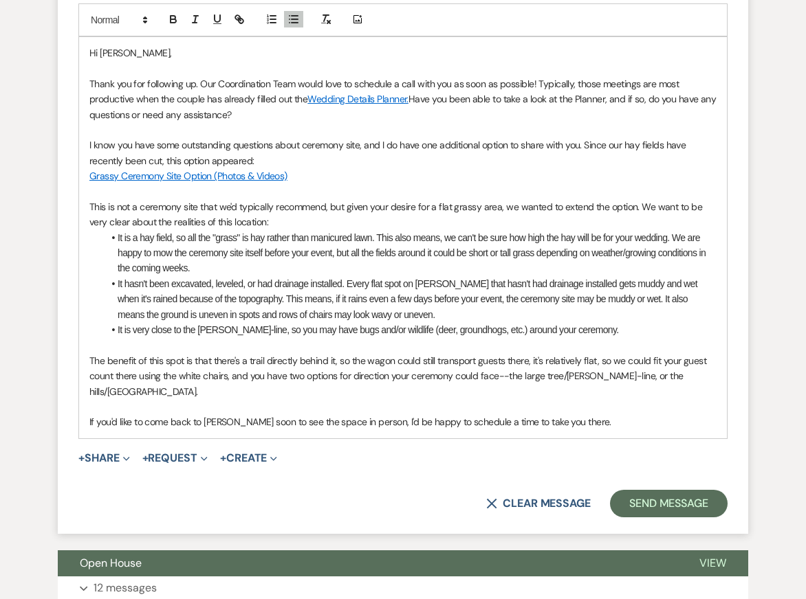
click at [428, 219] on p "This is not a ceremony site that we'd typically recommend, but given your desir…" at bounding box center [402, 214] width 627 height 31
click at [431, 276] on li "It is a hay field, so all the "grass" is hay rather than manicured lawn. This a…" at bounding box center [409, 253] width 613 height 46
click at [327, 225] on p "This is not a ceremony site that we'd typically recommend, but given your desir…" at bounding box center [402, 214] width 627 height 31
click at [329, 230] on p "This is not a ceremony site that we'd typically recommend, but given your desir…" at bounding box center [402, 214] width 627 height 31
click at [361, 230] on p "This is not a ceremony site that we'd typically recommend, but given your desir…" at bounding box center [402, 214] width 627 height 31
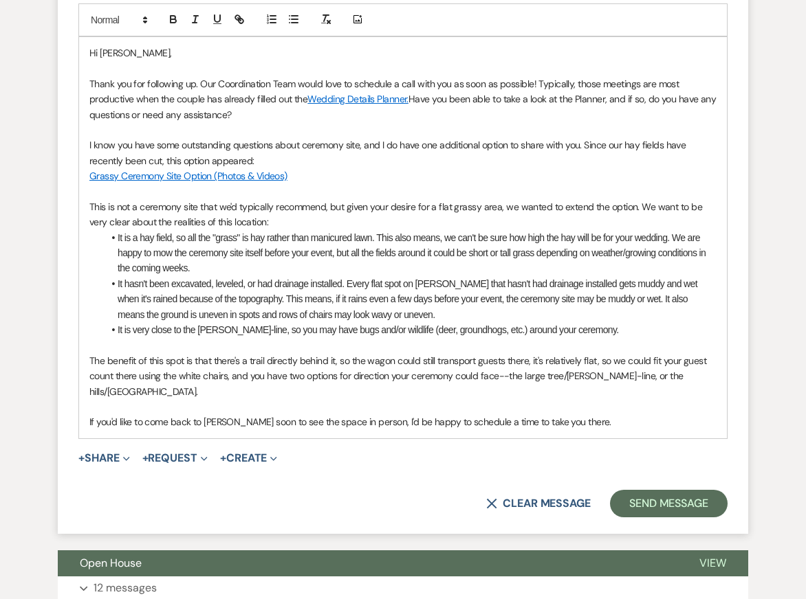
click at [367, 261] on li "It is a hay field, so all the "grass" is hay rather than manicured lawn. This a…" at bounding box center [409, 253] width 613 height 46
click at [489, 322] on li "It hasn't been excavated, leveled, or had drainage installed. Every flat spot o…" at bounding box center [409, 299] width 613 height 46
click at [635, 353] on p at bounding box center [402, 345] width 627 height 15
click at [613, 353] on p at bounding box center [402, 345] width 627 height 15
click at [604, 406] on p at bounding box center [402, 406] width 627 height 15
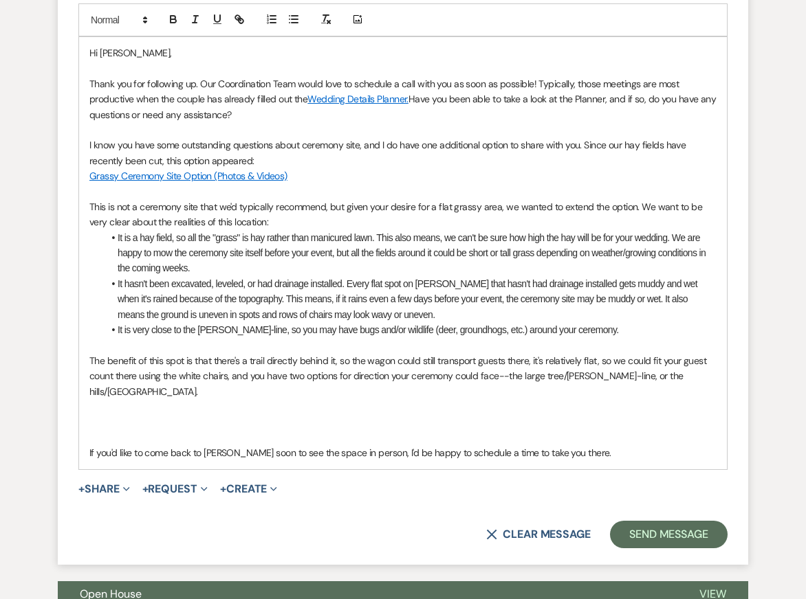
click at [306, 394] on p "The benefit of this spot is that there's a trail directly behind it, so the wag…" at bounding box center [402, 376] width 627 height 46
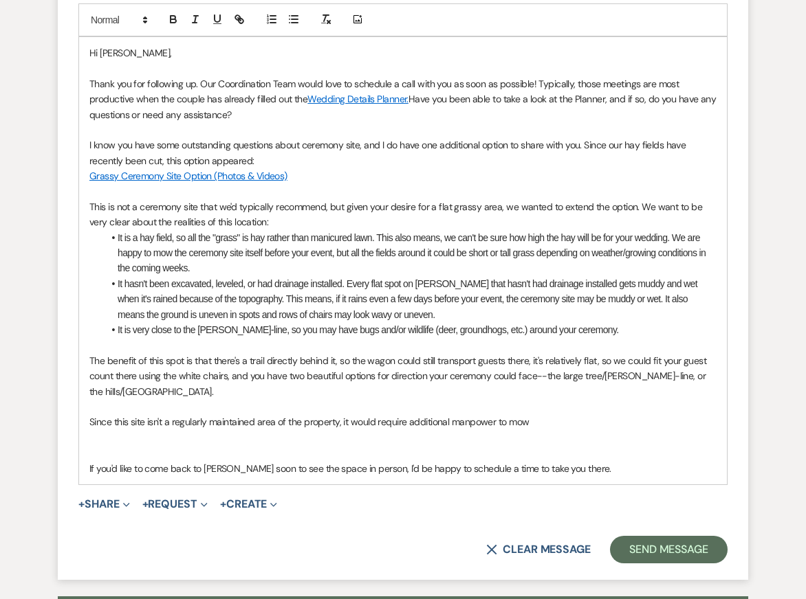
click at [409, 430] on p "Since this site isn't a regularly maintained area of the property, it would req…" at bounding box center [402, 421] width 627 height 15
click at [518, 430] on p "Since this site isn't a regularly maintained area of the property, it would req…" at bounding box center [402, 421] width 627 height 15
drag, startPoint x: 408, startPoint y: 440, endPoint x: 505, endPoint y: 443, distance: 96.3
click at [505, 430] on p "Since this site isn't a regularly maintained area of the property, it would req…" at bounding box center [402, 421] width 627 height 15
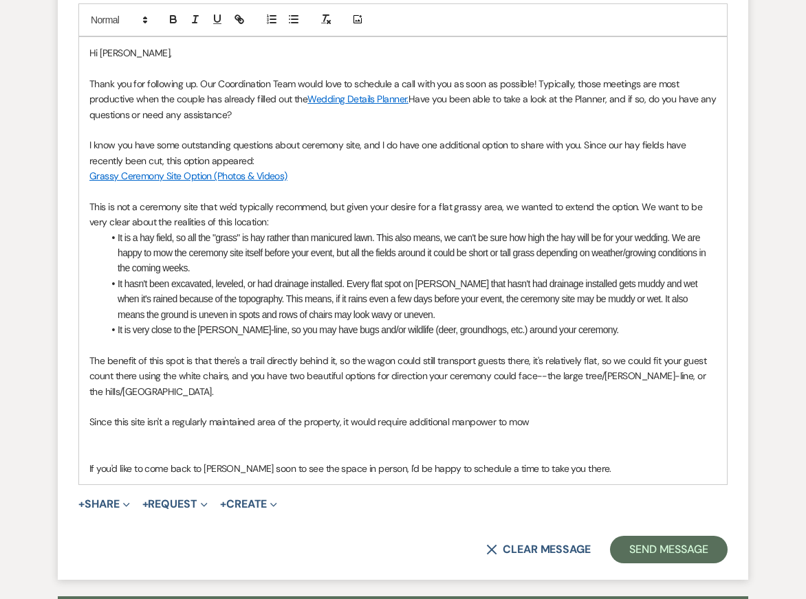
click at [528, 430] on p "Since this site isn't a regularly maintained area of the property, it would req…" at bounding box center [402, 421] width 627 height 15
click at [561, 430] on p "Since this site isn't a regularly maintained area of the property, it would req…" at bounding box center [402, 421] width 627 height 15
click at [590, 338] on li "It is very close to the woods-line, so you may have bugs and/or wildlife (deer,…" at bounding box center [409, 329] width 613 height 15
click at [695, 430] on p "Since this site isn't a regularly maintained area of the property, it would req…" at bounding box center [402, 421] width 627 height 15
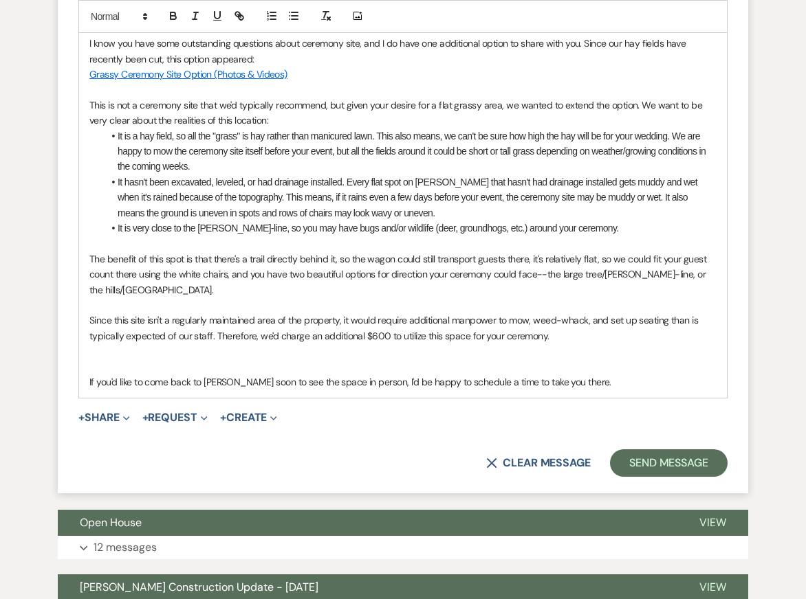
scroll to position [3862, 0]
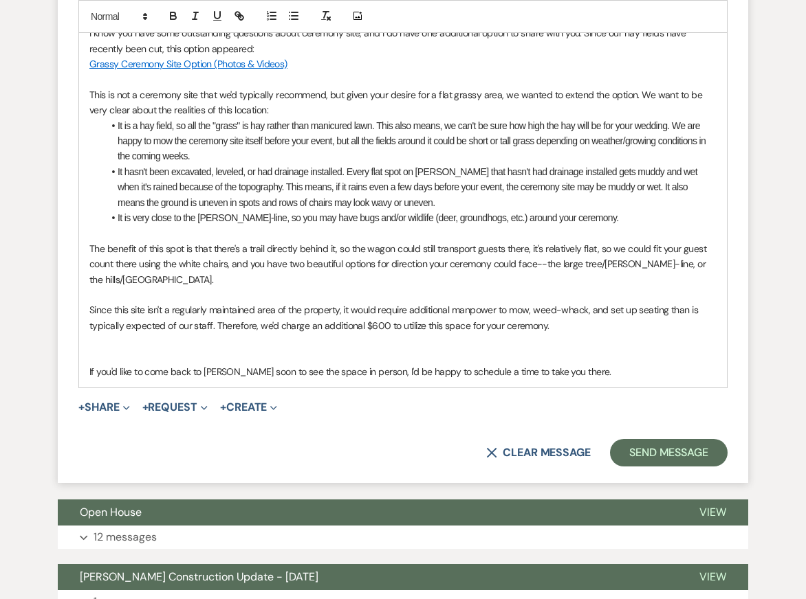
click at [618, 364] on p at bounding box center [402, 356] width 627 height 15
click at [619, 285] on p "The benefit of this spot is that there's a trail directly behind it, so the wag…" at bounding box center [402, 264] width 627 height 46
click at [619, 349] on p at bounding box center [402, 340] width 627 height 15
click at [619, 364] on p at bounding box center [402, 356] width 627 height 15
click at [621, 333] on p "Since this site isn't a regularly maintained area of the property, it would req…" at bounding box center [402, 317] width 627 height 31
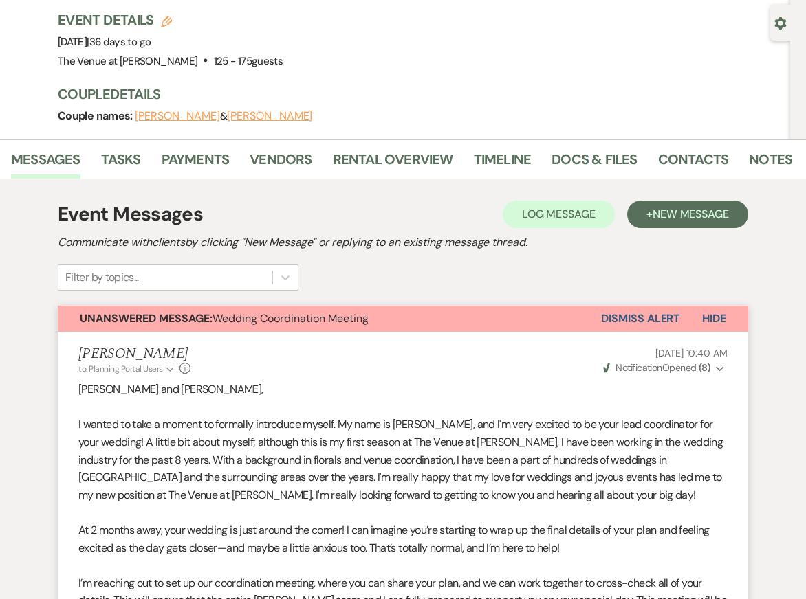
scroll to position [0, 0]
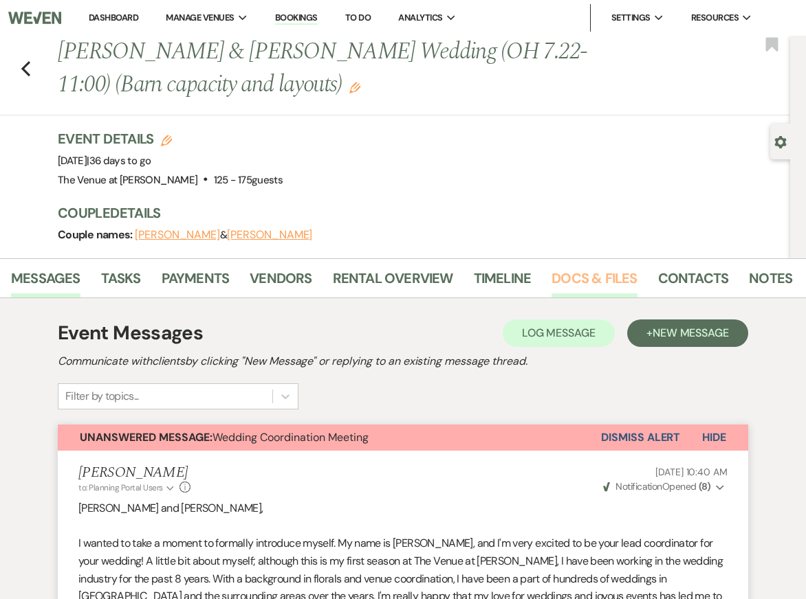
click at [599, 274] on link "Docs & Files" at bounding box center [593, 282] width 85 height 30
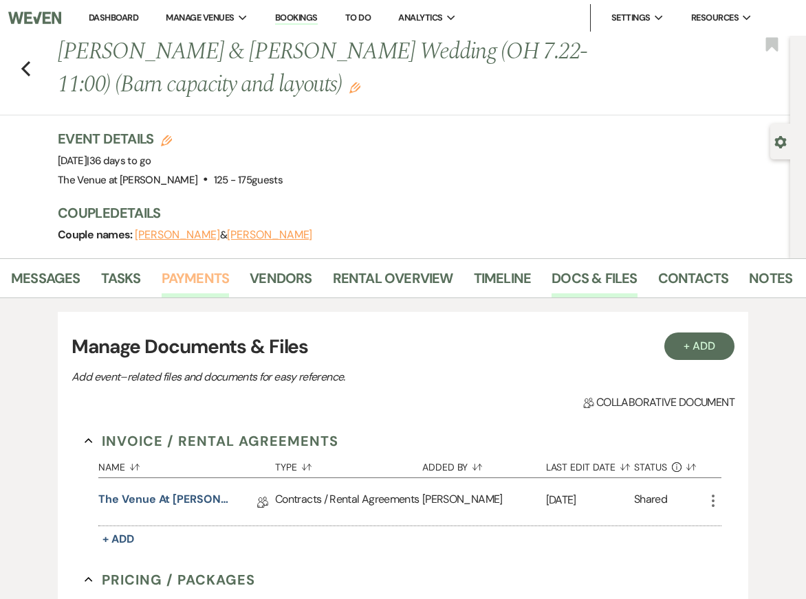
click at [173, 276] on link "Payments" at bounding box center [196, 282] width 68 height 30
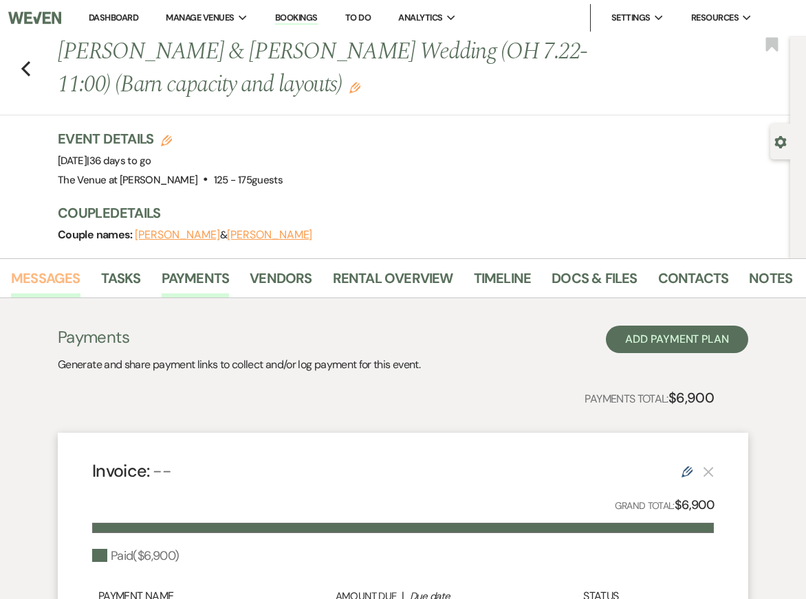
click at [46, 276] on link "Messages" at bounding box center [45, 282] width 69 height 30
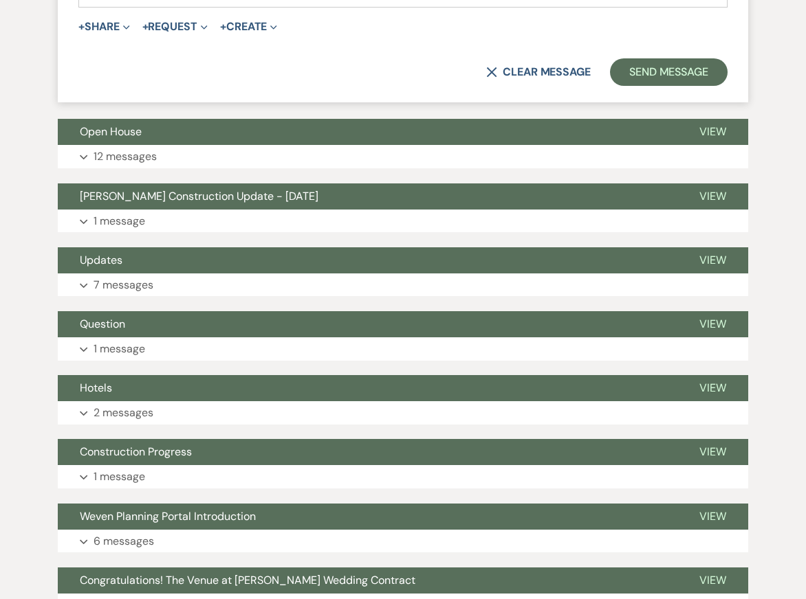
scroll to position [4267, 0]
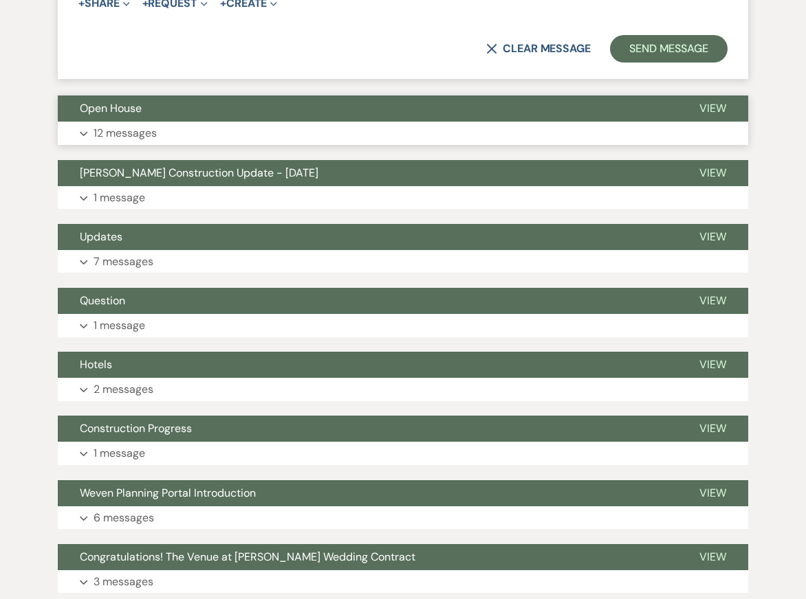
click at [238, 145] on button "Expand 12 messages" at bounding box center [403, 133] width 690 height 23
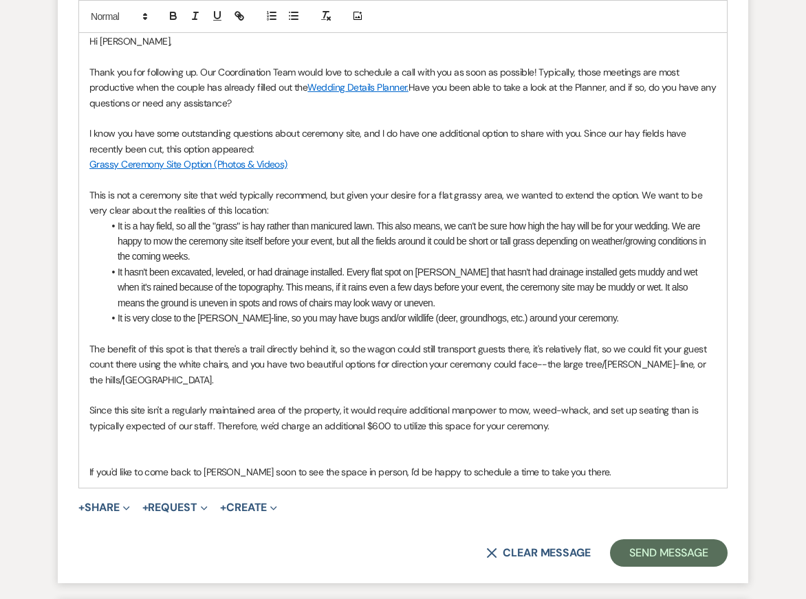
scroll to position [3763, 0]
click at [360, 387] on p "The benefit of this spot is that there's a trail directly behind it, so the wag…" at bounding box center [402, 364] width 627 height 46
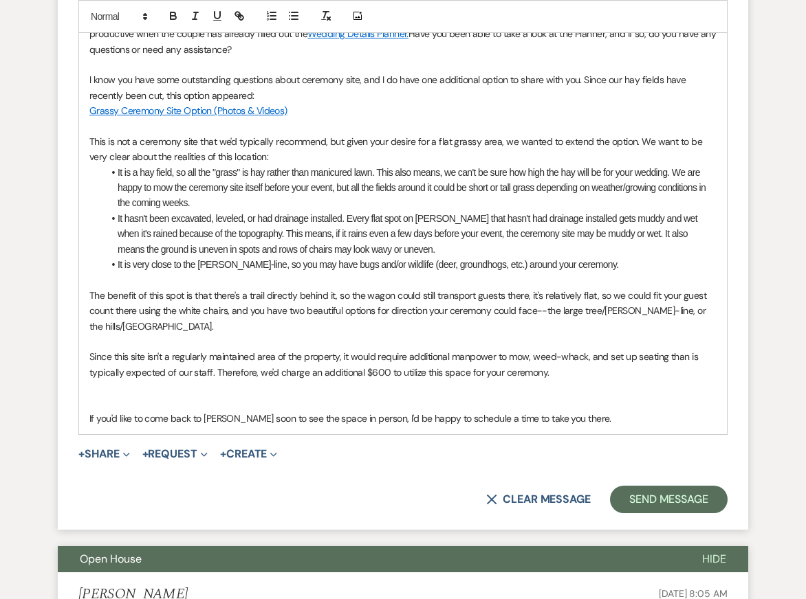
scroll to position [3817, 0]
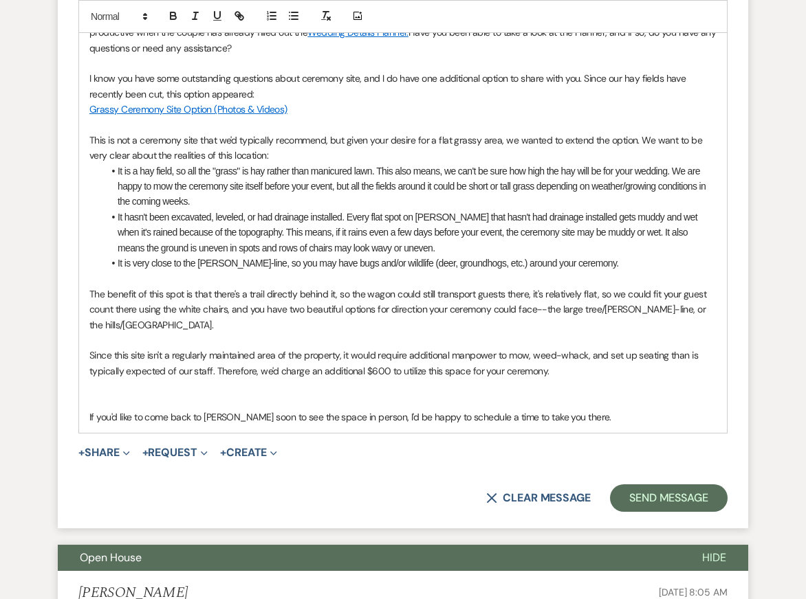
click at [368, 286] on p at bounding box center [402, 278] width 627 height 15
click at [377, 348] on p at bounding box center [402, 340] width 627 height 15
click at [89, 159] on p "This is not a ceremony site that we'd typically recommend, but given your desir…" at bounding box center [402, 148] width 627 height 31
click at [285, 256] on li "It hasn't been excavated, leveled, or had drainage installed. Every flat spot o…" at bounding box center [409, 233] width 613 height 46
click at [309, 348] on p at bounding box center [402, 340] width 627 height 15
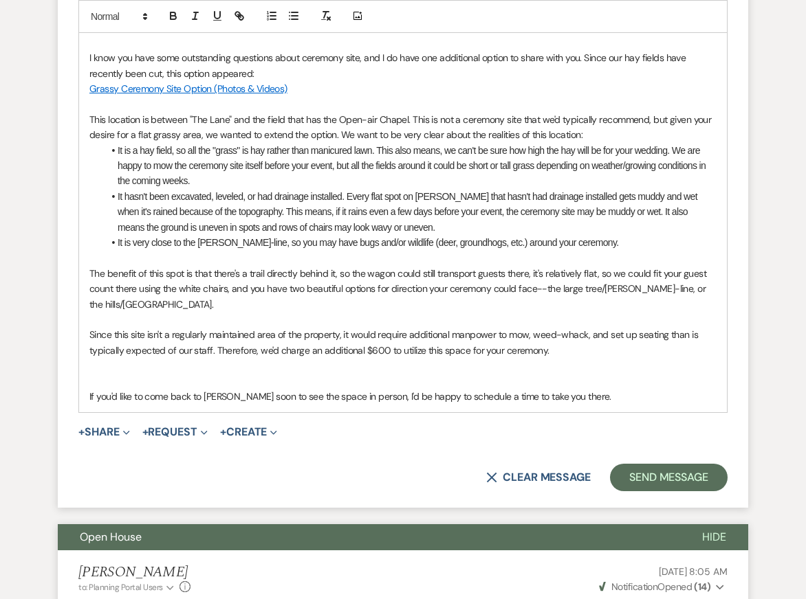
scroll to position [3844, 0]
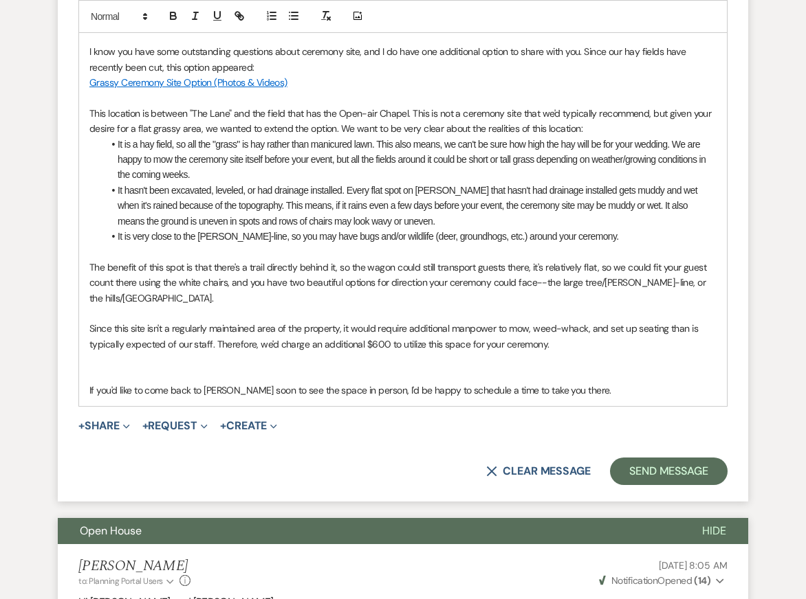
click at [456, 105] on p at bounding box center [402, 97] width 627 height 15
click at [439, 137] on p "This location is between "The Lane" and the field that has the Open-air Chapel.…" at bounding box center [402, 121] width 627 height 31
click at [594, 137] on p "This location is between "The Lane" and the field that has the Open-air Chapel.…" at bounding box center [402, 121] width 627 height 31
click at [544, 259] on p at bounding box center [402, 251] width 627 height 15
click at [540, 321] on p at bounding box center [402, 313] width 627 height 15
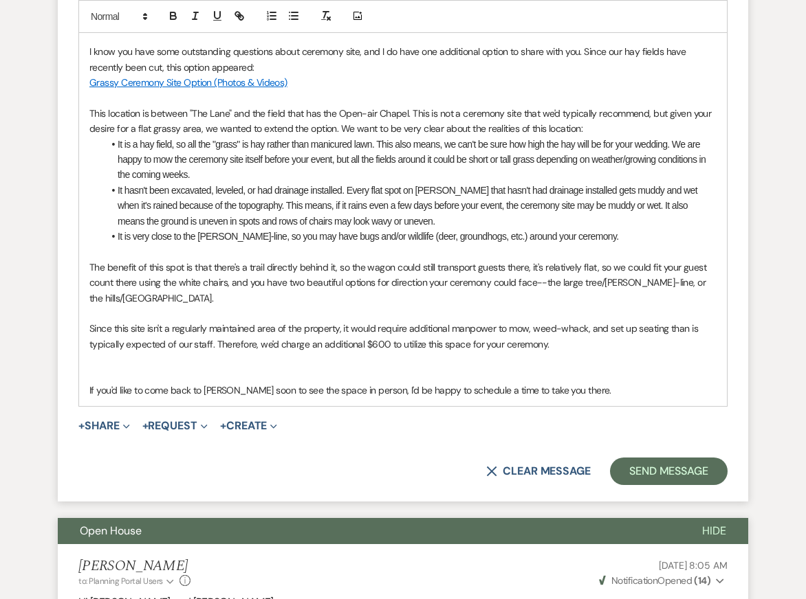
click at [567, 174] on li "It is a hay field, so all the "grass" is hay rather than manicured lawn. This a…" at bounding box center [409, 160] width 613 height 46
click at [567, 321] on p at bounding box center [402, 313] width 627 height 15
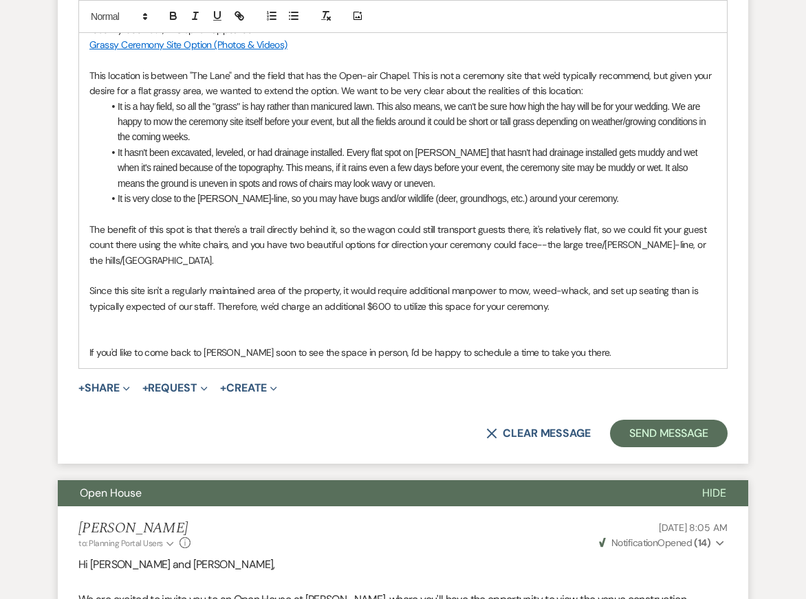
scroll to position [3889, 0]
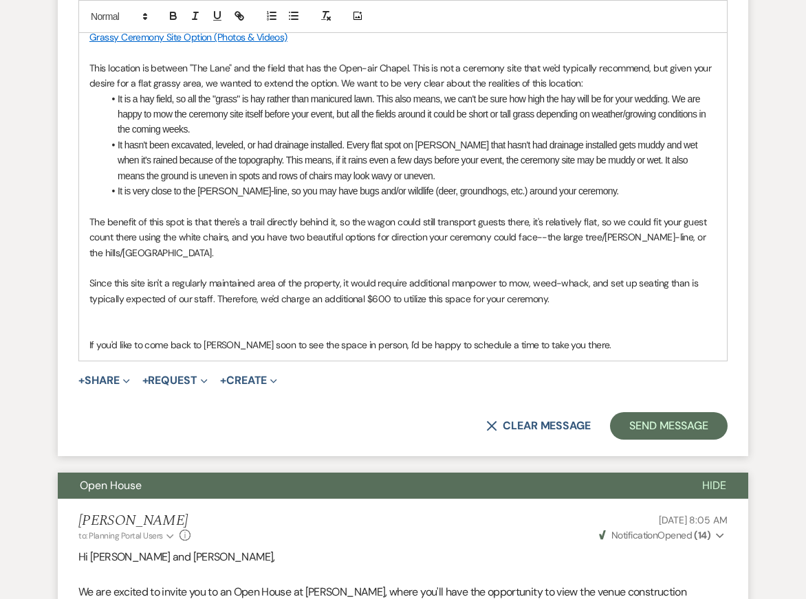
click at [580, 307] on p "Since this site isn't a regularly maintained area of the property, it would req…" at bounding box center [402, 291] width 627 height 31
click at [601, 307] on p "Since this site isn't a regularly maintained area of the property, it would req…" at bounding box center [402, 291] width 627 height 31
click at [615, 214] on p at bounding box center [402, 206] width 627 height 15
click at [614, 261] on p "The benefit of this spot is that there's a trail directly behind it, so the wag…" at bounding box center [402, 237] width 627 height 46
click at [608, 261] on p "The benefit of this spot is that there's a trail directly behind it, so the wag…" at bounding box center [402, 237] width 627 height 46
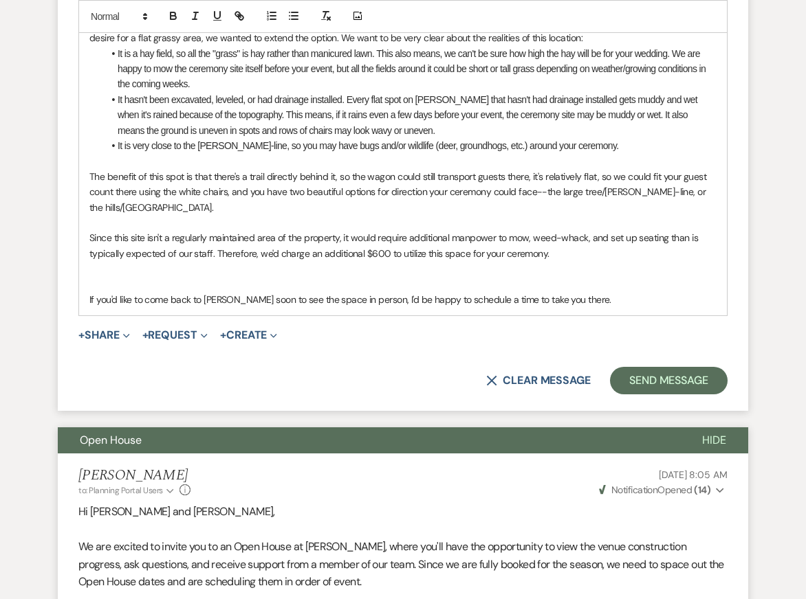
scroll to position [3939, 0]
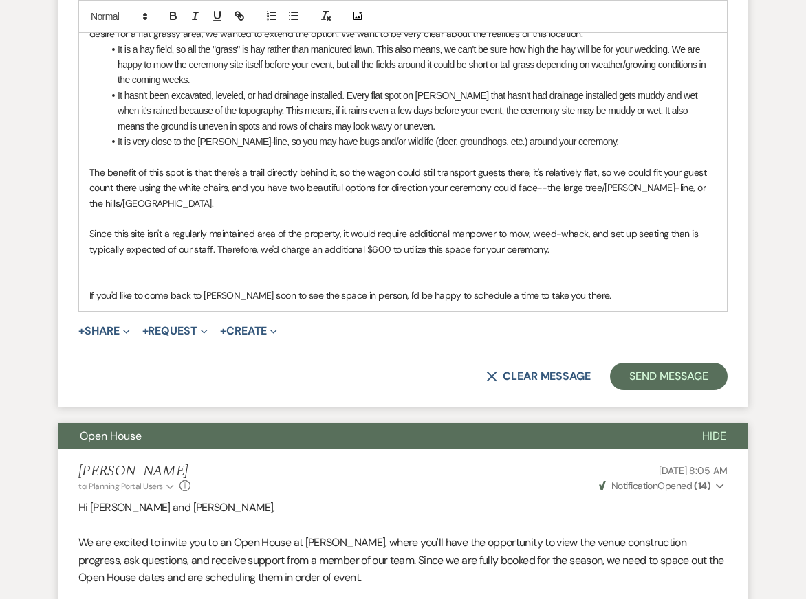
click at [256, 190] on p "The benefit of this spot is that there's a trail directly behind it, so the wag…" at bounding box center [402, 188] width 627 height 46
click at [394, 250] on p "Since this site isn't a regularly maintained area of the property, it would req…" at bounding box center [402, 241] width 627 height 31
click at [398, 272] on p at bounding box center [402, 264] width 627 height 15
click at [413, 211] on p "The benefit of this spot is that there's a trail directly behind it, so the wag…" at bounding box center [402, 188] width 627 height 46
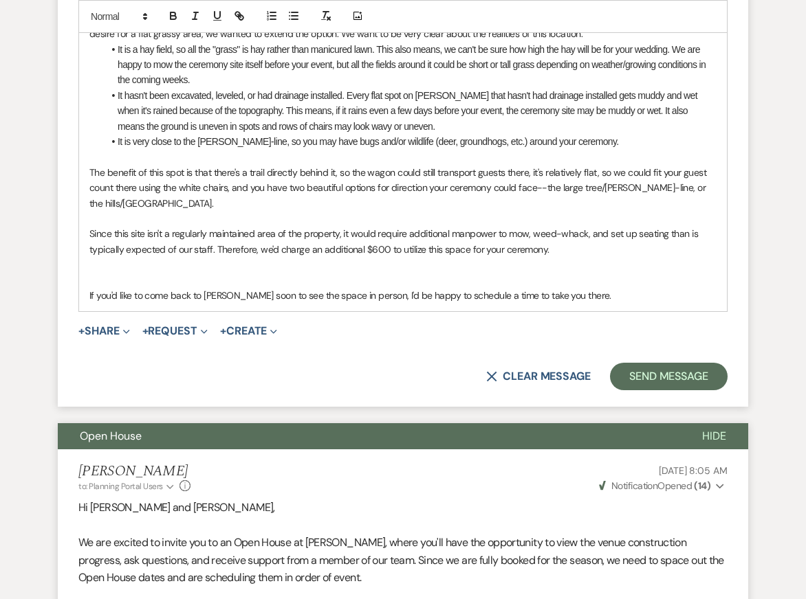
click at [418, 211] on p "The benefit of this spot is that there's a trail directly behind it, so the wag…" at bounding box center [402, 188] width 627 height 46
click at [410, 211] on p "The benefit of this spot is that there's a trail directly behind it, so the wag…" at bounding box center [402, 188] width 627 height 46
click at [408, 253] on p "Since this site isn't a regularly maintained area of the property, it would req…" at bounding box center [402, 241] width 627 height 31
click at [406, 272] on p at bounding box center [402, 264] width 627 height 15
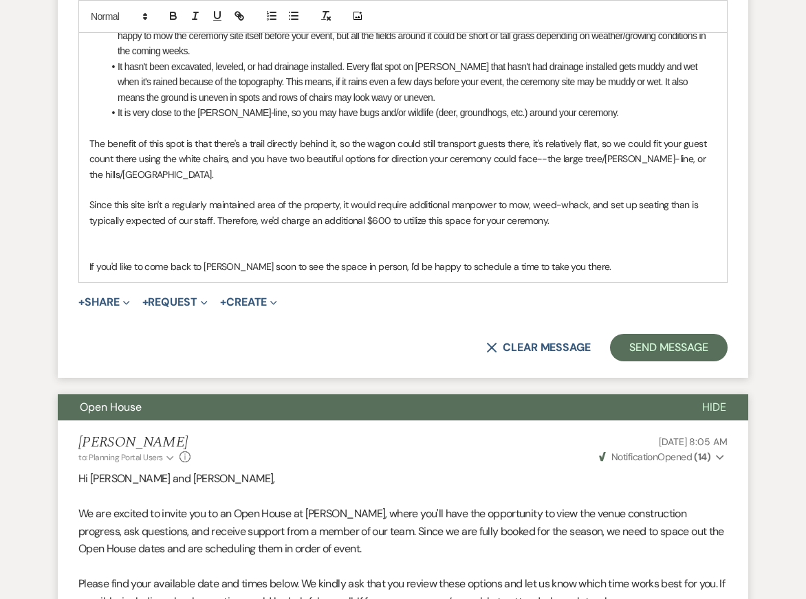
scroll to position [3970, 0]
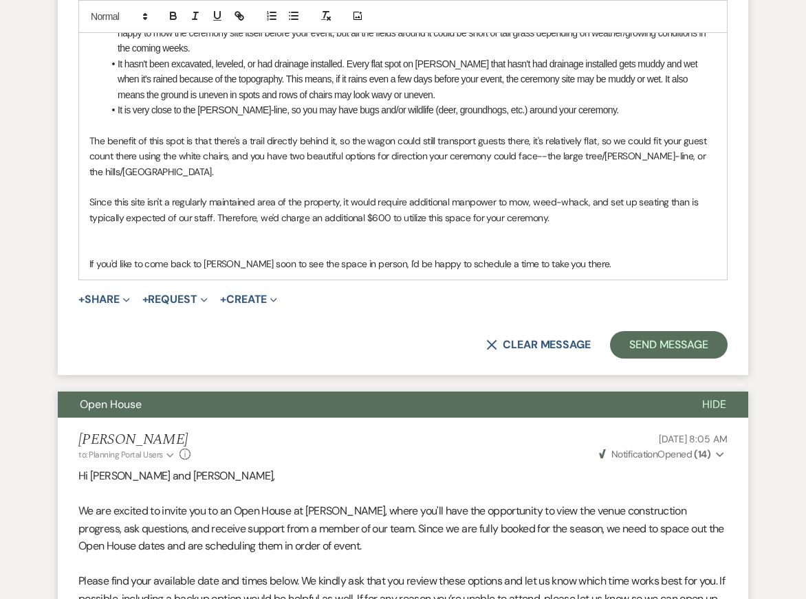
click at [432, 118] on li "It is very close to the woods-line, so you may have bugs and/or wildlife (deer,…" at bounding box center [409, 109] width 613 height 15
click at [420, 256] on p at bounding box center [402, 248] width 627 height 15
click at [555, 166] on p "The benefit of this spot is that there's a trail directly behind it, so the wag…" at bounding box center [402, 156] width 627 height 46
click at [210, 225] on p "Since this site isn't a regularly maintained area of the property, it would req…" at bounding box center [402, 210] width 627 height 31
click at [318, 241] on p at bounding box center [402, 232] width 627 height 15
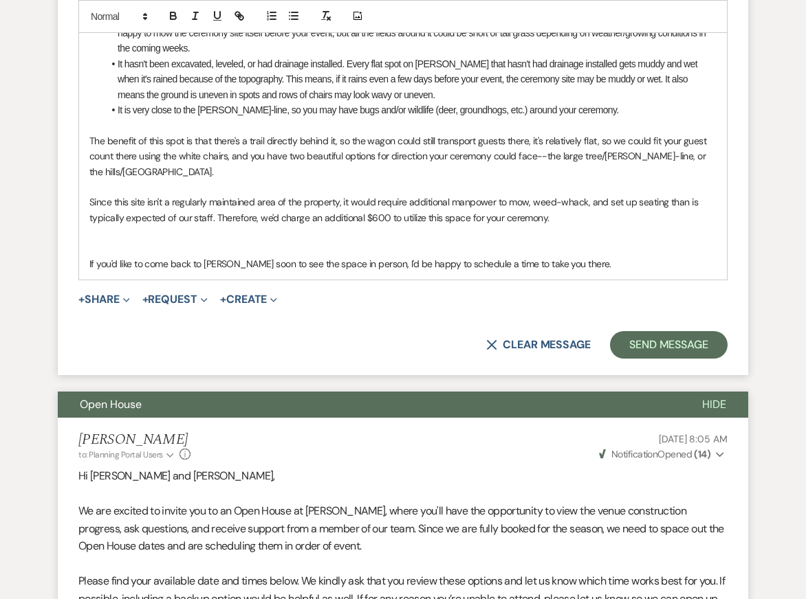
click at [402, 241] on p at bounding box center [402, 232] width 627 height 15
click at [507, 272] on p "If you'd like to come back to Carley Brook soon to see the space in person, I'd…" at bounding box center [402, 263] width 627 height 15
click at [567, 225] on p "Since this site isn't a regularly maintained area of the property, it would req…" at bounding box center [402, 210] width 627 height 31
drag, startPoint x: 215, startPoint y: 233, endPoint x: 259, endPoint y: 237, distance: 44.2
click at [258, 225] on p "Since this site isn't a regularly maintained area of the property, it would req…" at bounding box center [402, 210] width 627 height 31
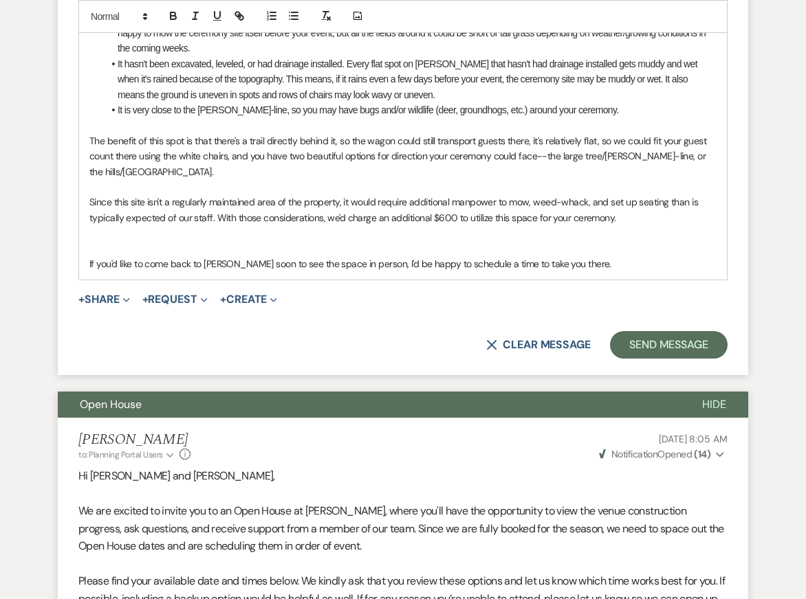
click at [432, 225] on p "Since this site isn't a regularly maintained area of the property, it would req…" at bounding box center [402, 210] width 627 height 31
click at [535, 179] on p "The benefit of this spot is that there's a trail directly behind it, so the wag…" at bounding box center [402, 156] width 627 height 46
click at [652, 256] on p at bounding box center [402, 248] width 627 height 15
click at [645, 225] on p "Since this site isn't a regularly maintained area of the property, it would req…" at bounding box center [402, 210] width 627 height 31
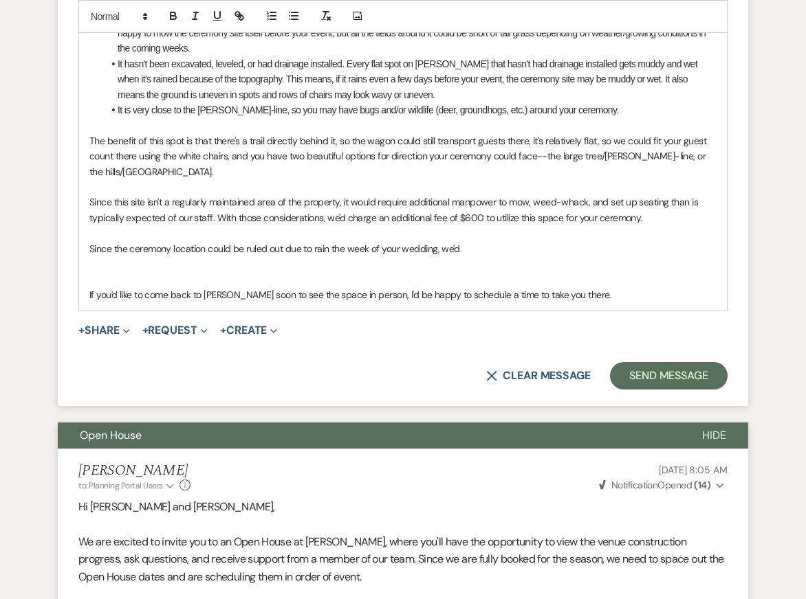
drag, startPoint x: 492, startPoint y: 269, endPoint x: 38, endPoint y: 269, distance: 454.4
click at [38, 269] on div "Event Messages Log Log Message + New Message Communicate with clients by clicki…" at bounding box center [402, 43] width 781 height 7431
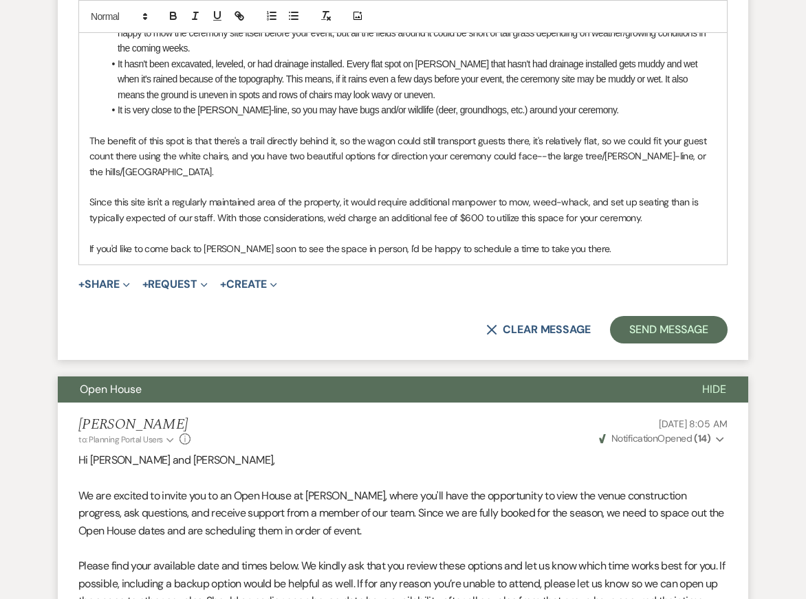
click at [611, 256] on p "If you'd like to come back to Carley Brook soon to see the space in person, I'd…" at bounding box center [402, 248] width 627 height 15
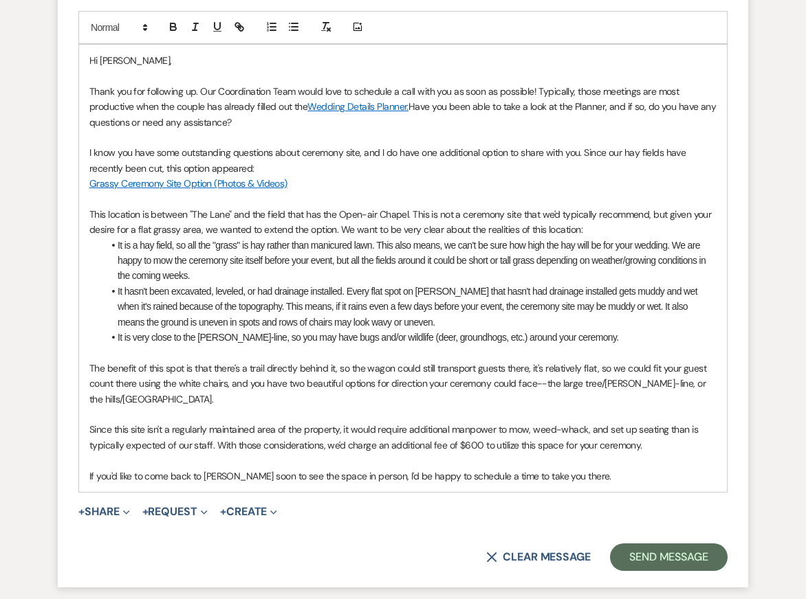
scroll to position [3741, 0]
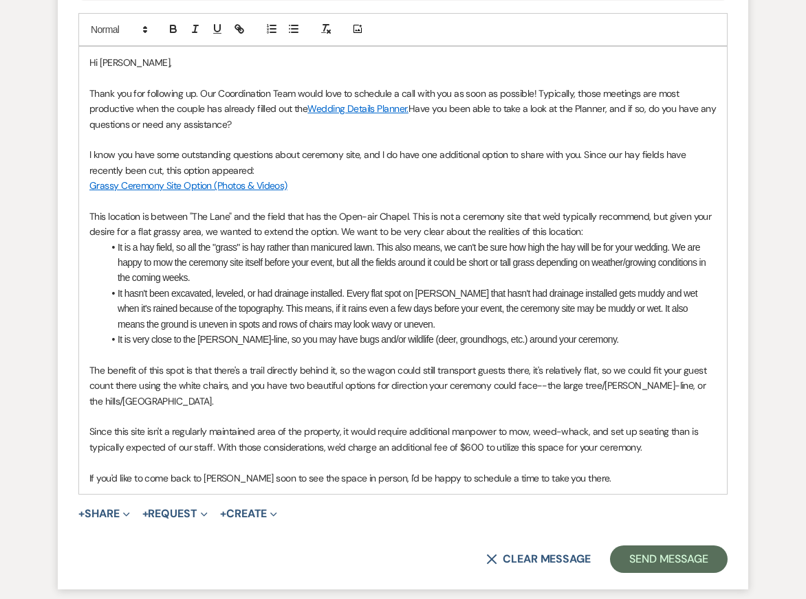
click at [571, 147] on p at bounding box center [402, 139] width 627 height 15
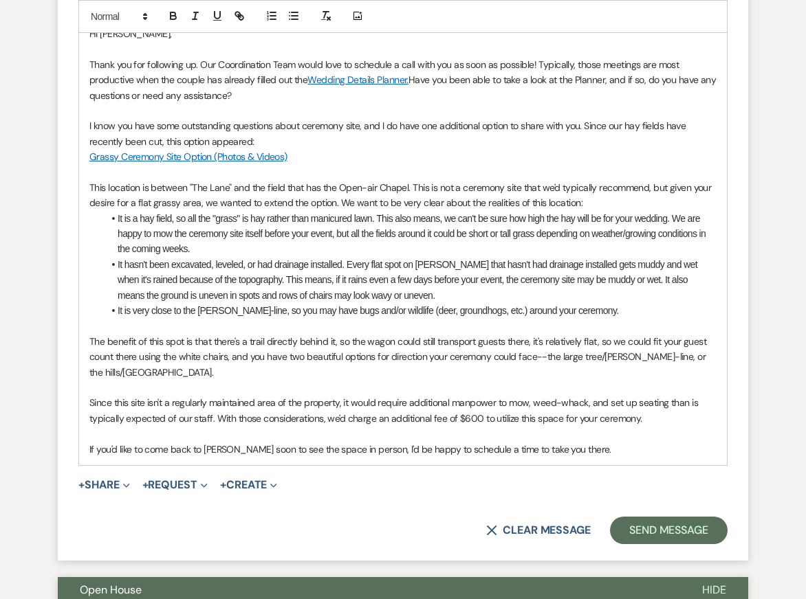
scroll to position [3689, 0]
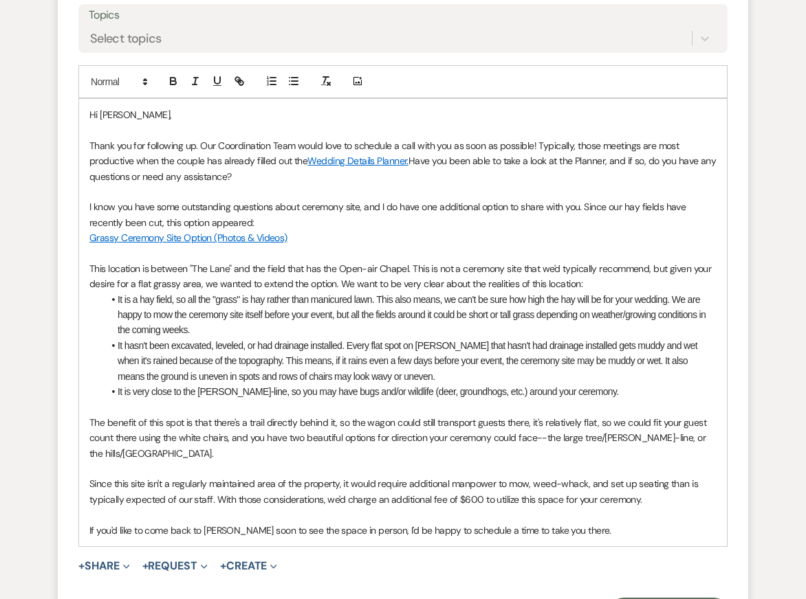
click at [562, 359] on li "It hasn't been excavated, leveled, or had drainage installed. Every flat spot o…" at bounding box center [409, 361] width 613 height 46
click at [420, 199] on p at bounding box center [402, 191] width 627 height 15
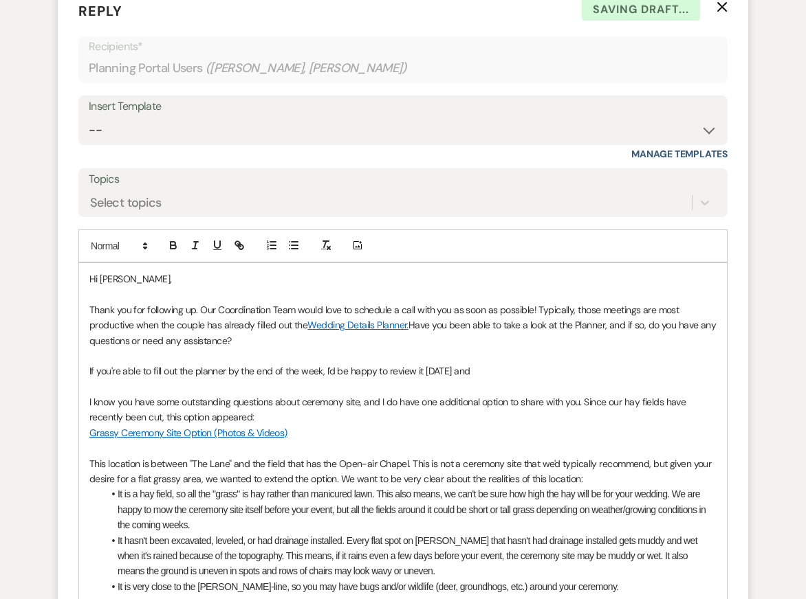
scroll to position [3526, 0]
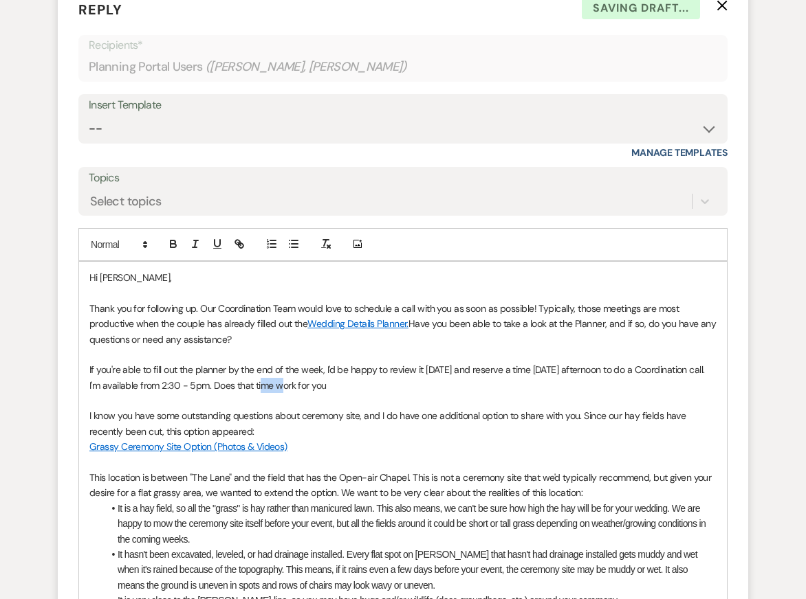
drag, startPoint x: 273, startPoint y: 403, endPoint x: 293, endPoint y: 403, distance: 19.9
click at [293, 393] on p "If you're able to fill out the planner by the end of the week, I'd be happy to …" at bounding box center [402, 377] width 627 height 31
click at [340, 393] on p "If you're able to fill out the planner by the end of the week, I'd be happy to …" at bounding box center [402, 377] width 627 height 31
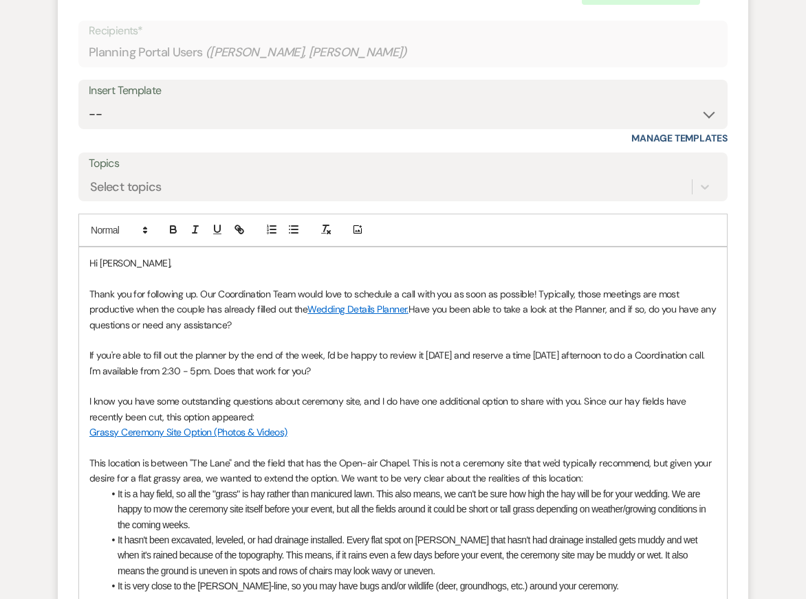
click at [440, 487] on p "This location is between "The Lane" and the field that has the Open-air Chapel.…" at bounding box center [402, 471] width 627 height 31
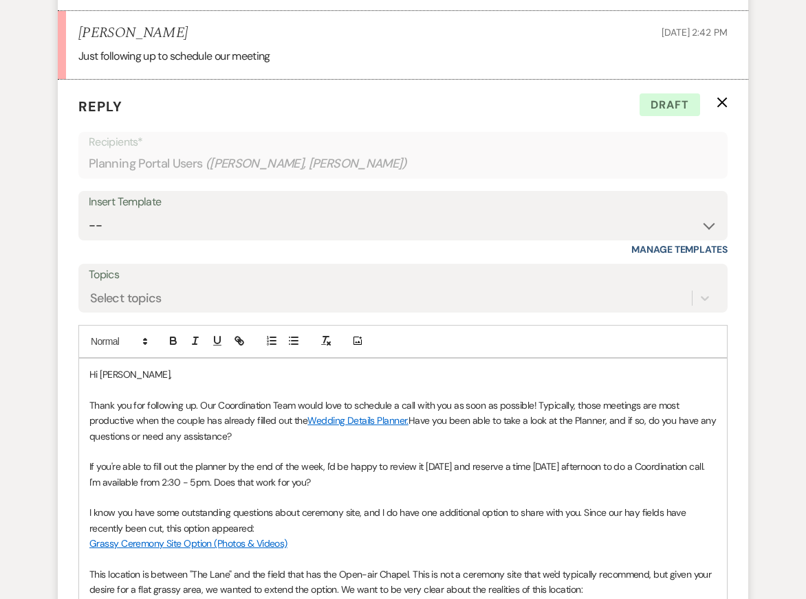
scroll to position [3440, 0]
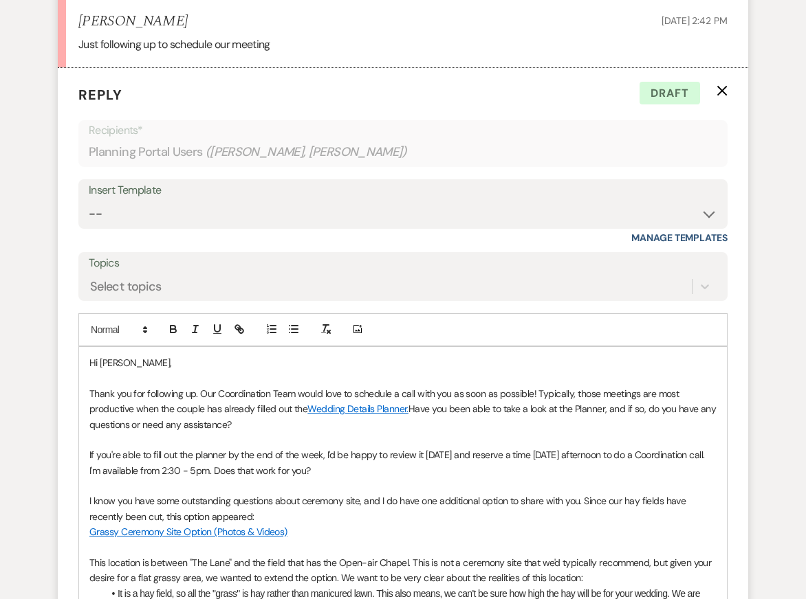
click at [573, 473] on p "If you're able to fill out the planner by the end of the week, I'd be happy to …" at bounding box center [402, 462] width 627 height 31
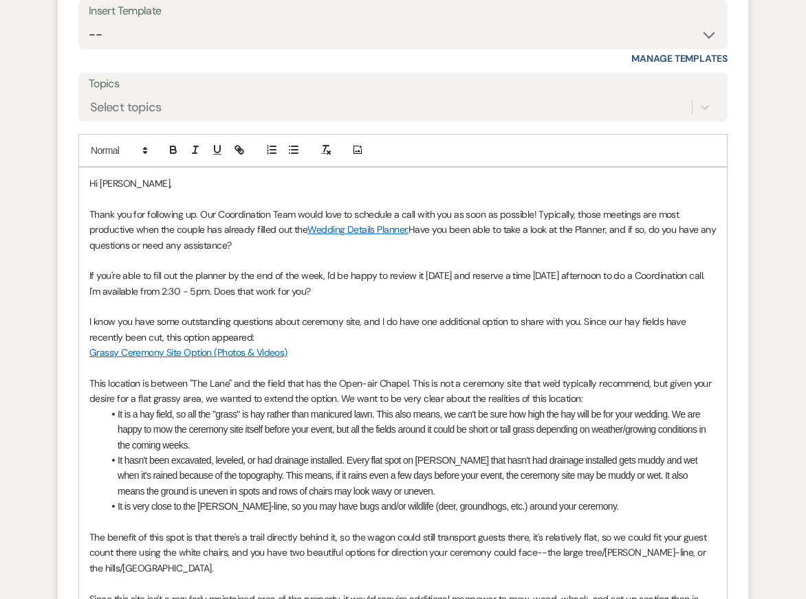
scroll to position [3637, 0]
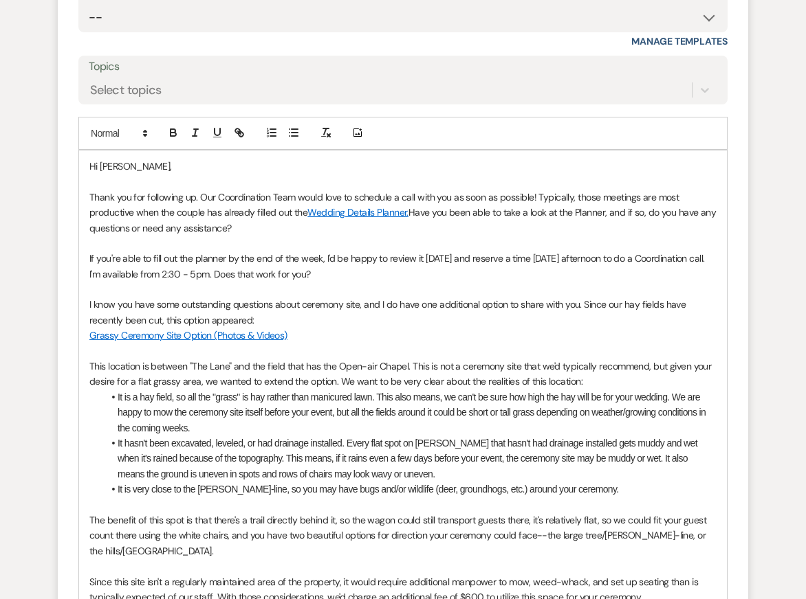
click at [529, 297] on p at bounding box center [402, 289] width 627 height 15
click at [516, 343] on p "Grassy Ceremony Site Option (Photos & Videos)" at bounding box center [402, 335] width 627 height 15
click at [482, 251] on p at bounding box center [402, 243] width 627 height 15
click at [520, 277] on p "If you're able to fill out the planner by the end of the week, I'd be happy to …" at bounding box center [402, 266] width 627 height 31
click at [561, 273] on p "If you're able to fill out the planner by the end of the week, I'd be happy to …" at bounding box center [402, 266] width 627 height 31
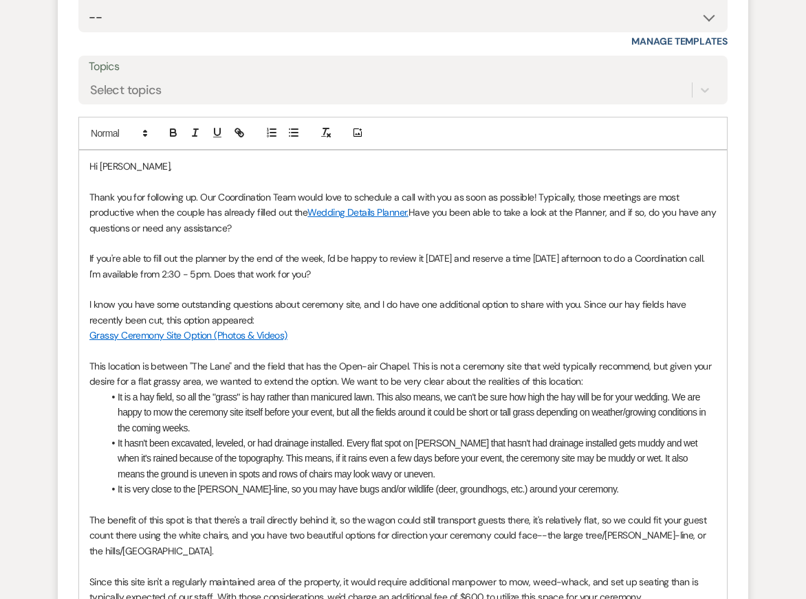
click at [610, 275] on p "If you're able to fill out the planner by the end of the week, I'd be happy to …" at bounding box center [402, 266] width 627 height 31
click at [577, 359] on p at bounding box center [402, 351] width 627 height 15
click at [696, 276] on p "If you're able to fill out the planner by the end of the week, I'd be happy to …" at bounding box center [402, 266] width 627 height 31
click at [485, 359] on p at bounding box center [402, 351] width 627 height 15
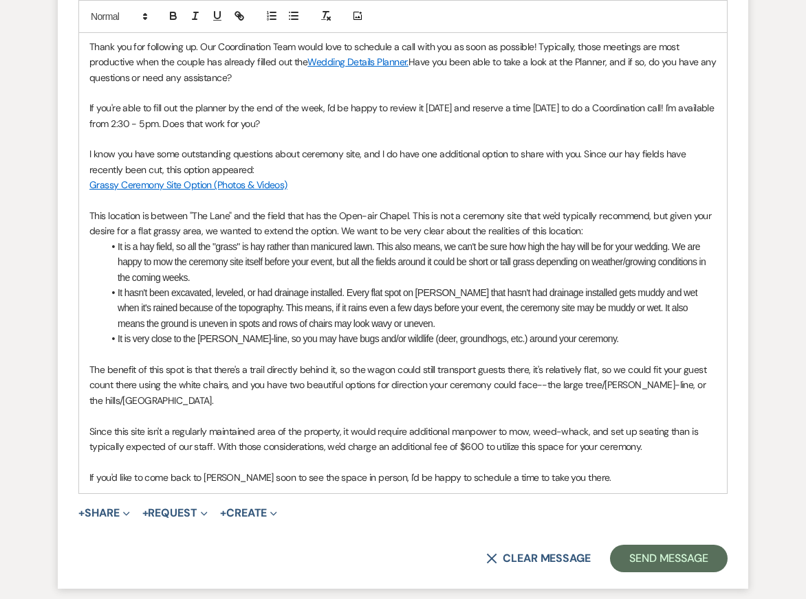
scroll to position [3791, 0]
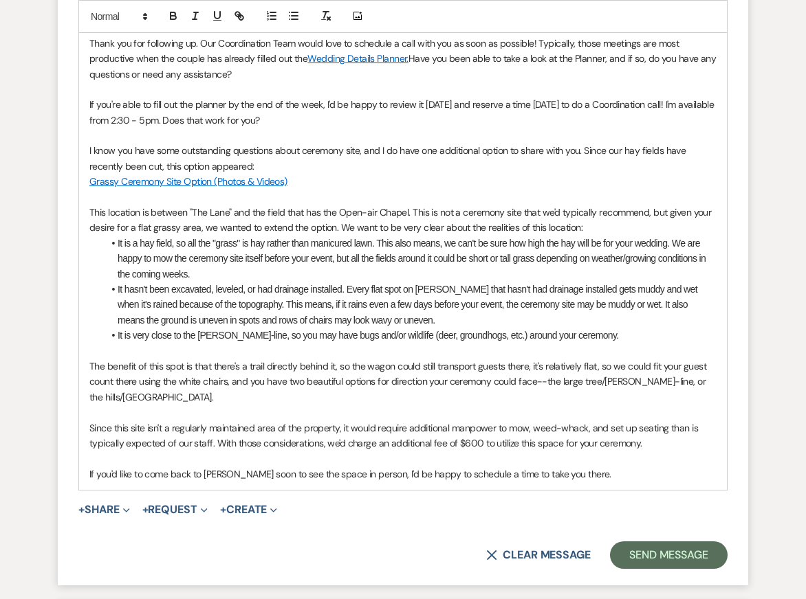
click at [484, 376] on p "The benefit of this spot is that there's a trail directly behind it, so the wag…" at bounding box center [402, 382] width 627 height 46
click at [495, 420] on p at bounding box center [402, 412] width 627 height 15
click at [477, 124] on p "If you're able to fill out the planner by the end of the week, I'd be happy to …" at bounding box center [402, 112] width 627 height 31
click at [478, 170] on p "I know you have some outstanding questions about ceremony site, and I do have o…" at bounding box center [402, 158] width 627 height 31
click at [478, 205] on p at bounding box center [402, 197] width 627 height 15
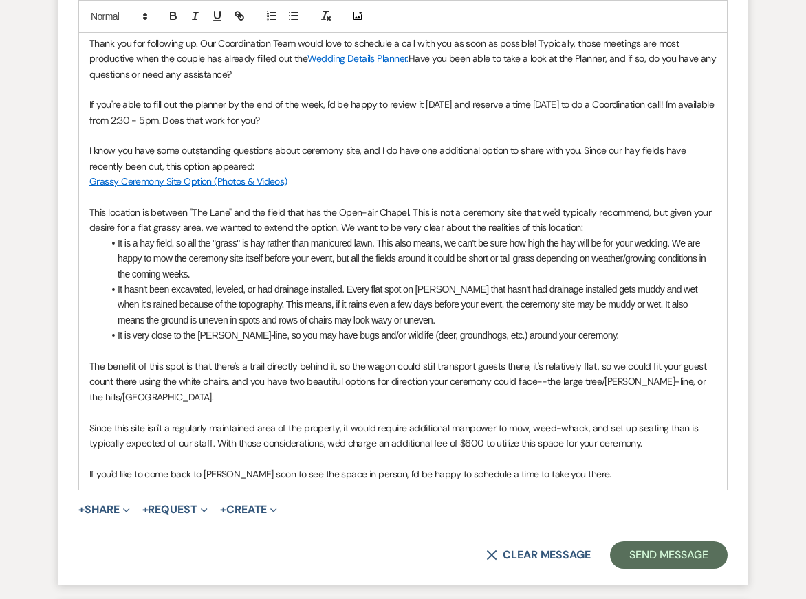
click at [480, 316] on li "It hasn't been excavated, leveled, or had drainage installed. Every flat spot o…" at bounding box center [409, 305] width 613 height 46
click at [456, 173] on p "I know you have some outstanding questions about ceremony site, and I do have o…" at bounding box center [402, 158] width 627 height 31
click at [456, 313] on li "It hasn't been excavated, leveled, or had drainage installed. Every flat spot o…" at bounding box center [409, 305] width 613 height 46
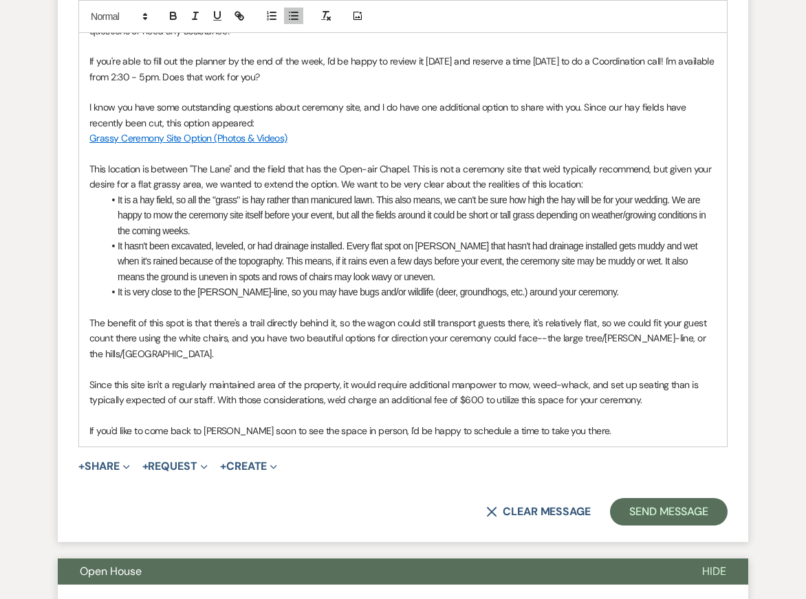
scroll to position [3836, 0]
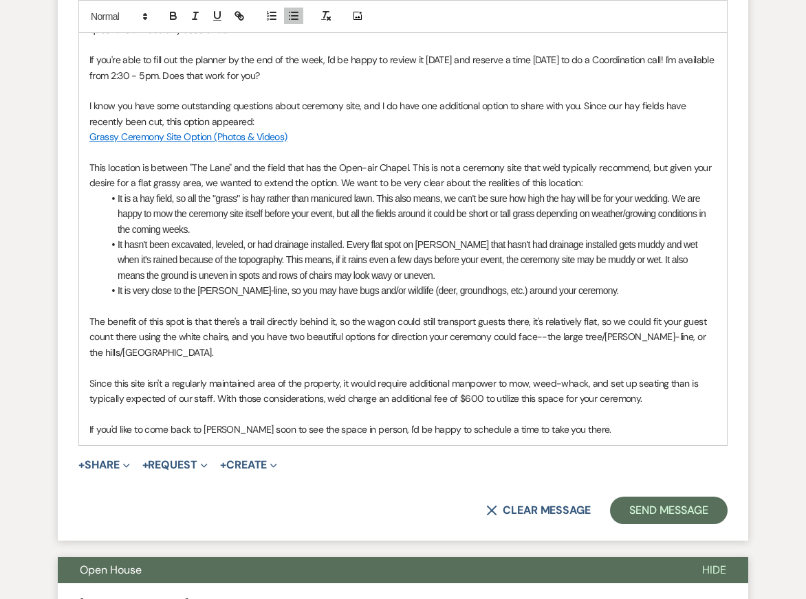
click at [484, 375] on p at bounding box center [402, 367] width 627 height 15
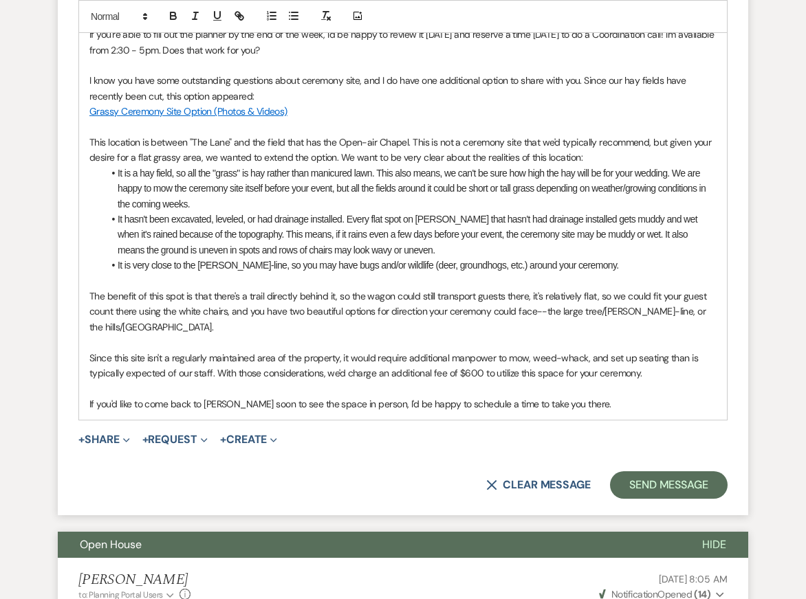
scroll to position [3864, 0]
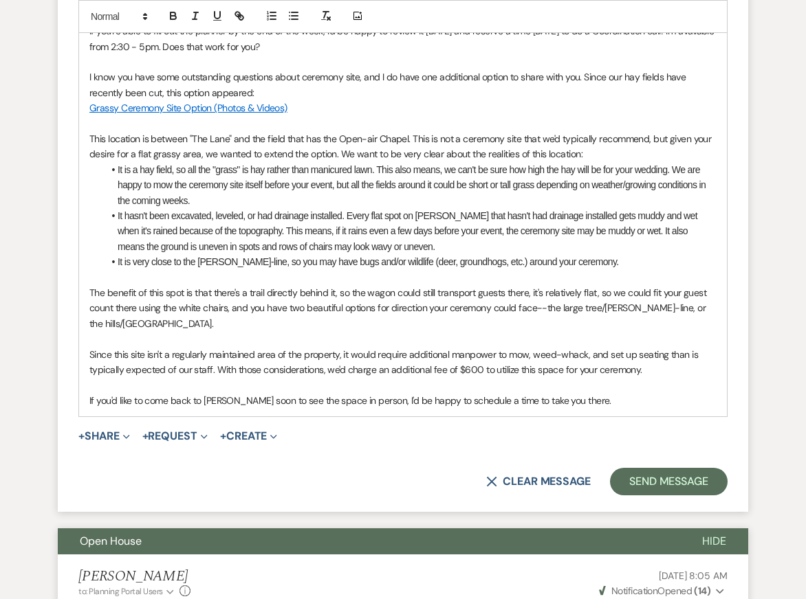
click at [478, 320] on p "The benefit of this spot is that there's a trail directly behind it, so the wag…" at bounding box center [402, 308] width 627 height 46
click at [478, 346] on p at bounding box center [402, 338] width 627 height 15
click at [478, 378] on p "Since this site isn't a regularly maintained area of the property, it would req…" at bounding box center [402, 362] width 627 height 31
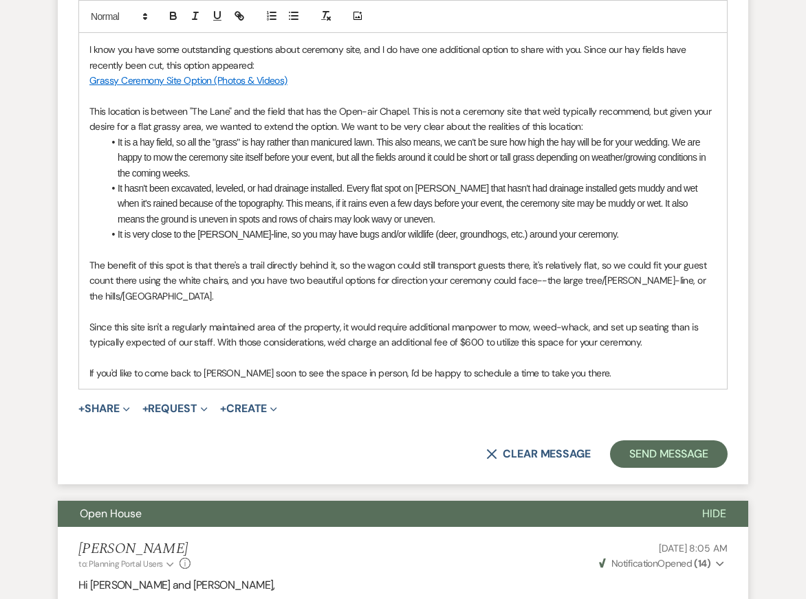
scroll to position [3890, 0]
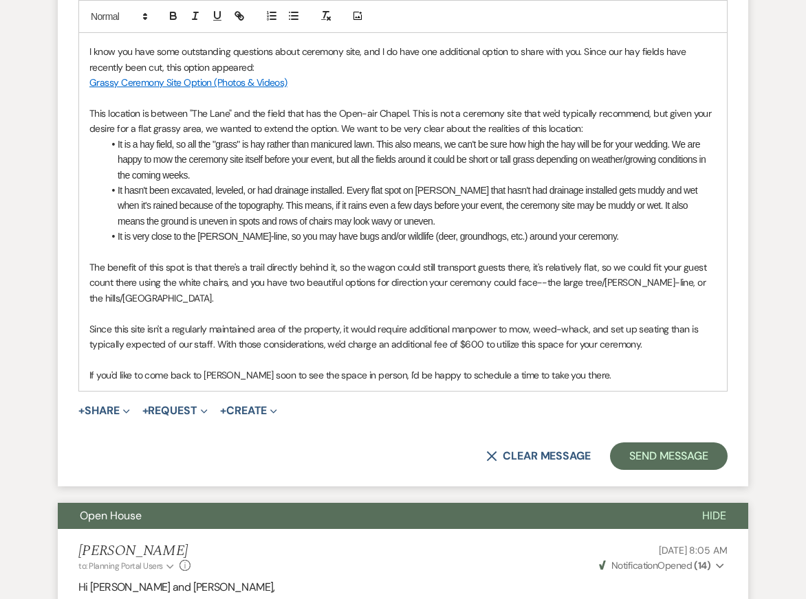
click at [367, 154] on li "It is a hay field, so all the "grass" is hay rather than manicured lawn. This a…" at bounding box center [409, 160] width 613 height 46
click at [379, 306] on p "The benefit of this spot is that there's a trail directly behind it, so the wag…" at bounding box center [402, 283] width 627 height 46
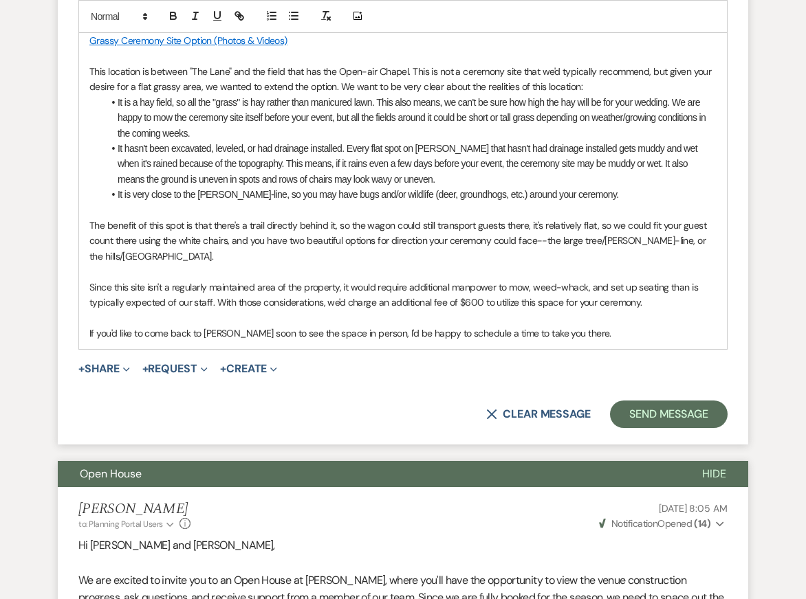
scroll to position [3941, 0]
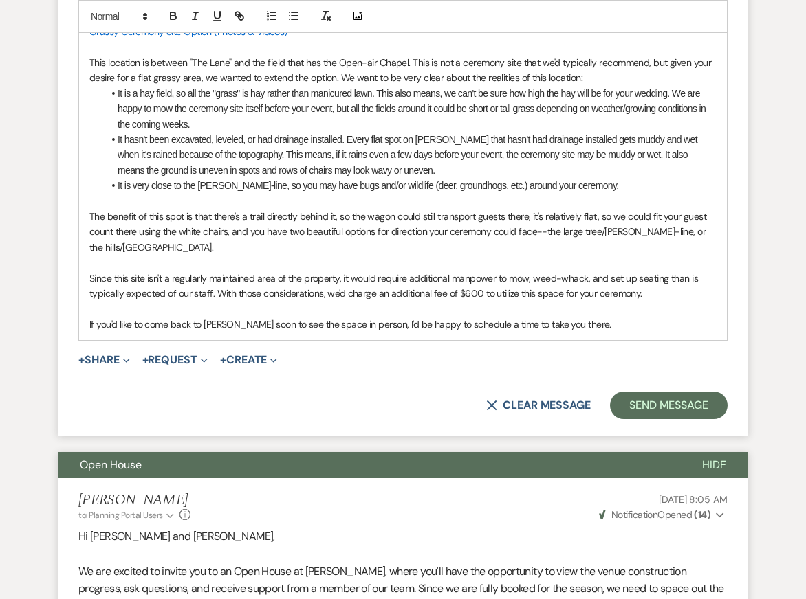
click at [381, 270] on p at bounding box center [402, 262] width 627 height 15
click at [393, 302] on p "Since this site isn't a regularly maintained area of the property, it would req…" at bounding box center [402, 286] width 627 height 31
click at [401, 316] on p at bounding box center [402, 308] width 627 height 15
click at [393, 270] on p at bounding box center [402, 262] width 627 height 15
click at [400, 302] on p "Since this site isn't a regularly maintained area of the property, it would req…" at bounding box center [402, 286] width 627 height 31
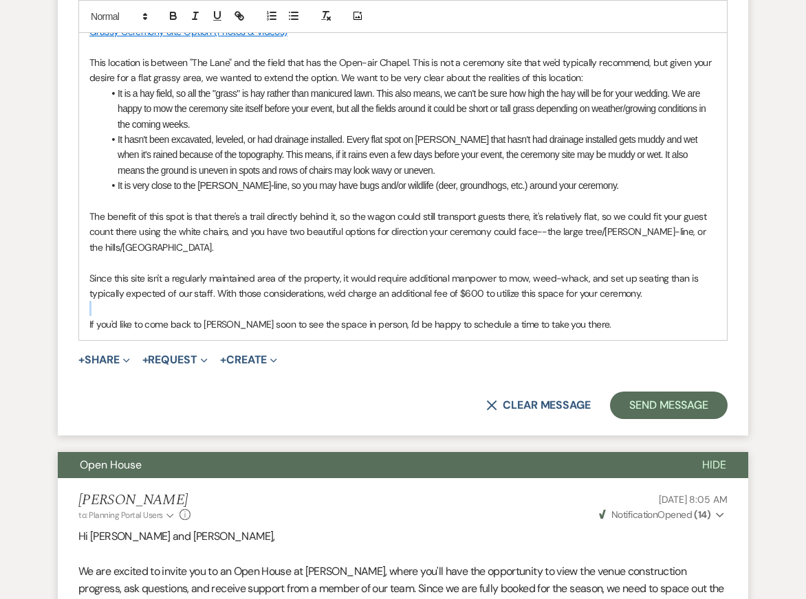
click at [403, 334] on div "Hi Emily, Thank you for following up. Our Coordination Team would love to sched…" at bounding box center [403, 94] width 648 height 494
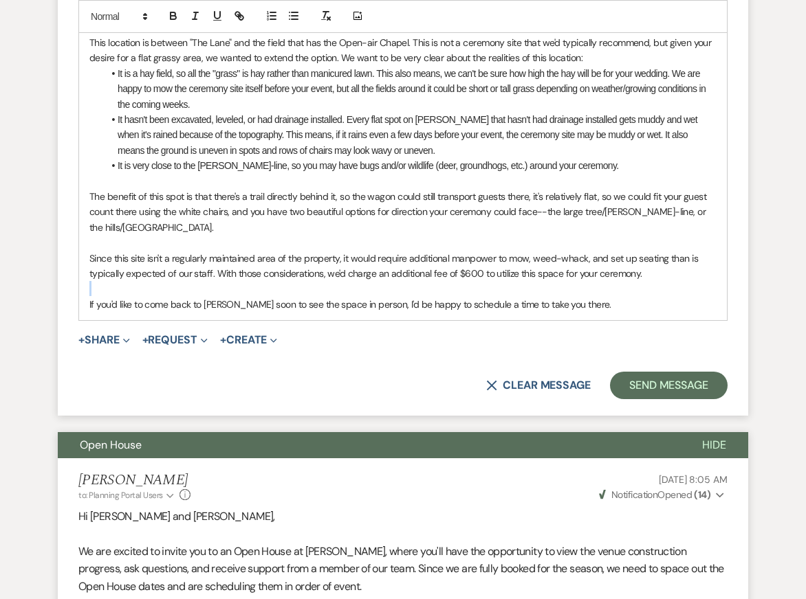
scroll to position [3967, 0]
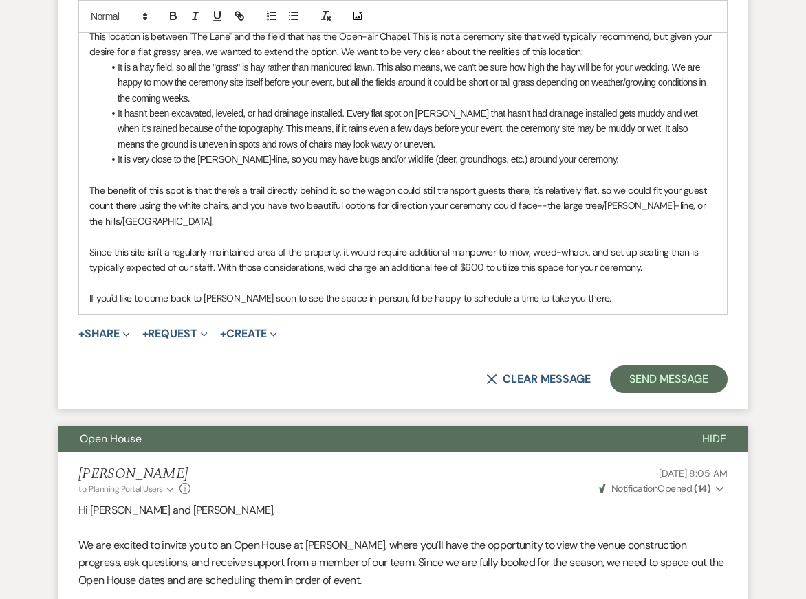
click at [626, 306] on p "If you'd like to come back to Carley Brook soon to see the space in person, I'd…" at bounding box center [402, 298] width 627 height 15
click at [619, 206] on p "The benefit of this spot is that there's a trail directly behind it, so the wag…" at bounding box center [402, 206] width 627 height 46
click at [628, 306] on p "If you'd like to come back to Carley Brook soon to see the space in person, I'd…" at bounding box center [402, 298] width 627 height 15
click at [654, 274] on p "Since this site isn't a regularly maintained area of the property, it would req…" at bounding box center [402, 260] width 627 height 31
click at [642, 306] on p "If you'd like to come back to Carley Brook soon to see the space in person, I'd…" at bounding box center [402, 298] width 627 height 15
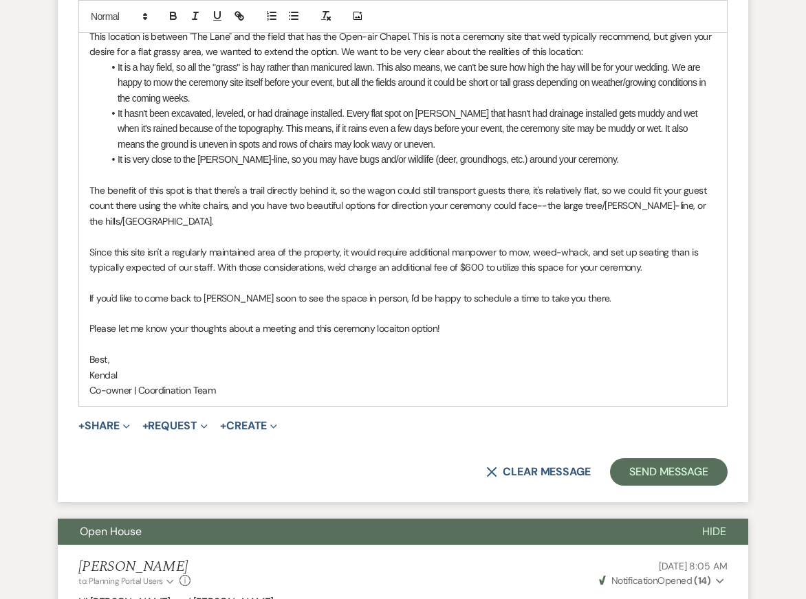
click at [397, 336] on p "Please let me know your thoughts about a meeting and this ceremony locaiton opt…" at bounding box center [402, 328] width 627 height 15
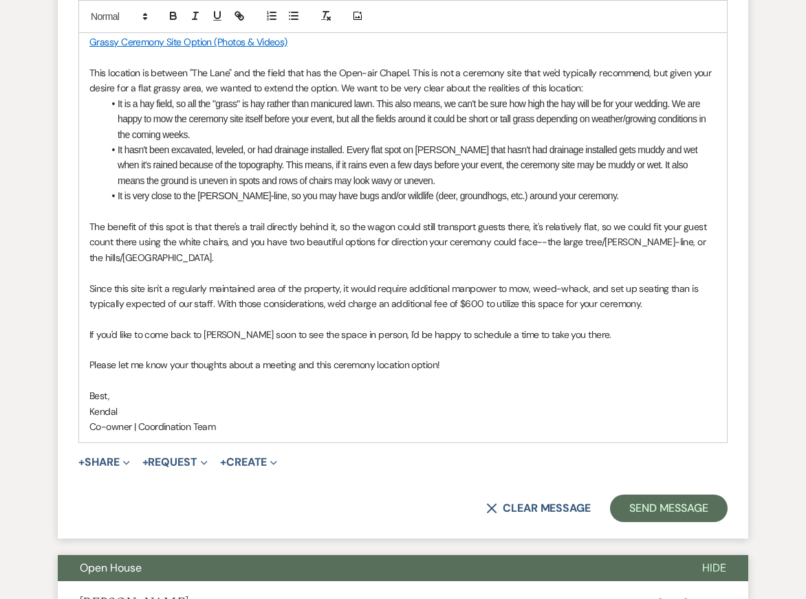
scroll to position [3929, 0]
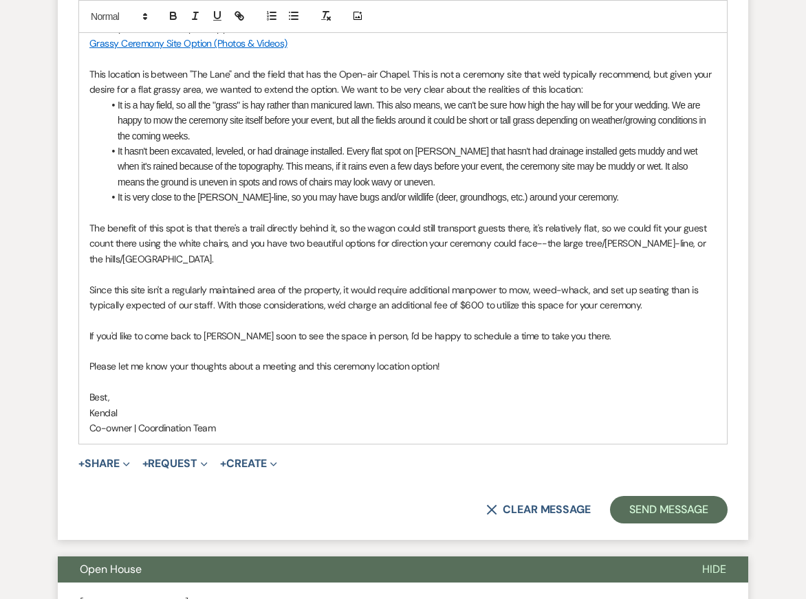
click at [477, 313] on p "Since this site isn't a regularly maintained area of the property, it would req…" at bounding box center [402, 298] width 627 height 31
click at [487, 359] on p at bounding box center [402, 351] width 627 height 15
click at [490, 390] on p at bounding box center [402, 382] width 627 height 15
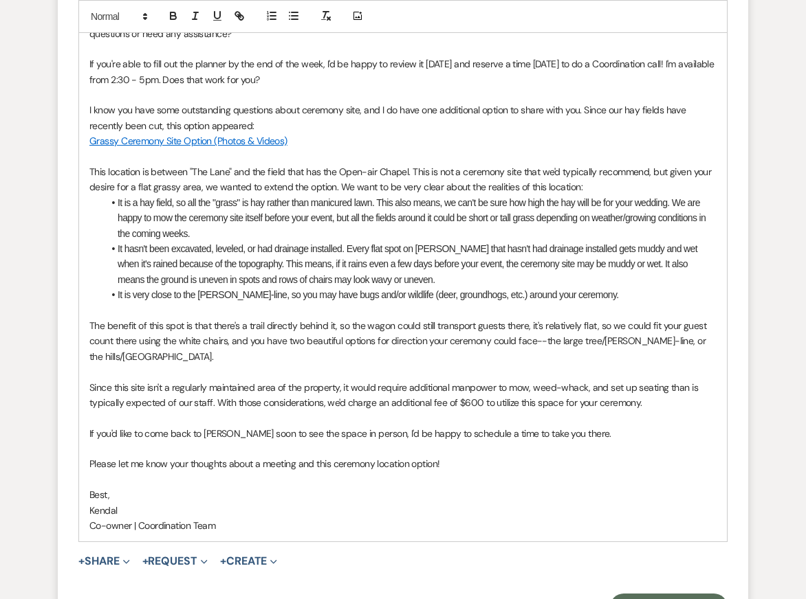
scroll to position [3851, 0]
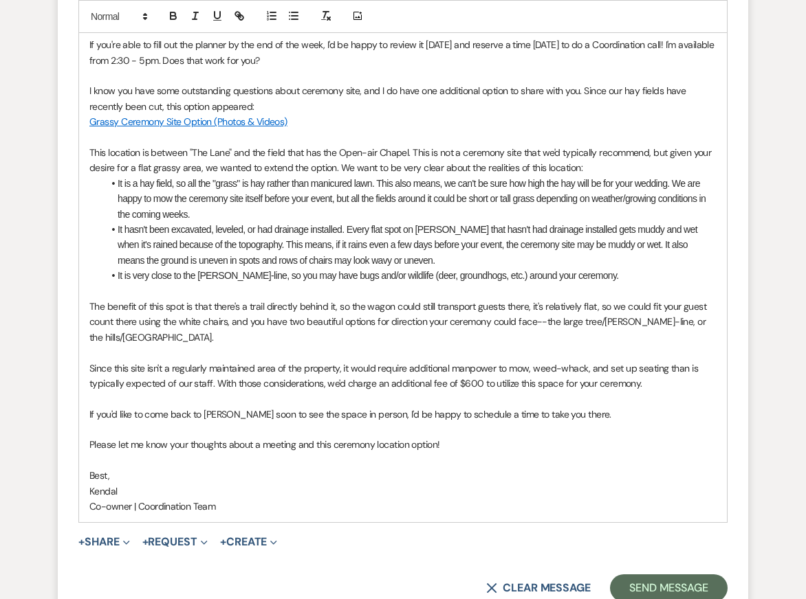
click at [496, 437] on p at bounding box center [402, 429] width 627 height 15
click at [502, 483] on p "Best," at bounding box center [402, 475] width 627 height 15
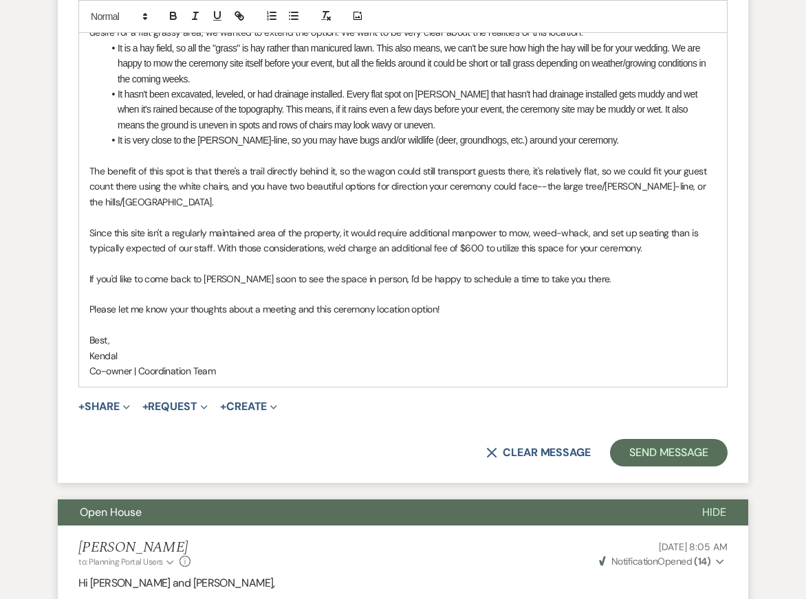
scroll to position [3990, 0]
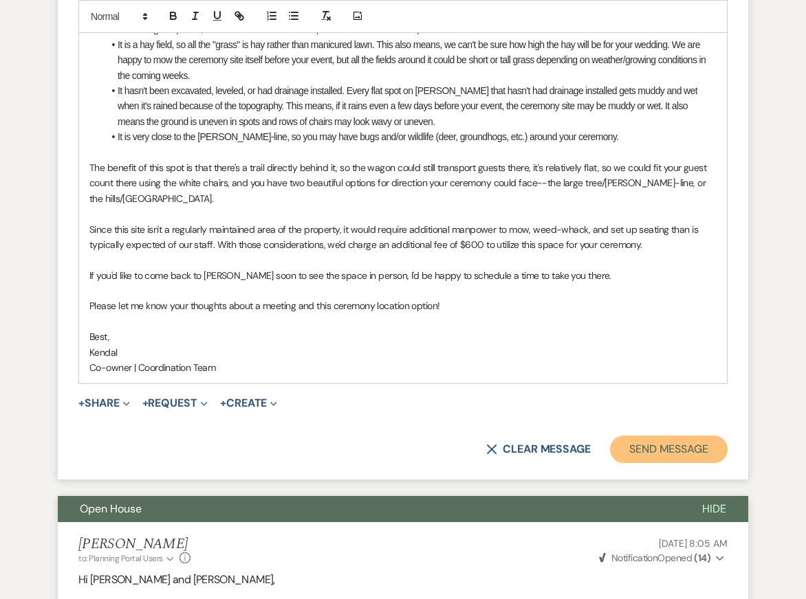
click at [674, 463] on button "Send Message" at bounding box center [669, 449] width 118 height 27
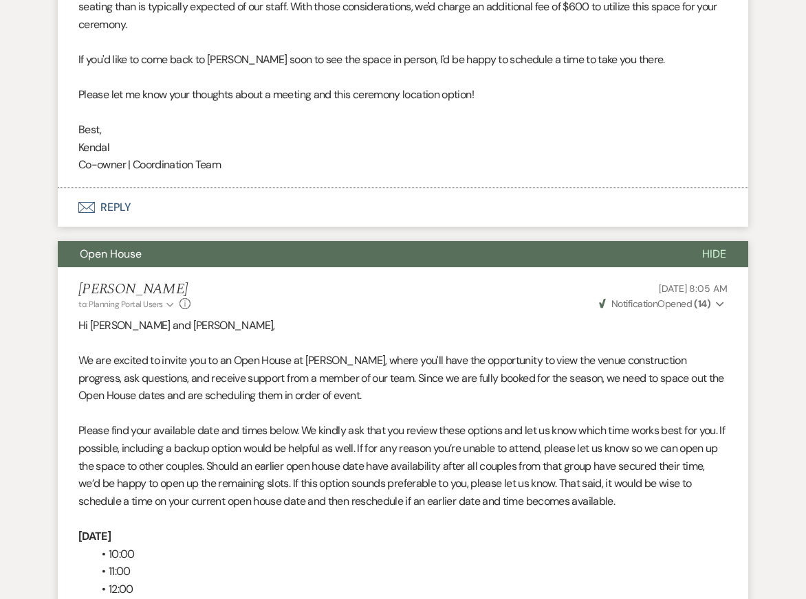
scroll to position [4093, 0]
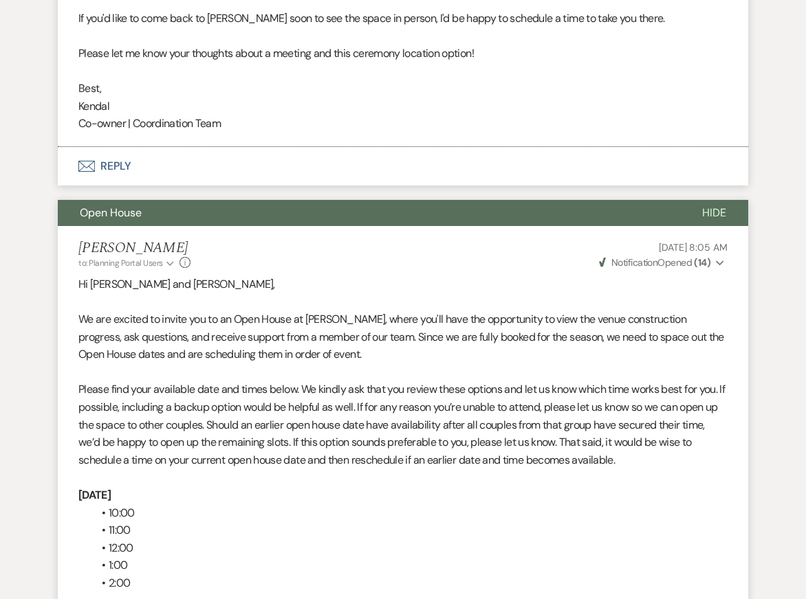
click at [718, 220] on span "Hide" at bounding box center [714, 213] width 24 height 14
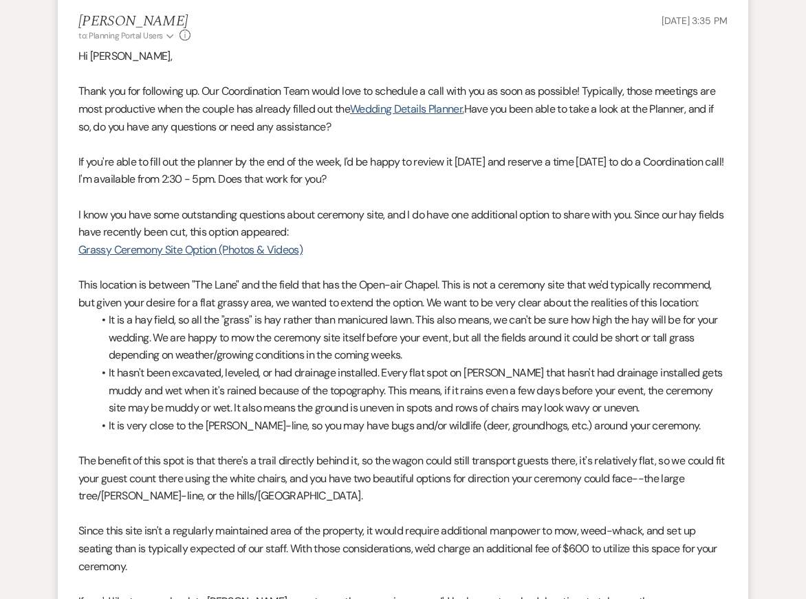
scroll to position [3511, 0]
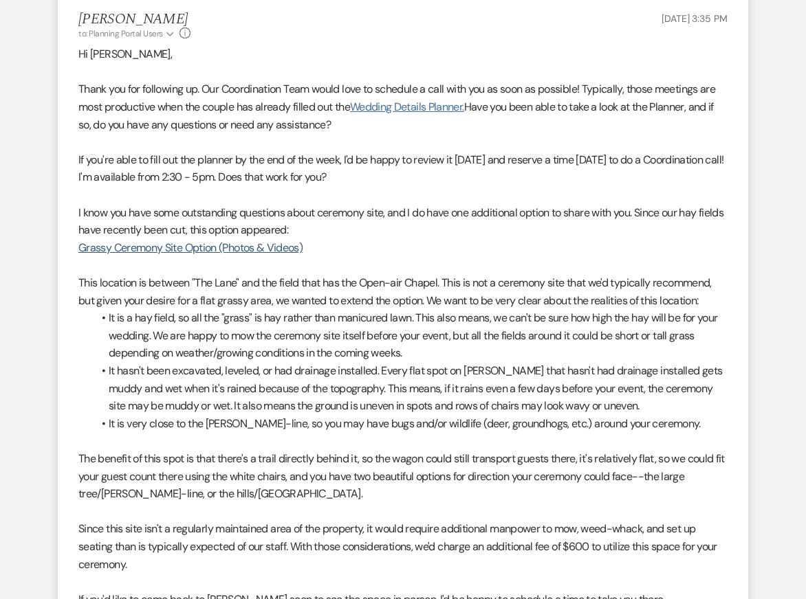
click at [399, 114] on link "Wedding Details Planner." at bounding box center [407, 107] width 114 height 14
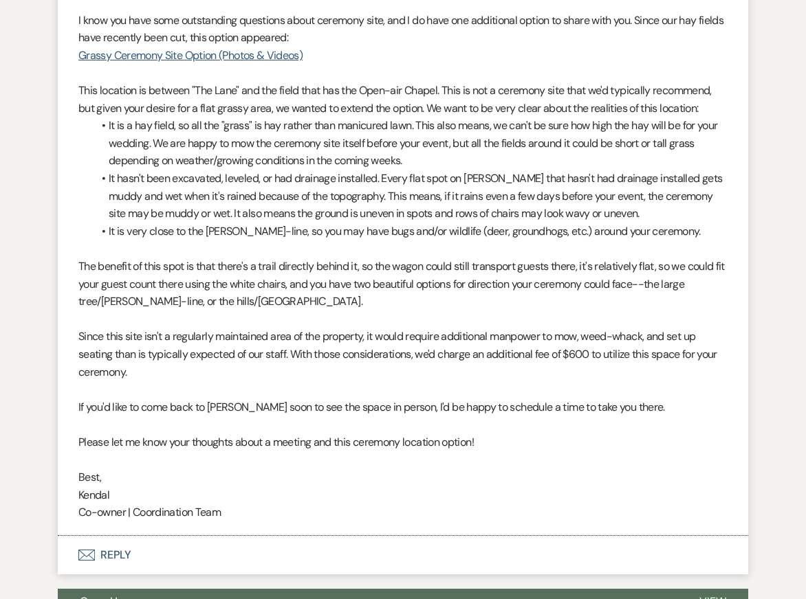
scroll to position [3715, 0]
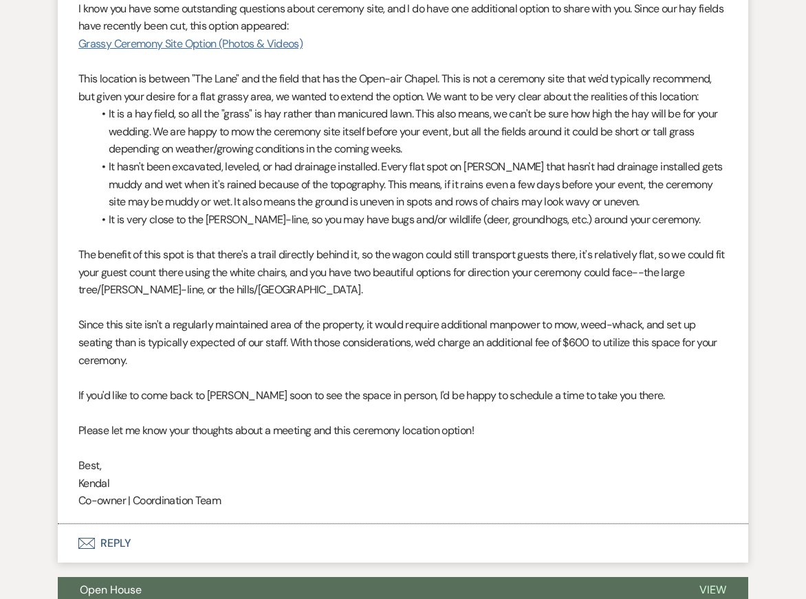
click at [95, 51] on link "Grassy Ceremony Site Option (Photos & Videos)" at bounding box center [190, 43] width 224 height 14
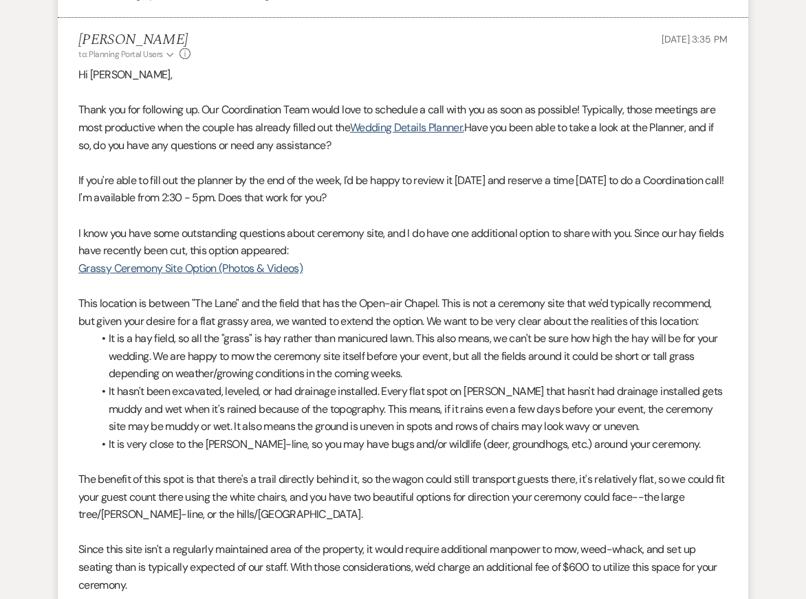
scroll to position [3492, 0]
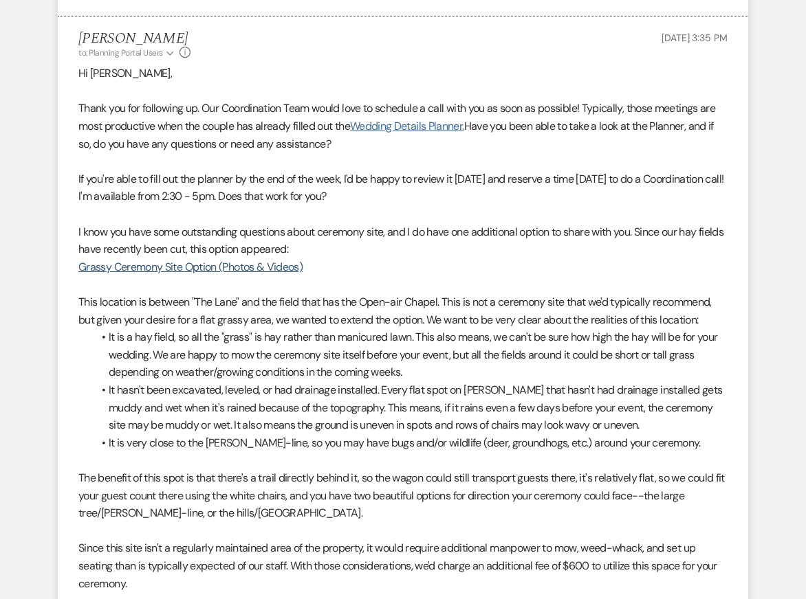
click at [402, 133] on link "Wedding Details Planner." at bounding box center [407, 126] width 114 height 14
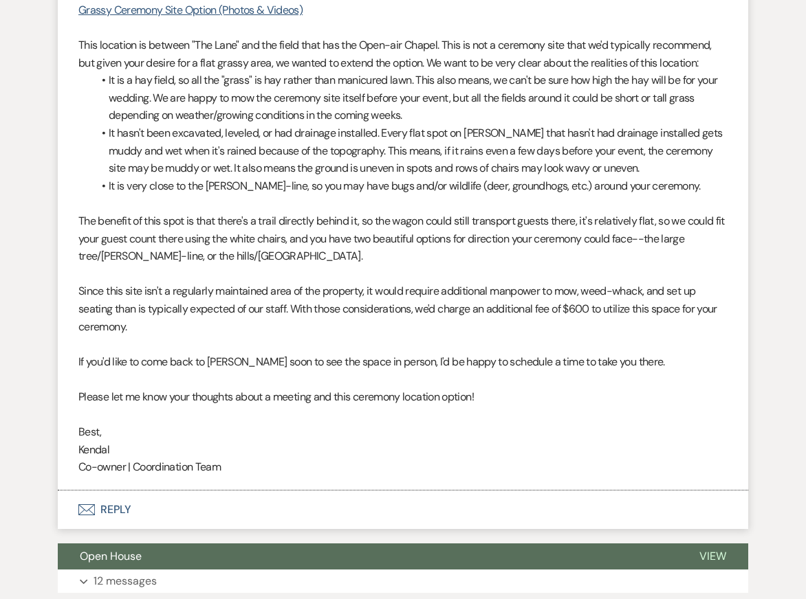
scroll to position [3751, 0]
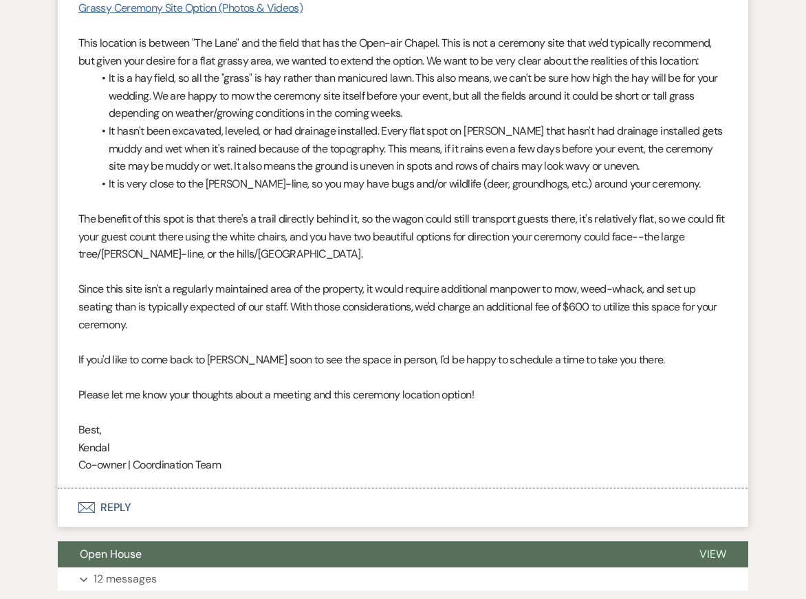
click at [245, 15] on link "Grassy Ceremony Site Option (Photos & Videos)" at bounding box center [190, 8] width 224 height 14
click at [326, 163] on li "It hasn't been excavated, leveled, or had drainage installed. Every flat spot o…" at bounding box center [409, 148] width 635 height 53
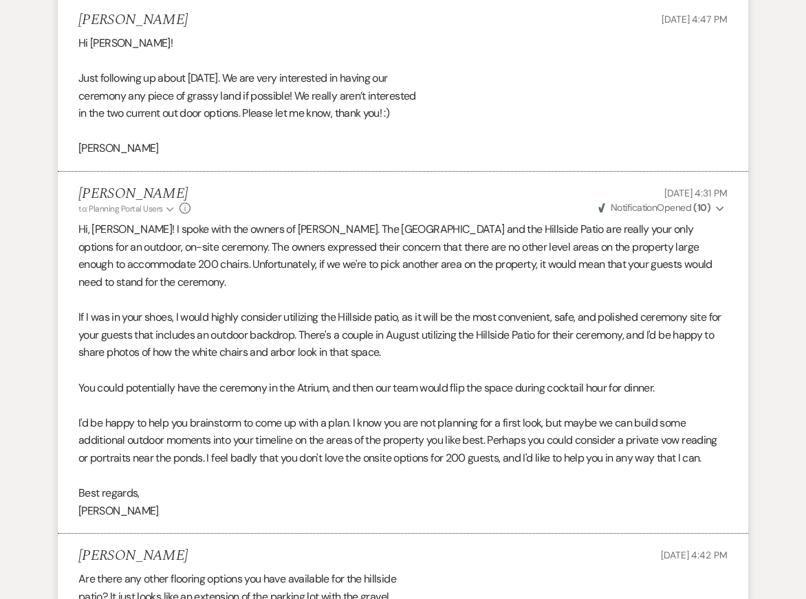
scroll to position [990, 0]
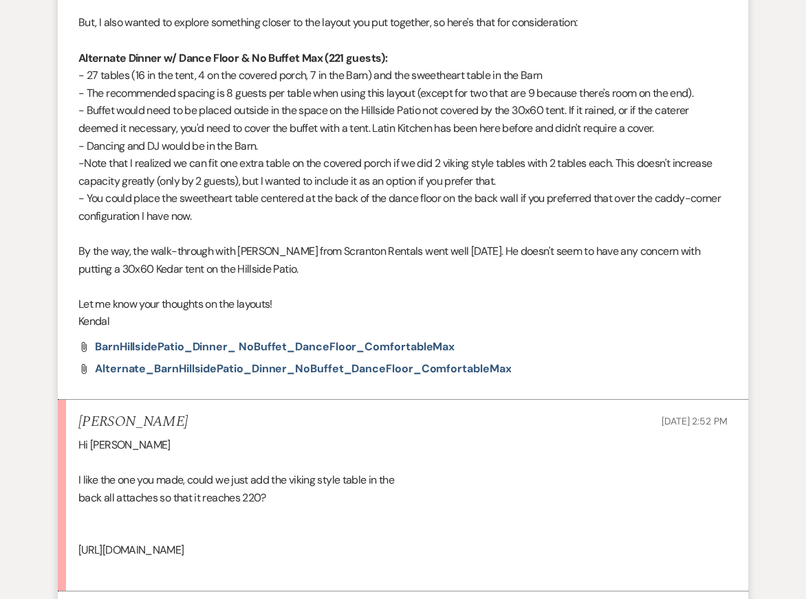
scroll to position [942, 0]
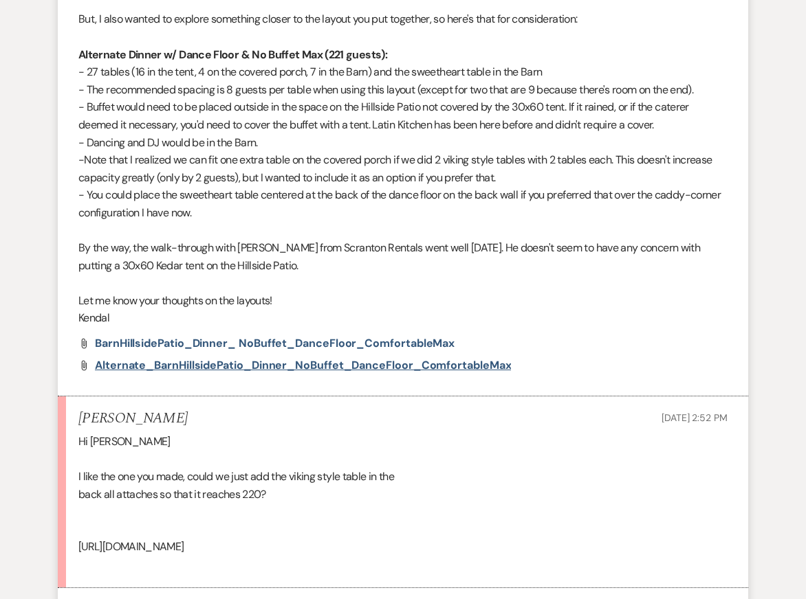
click at [287, 358] on span "Alternate_BarnHillsidePatio_Dinner_NoBuffet_DanceFloor_ComfortableMax" at bounding box center [303, 365] width 416 height 14
click at [296, 336] on span "BarnHillsidePatio_Dinner_ NoBuffet_DanceFloor_ComfortableMax" at bounding box center [275, 343] width 360 height 14
click at [529, 292] on p "Let me know your thoughts on the layouts!" at bounding box center [402, 301] width 649 height 18
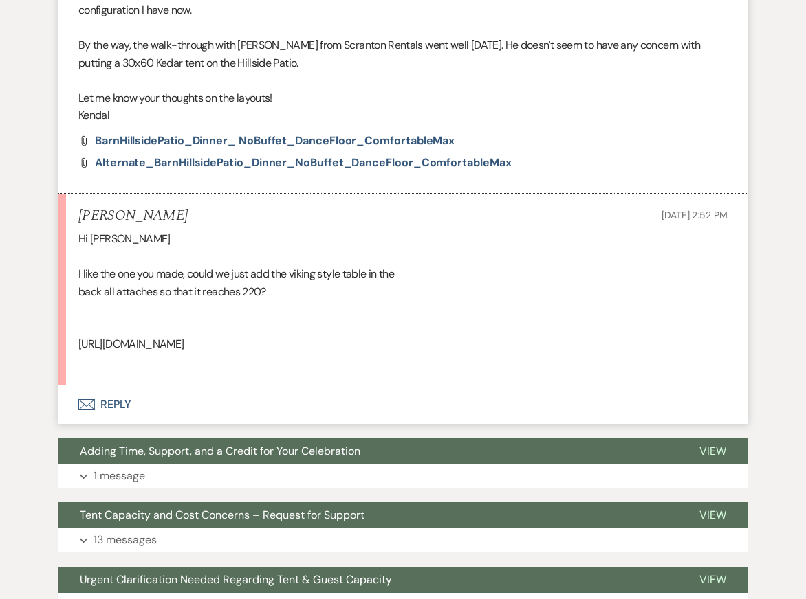
scroll to position [1152, 0]
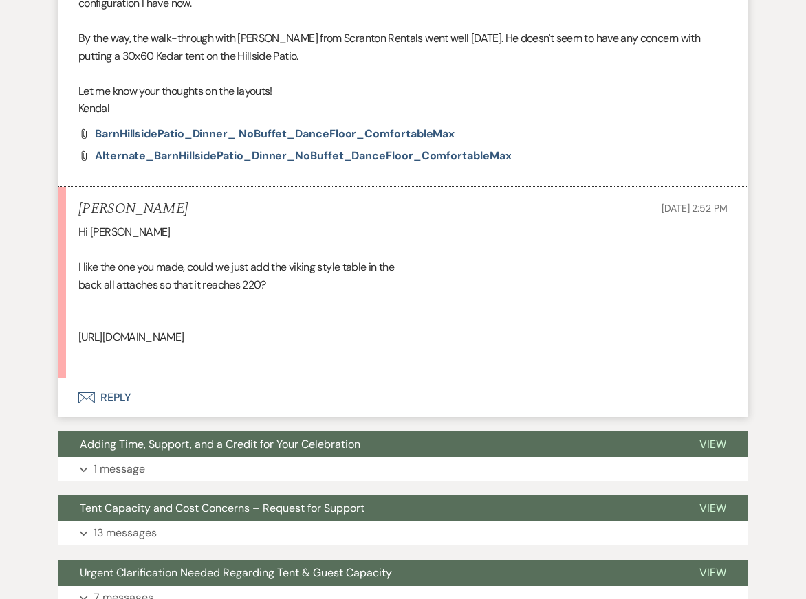
drag, startPoint x: 248, startPoint y: 394, endPoint x: 76, endPoint y: 306, distance: 193.1
click at [76, 306] on li "[PERSON_NAME] [DATE] 2:52 PM Hi [PERSON_NAME] I like the one you made, could we…" at bounding box center [403, 283] width 690 height 192
copy div "[URL][DOMAIN_NAME]"
click at [470, 360] on div "Hi [PERSON_NAME] I like the one you made, could we just add the viking style ta…" at bounding box center [402, 293] width 649 height 141
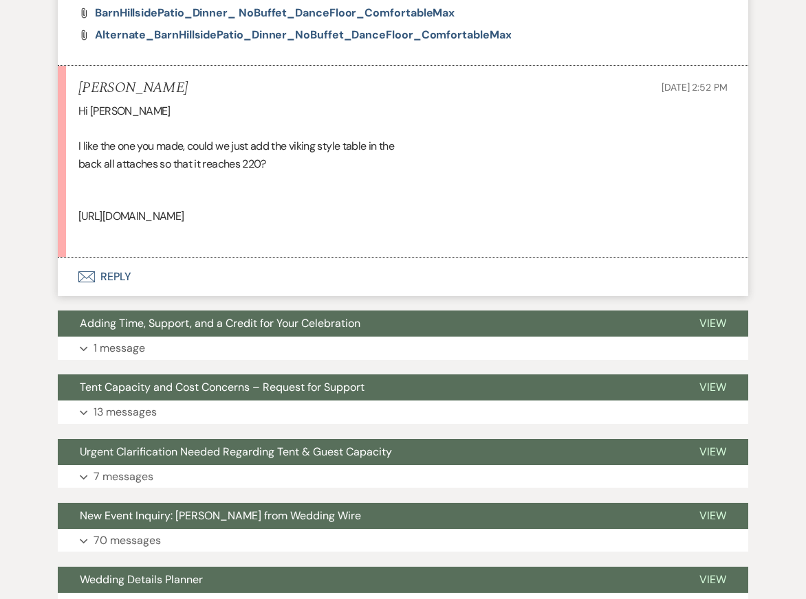
scroll to position [1254, 0]
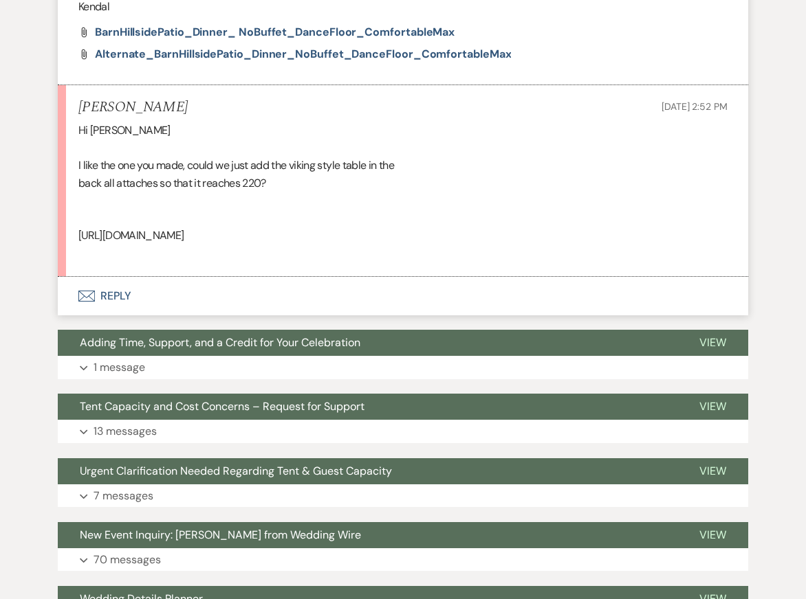
click at [235, 316] on button "Envelope Reply" at bounding box center [403, 296] width 690 height 38
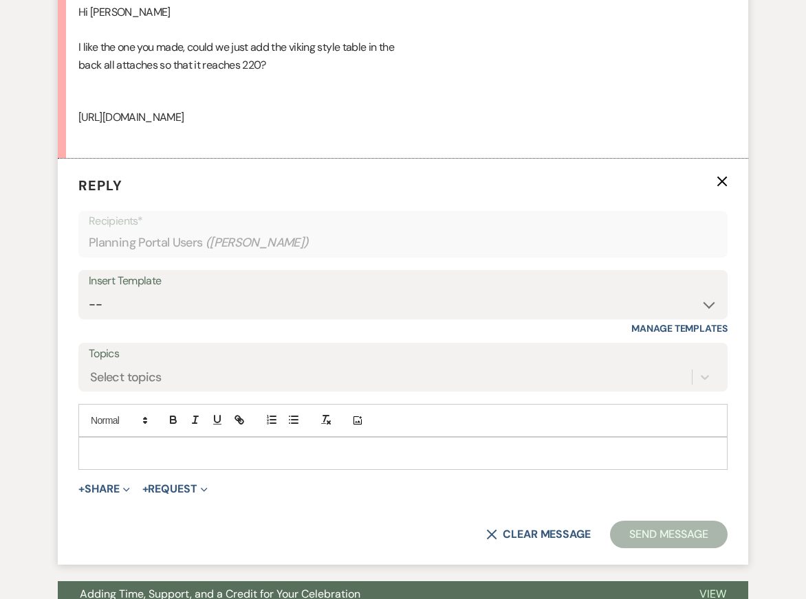
scroll to position [1440, 0]
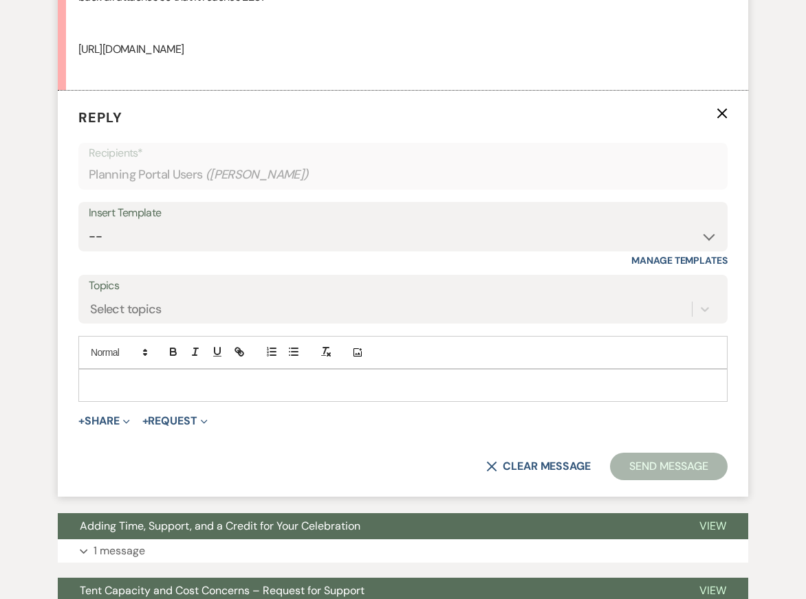
click at [191, 393] on p at bounding box center [402, 385] width 627 height 15
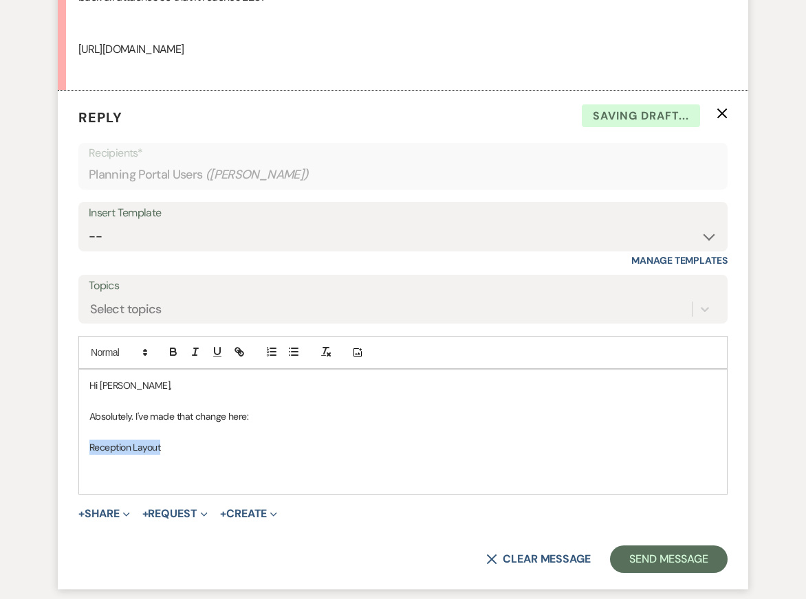
drag, startPoint x: 160, startPoint y: 503, endPoint x: 54, endPoint y: 503, distance: 105.9
click at [55, 503] on div "Event Messages Log Log Message + New Message Communicate with clients by clicki…" at bounding box center [402, 215] width 781 height 2714
click at [239, 353] on icon "button" at bounding box center [237, 350] width 5 height 5
paste input "[URL][DOMAIN_NAME]"
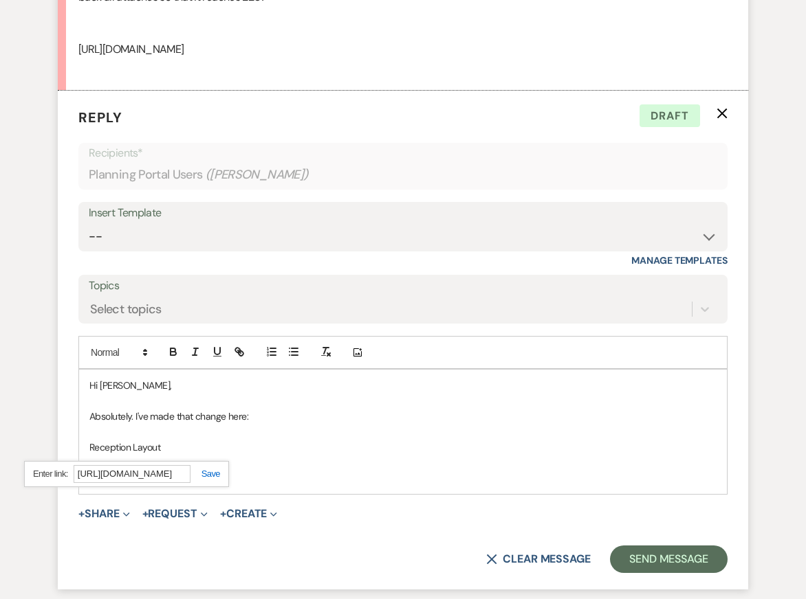
type input "[URL][DOMAIN_NAME]"
click at [206, 479] on link at bounding box center [205, 474] width 30 height 10
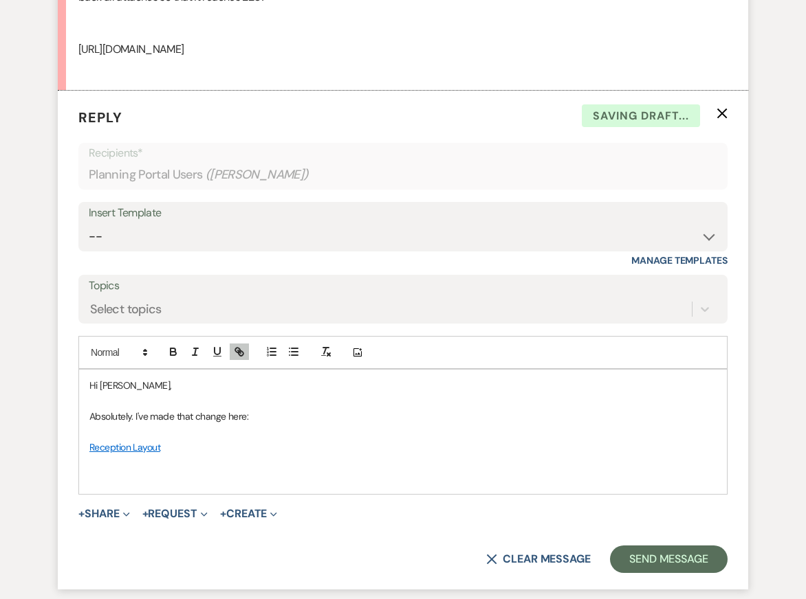
click at [285, 485] on p at bounding box center [402, 477] width 627 height 15
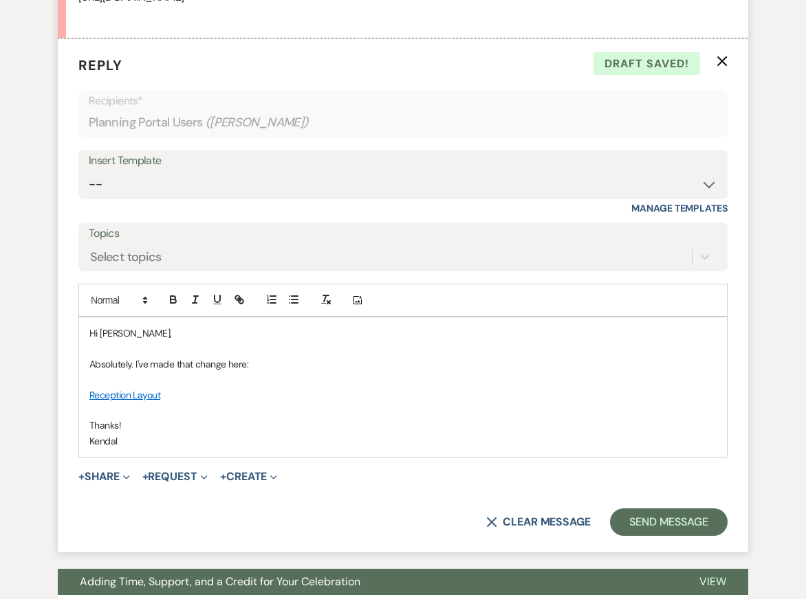
scroll to position [1503, 0]
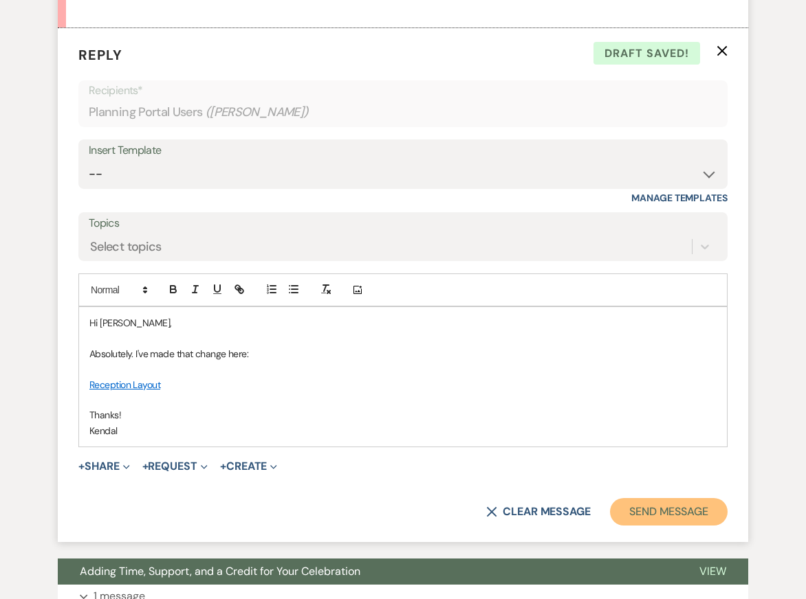
click at [637, 526] on button "Send Message" at bounding box center [669, 511] width 118 height 27
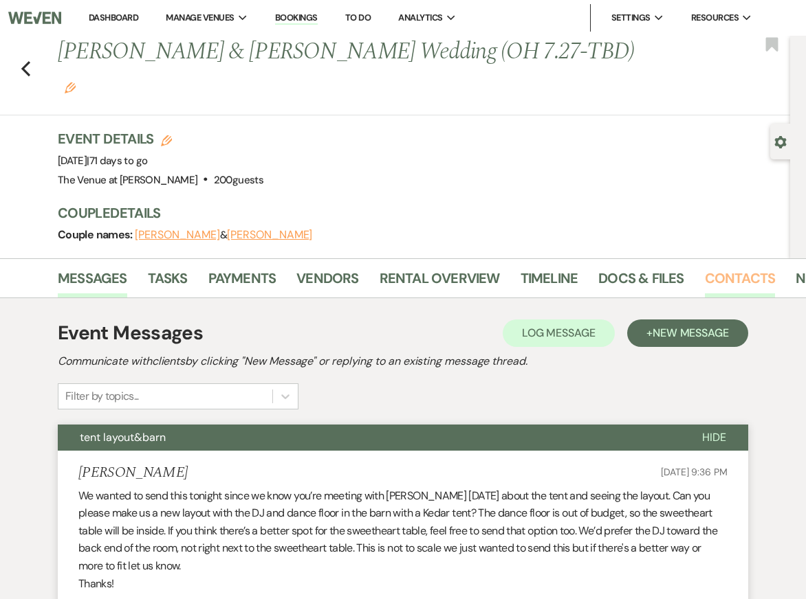
scroll to position [0, 47]
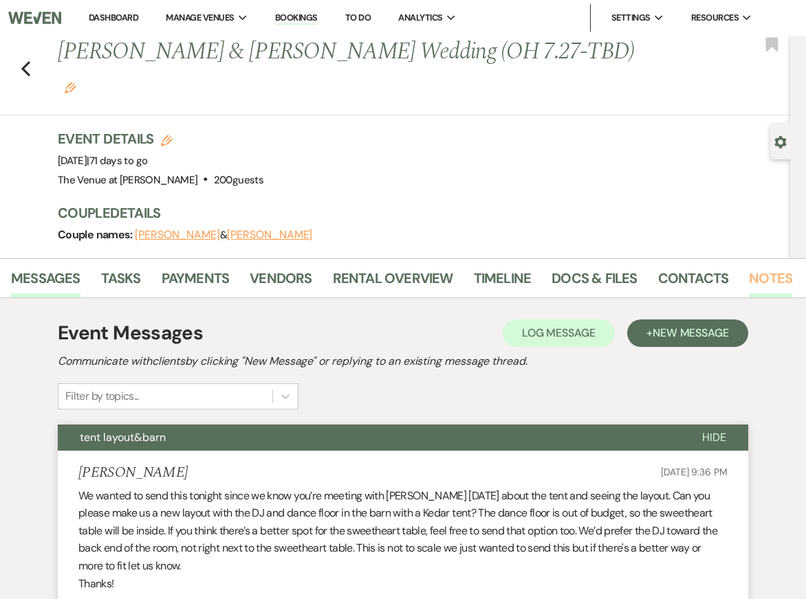
click at [763, 267] on link "Notes" at bounding box center [770, 282] width 43 height 30
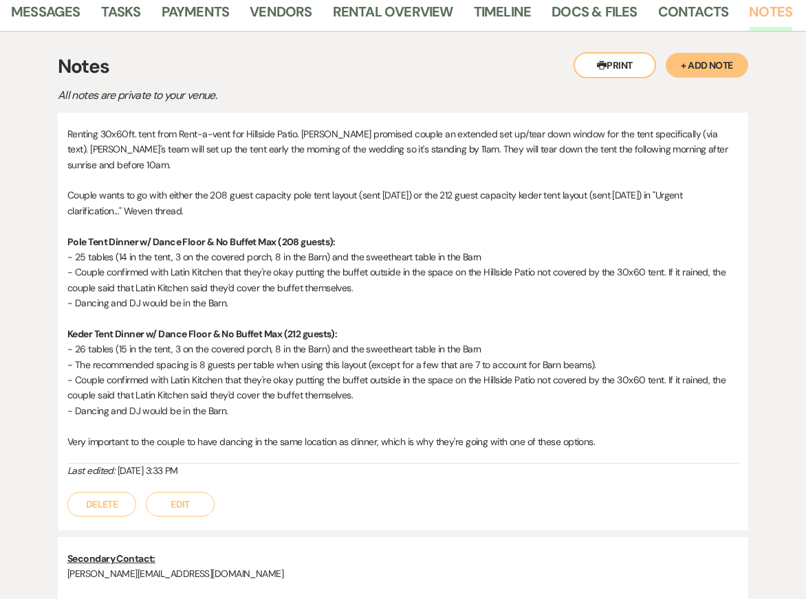
scroll to position [264, 0]
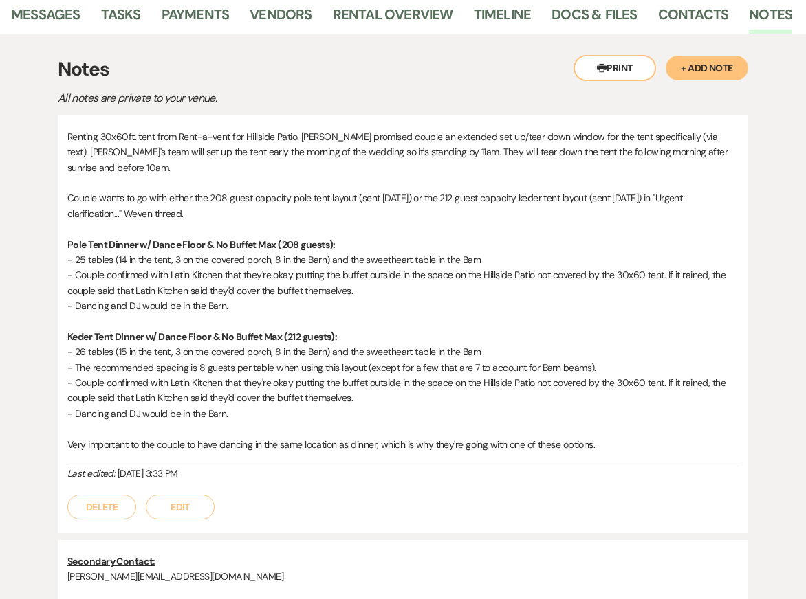
click at [708, 56] on button "+ Add Note" at bounding box center [706, 68] width 82 height 25
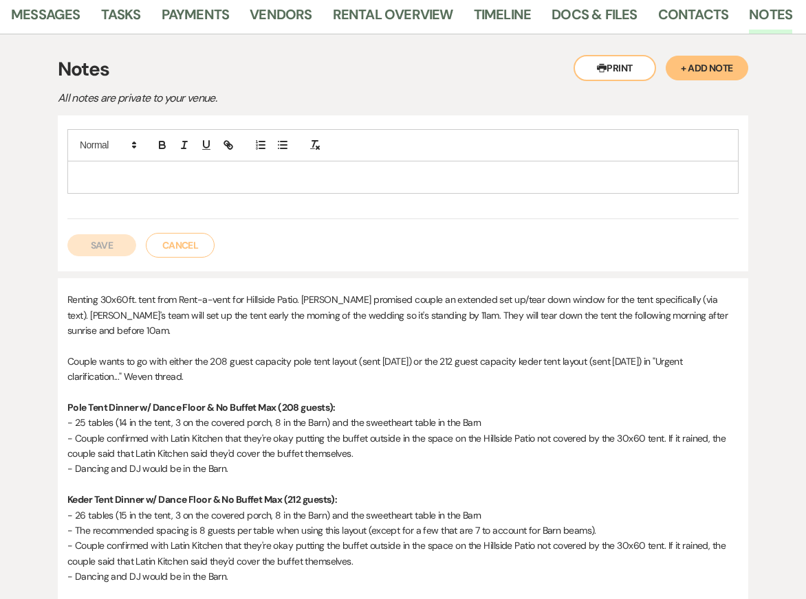
click at [265, 170] on p at bounding box center [402, 177] width 649 height 15
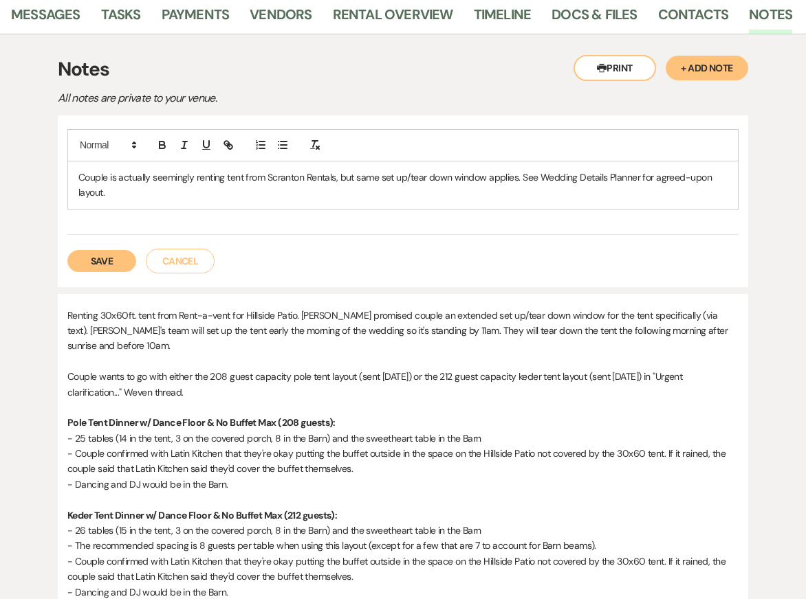
click at [107, 250] on button "Save" at bounding box center [101, 261] width 69 height 22
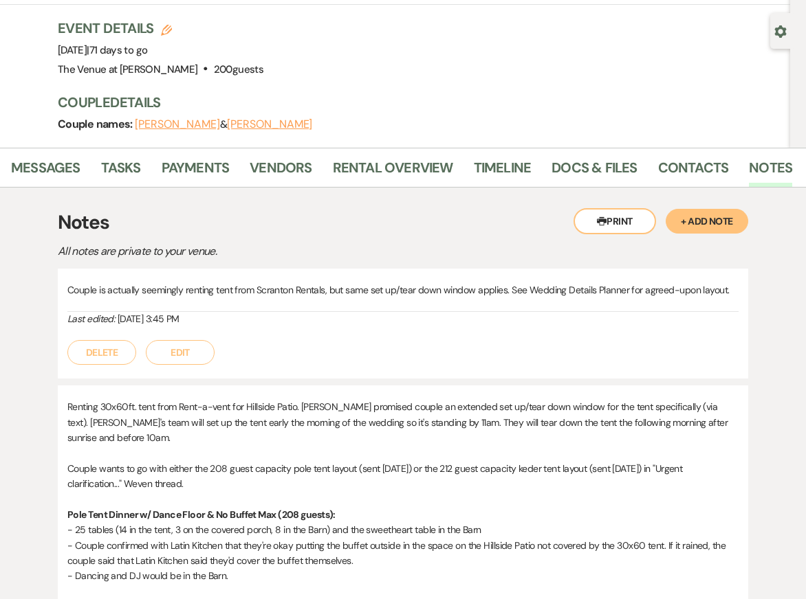
scroll to position [93, 0]
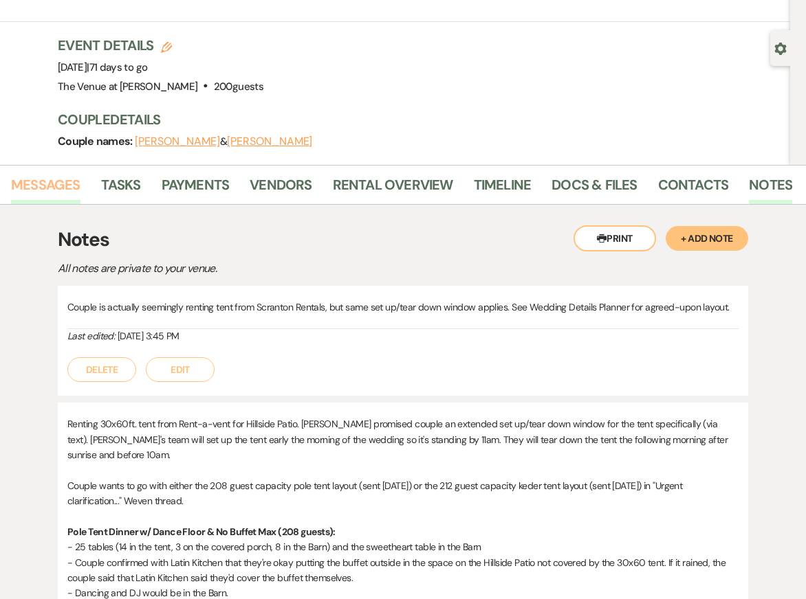
click at [60, 174] on link "Messages" at bounding box center [45, 189] width 69 height 30
